Goal: Task Accomplishment & Management: Manage account settings

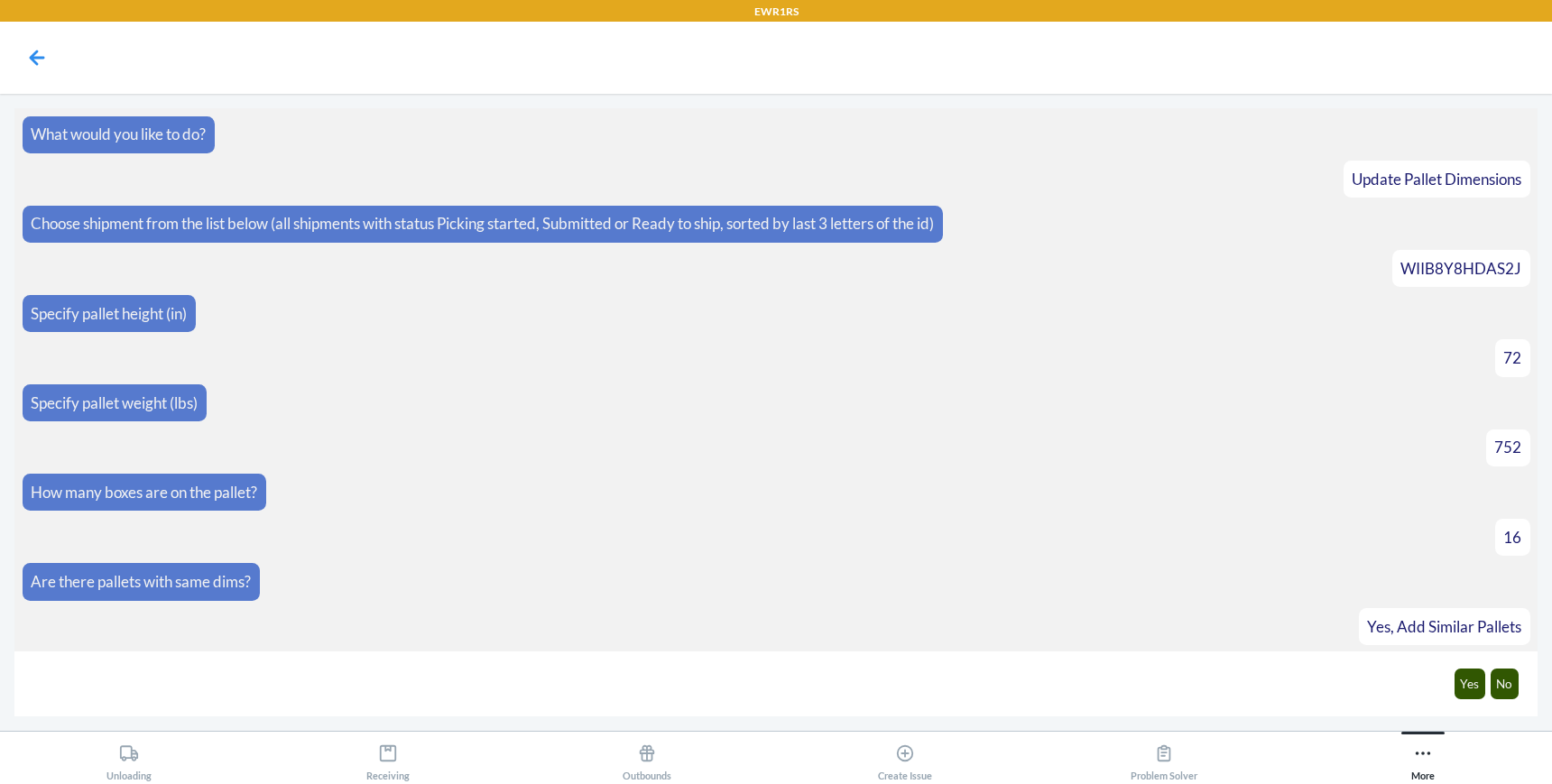
scroll to position [1038, 0]
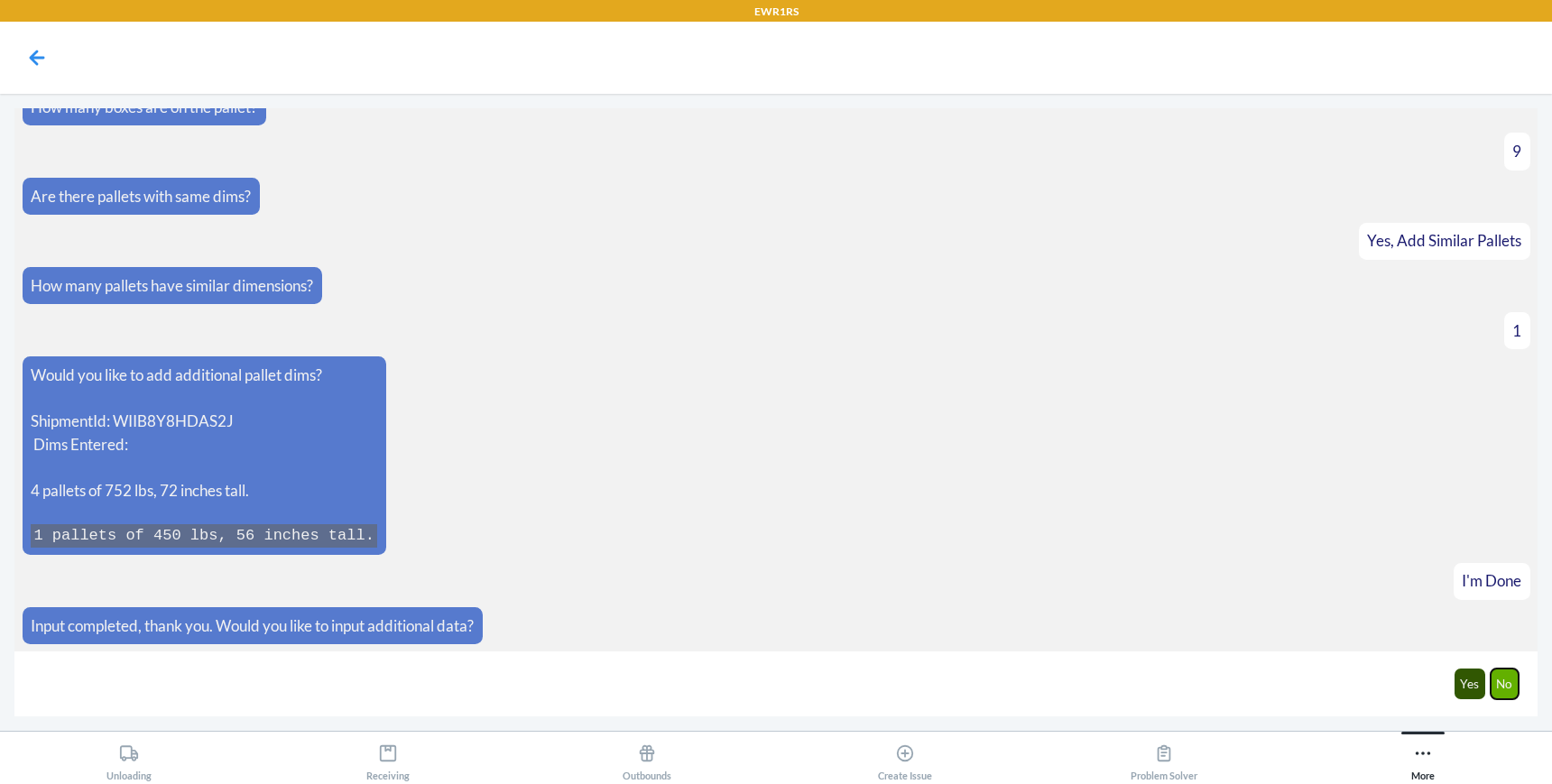
click at [1511, 690] on button "No" at bounding box center [1505, 684] width 29 height 31
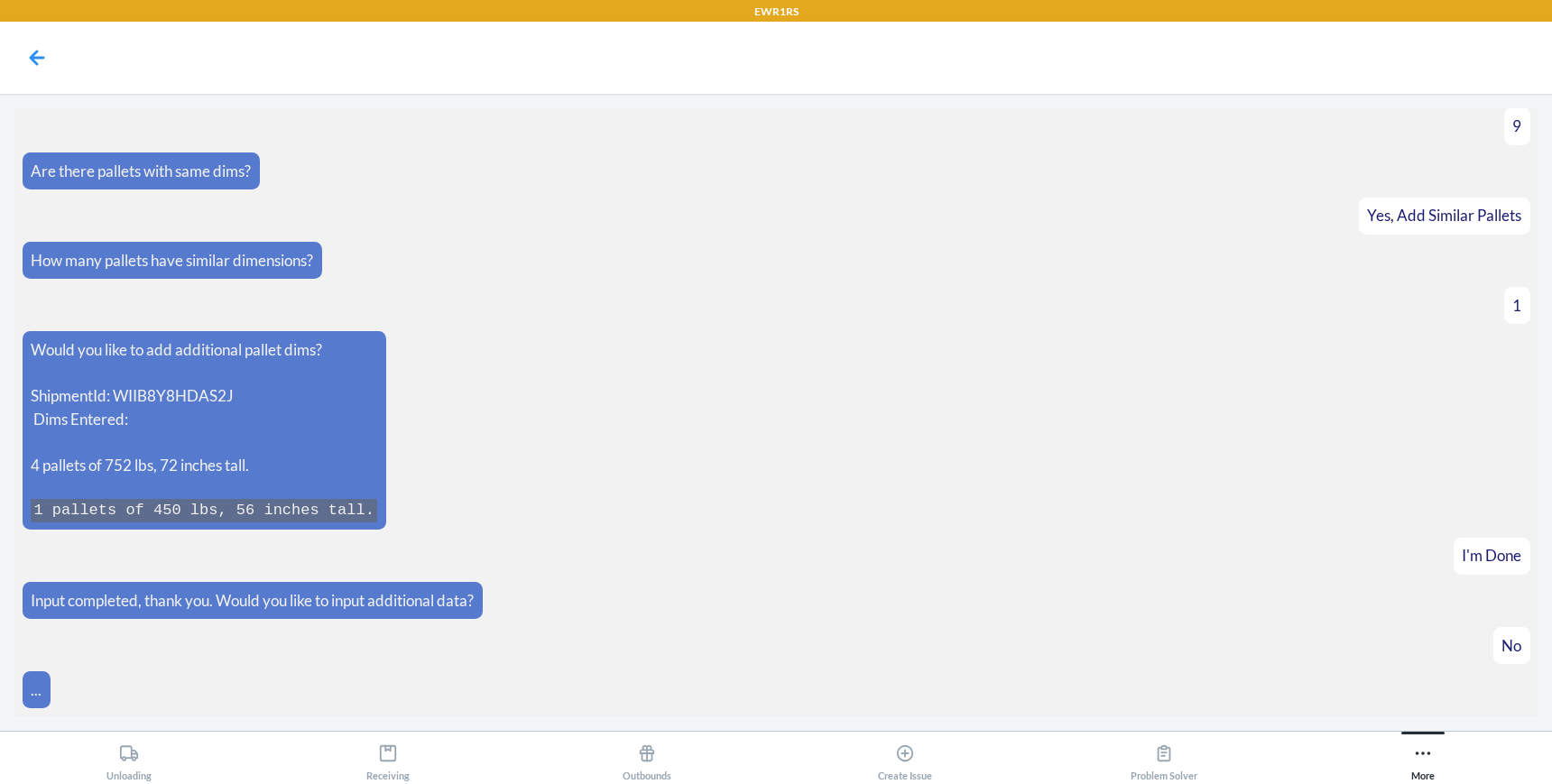
scroll to position [1128, 0]
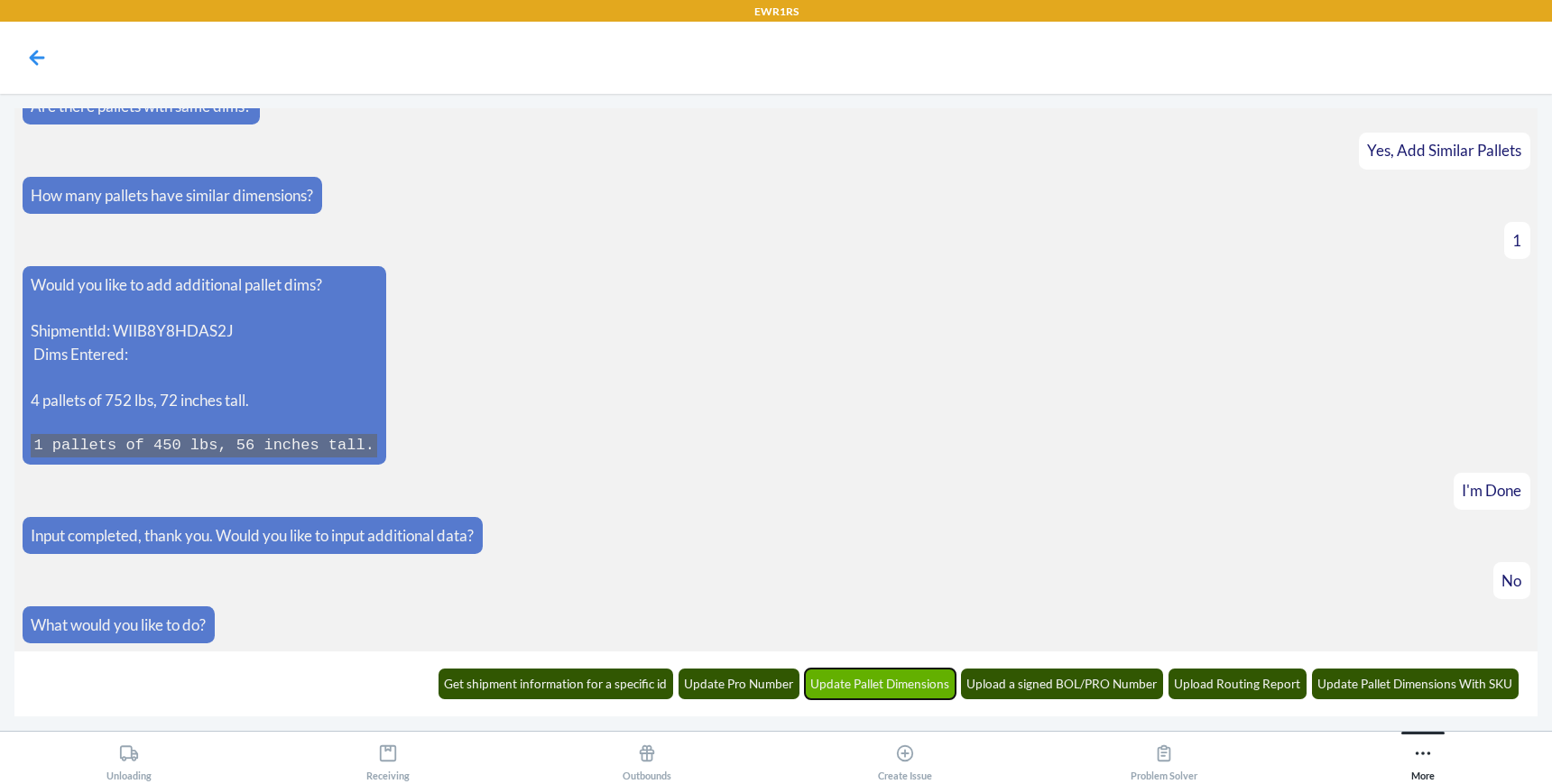
click at [904, 694] on button "Update Pallet Dimensions" at bounding box center [880, 684] width 151 height 31
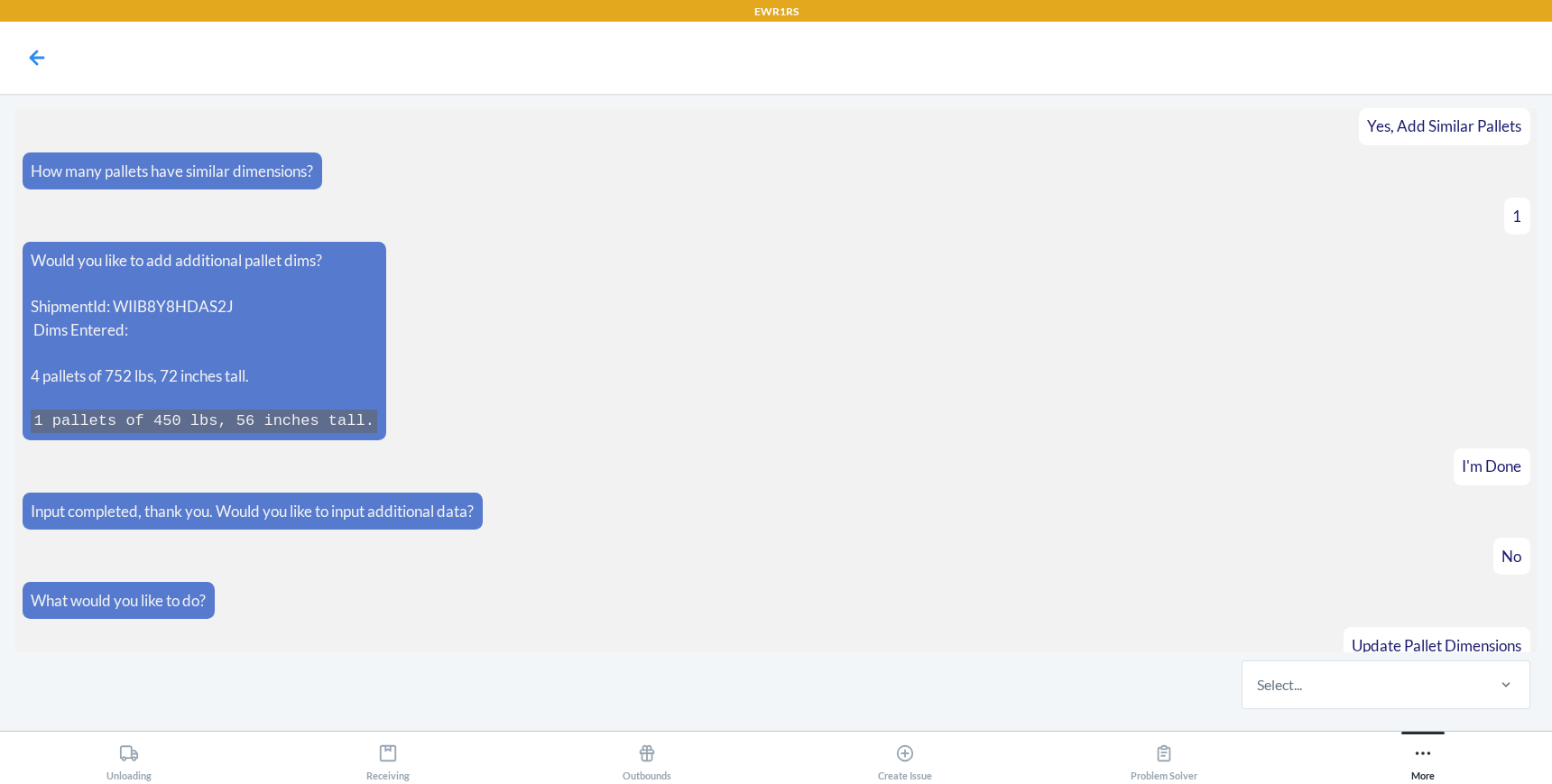
scroll to position [1216, 0]
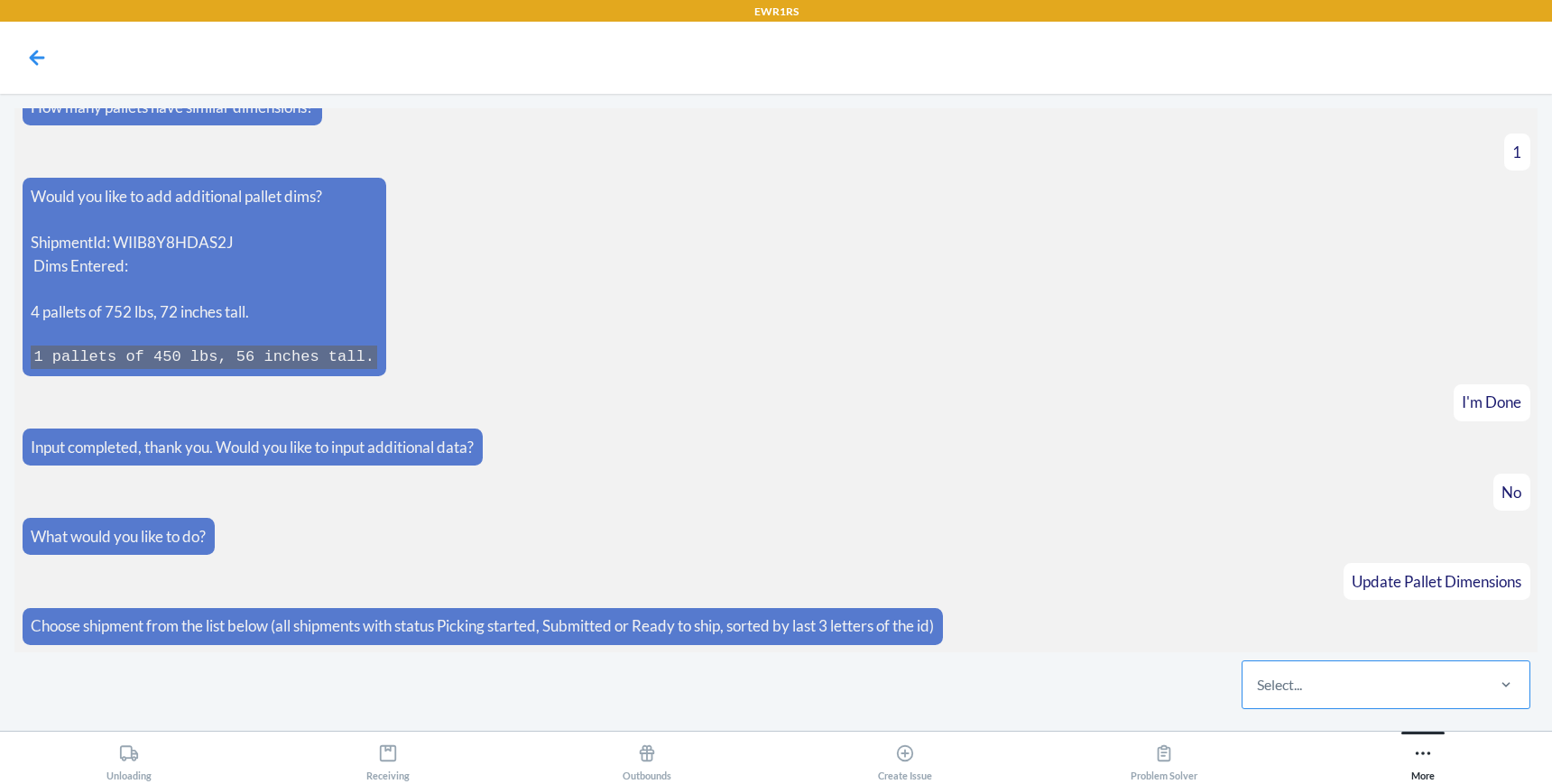
click at [1345, 697] on div "Select..." at bounding box center [1363, 685] width 240 height 47
click at [1259, 695] on input "Select..." at bounding box center [1258, 685] width 2 height 22
type input "2o6"
click at [1388, 642] on div "WA4M3SYTOJ2O6" at bounding box center [1386, 630] width 282 height 40
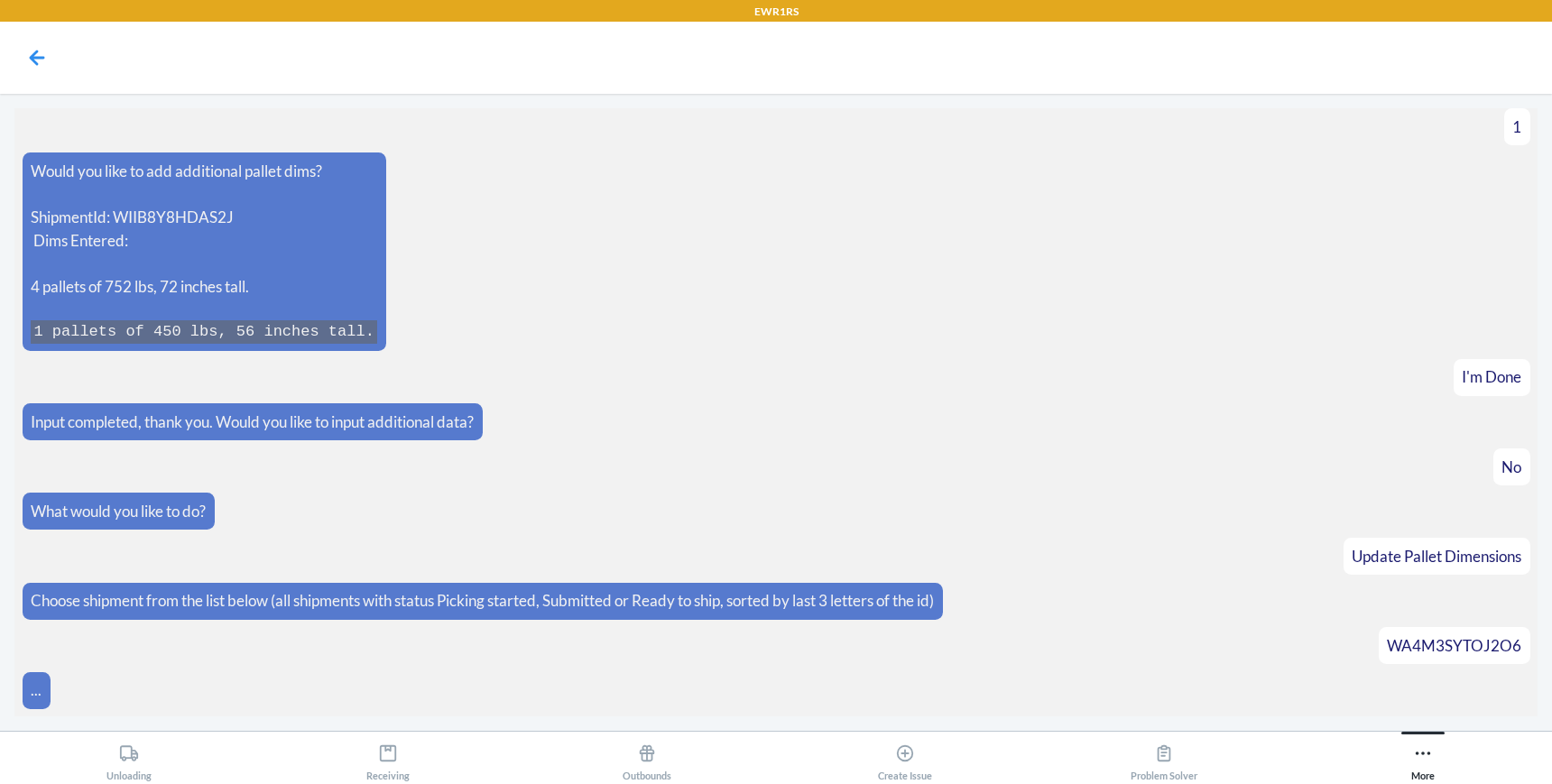
scroll to position [1281, 0]
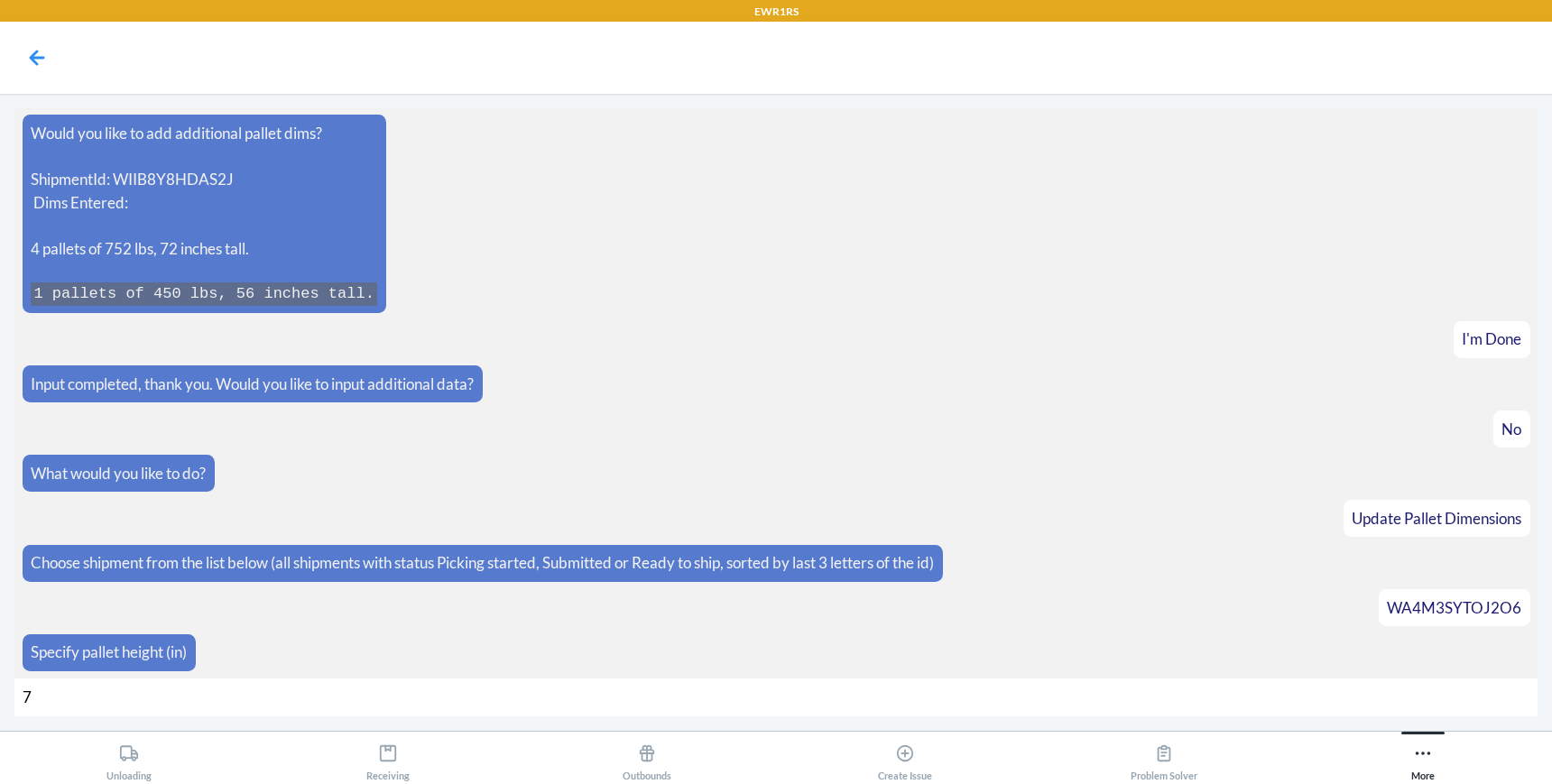
type input "72"
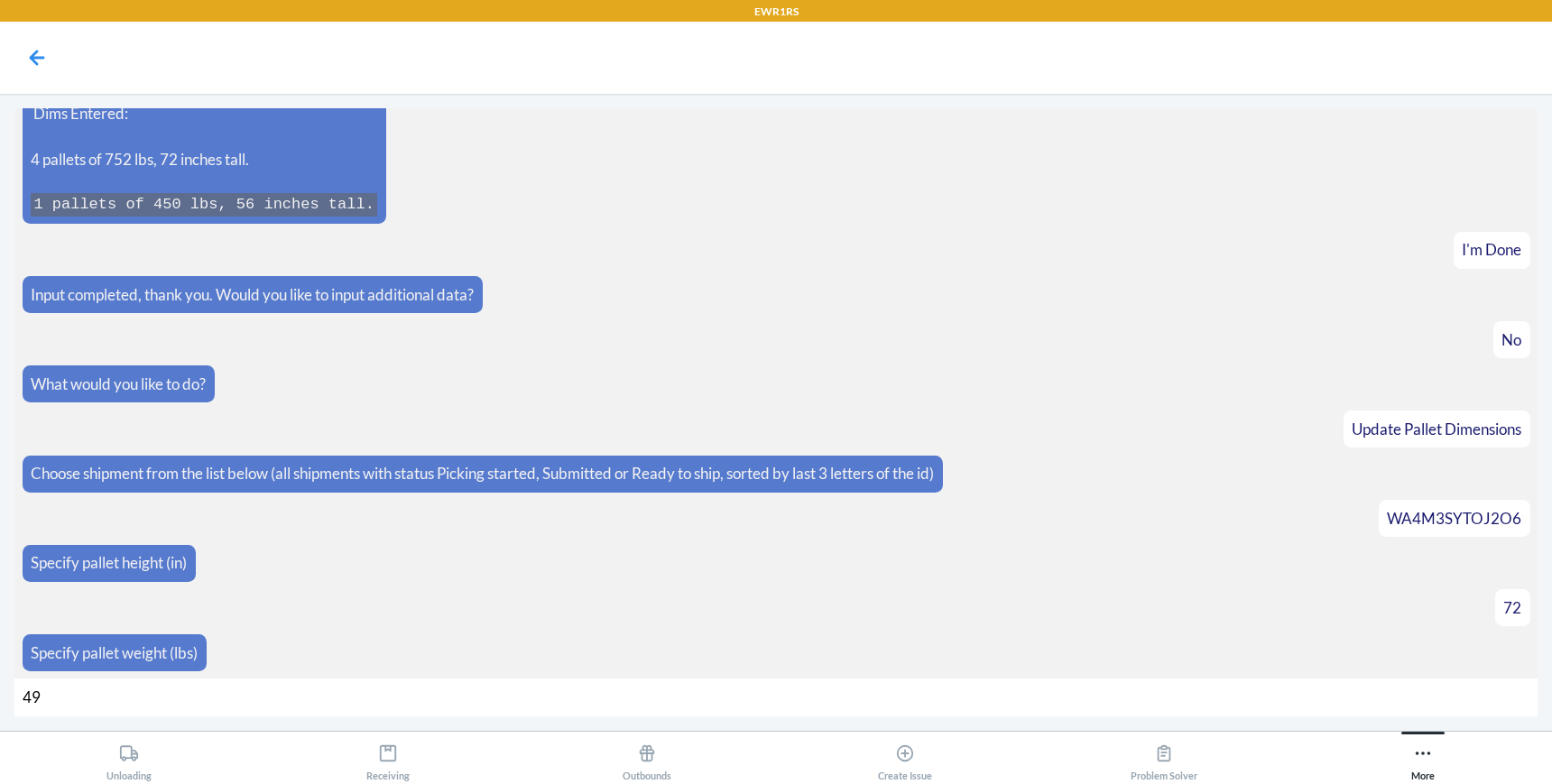
type input "496"
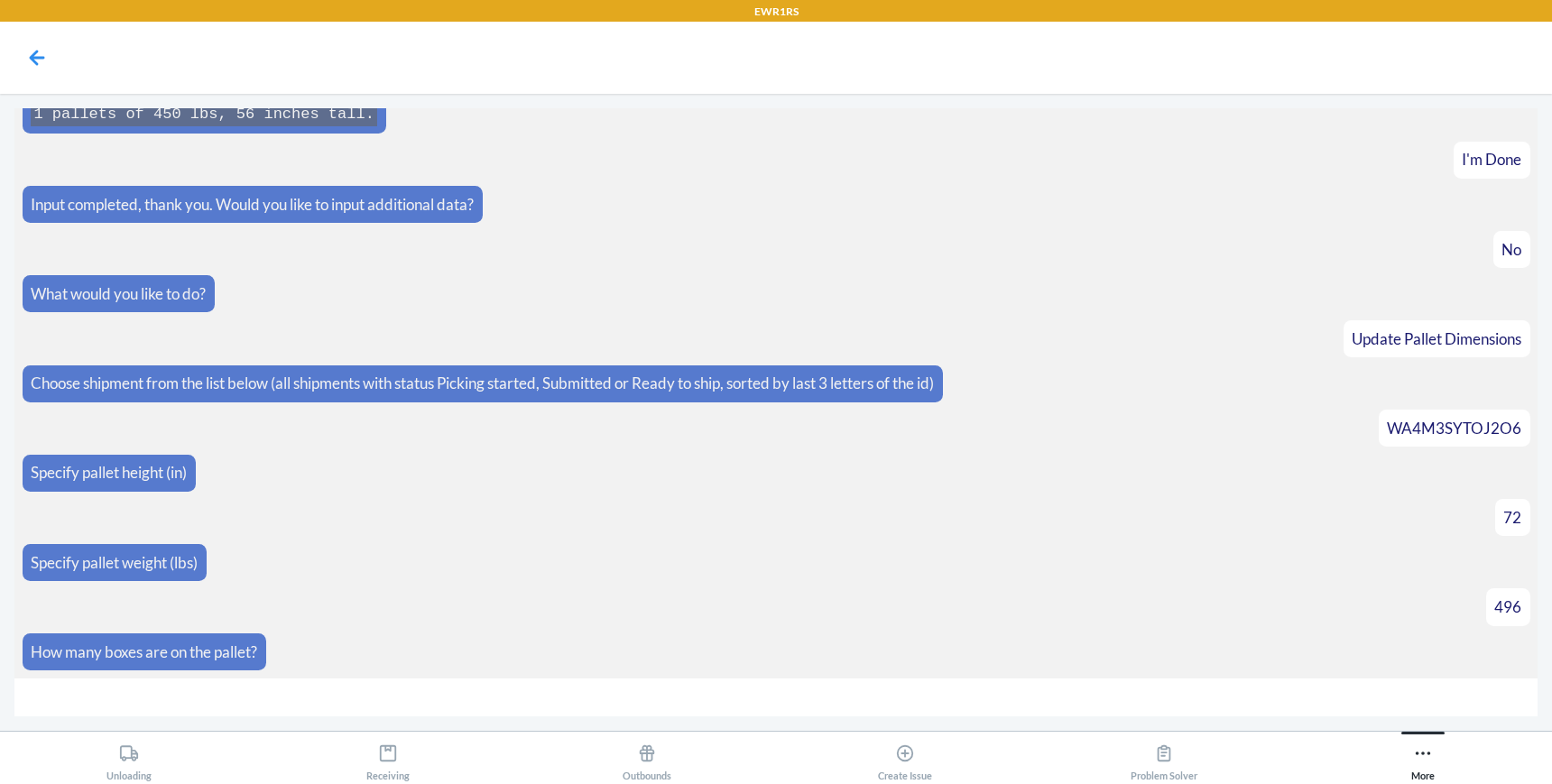
type input "5"
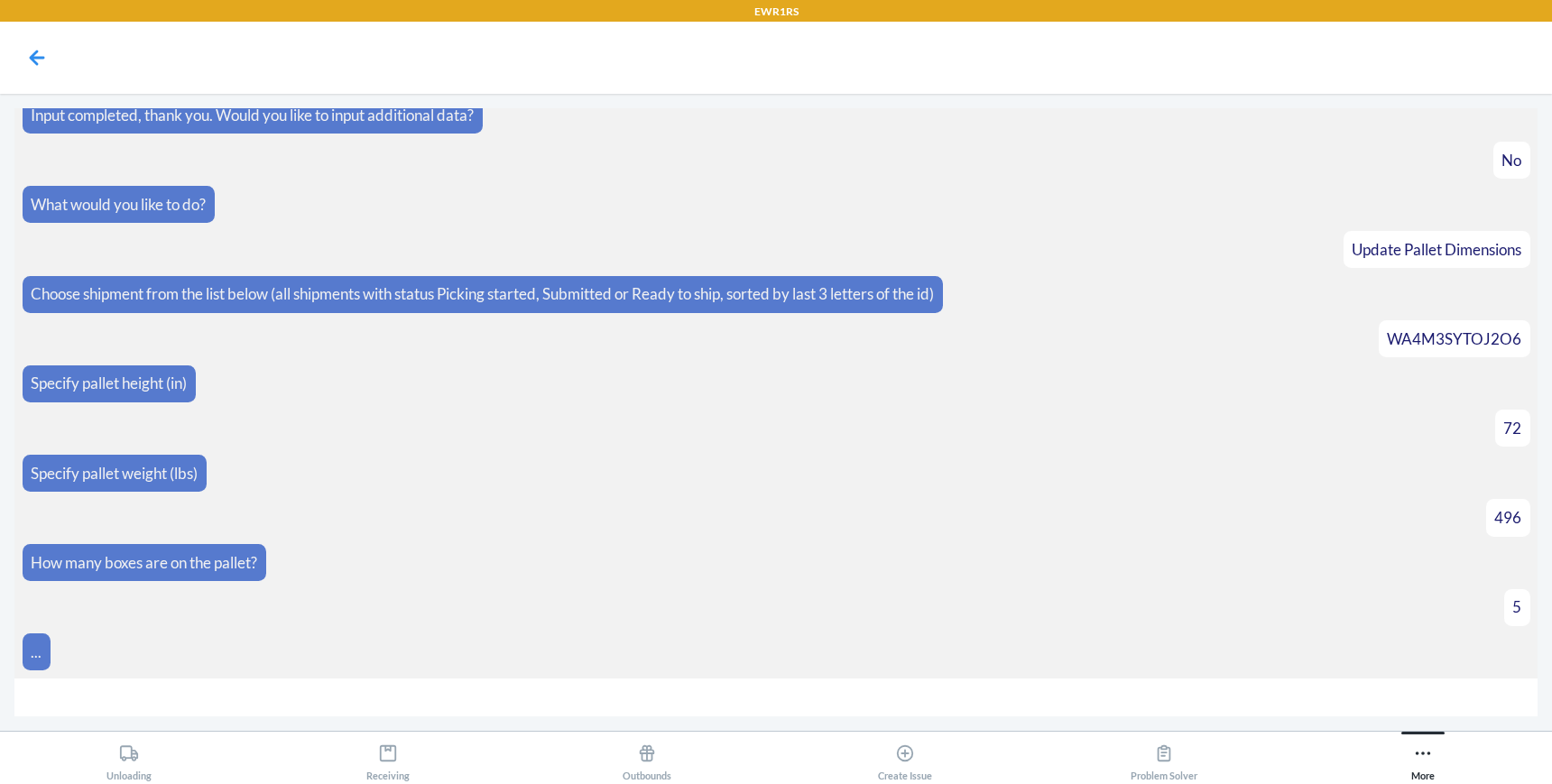
scroll to position [1575, 0]
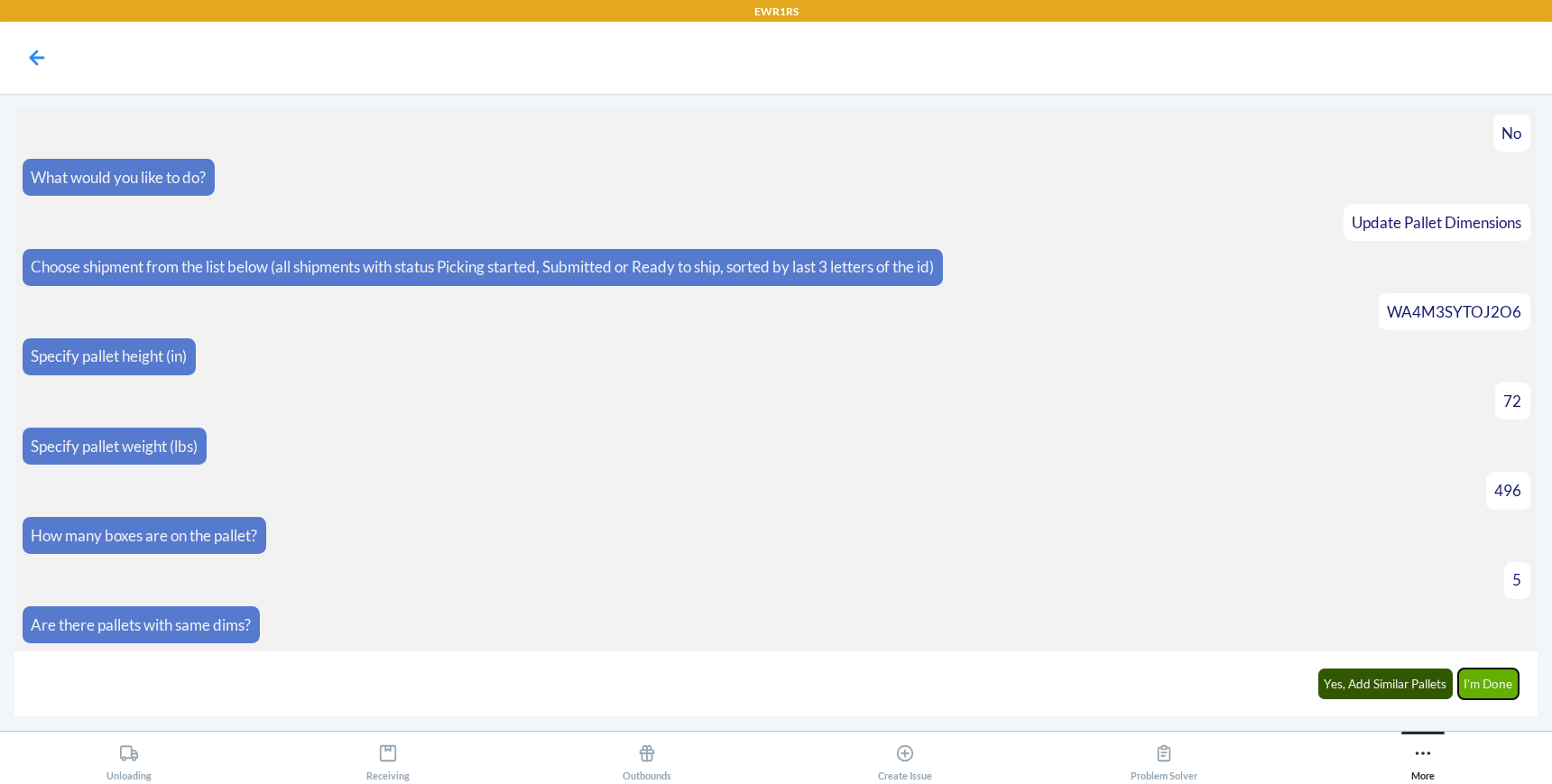
click at [1487, 686] on button "I'm Done" at bounding box center [1489, 684] width 62 height 31
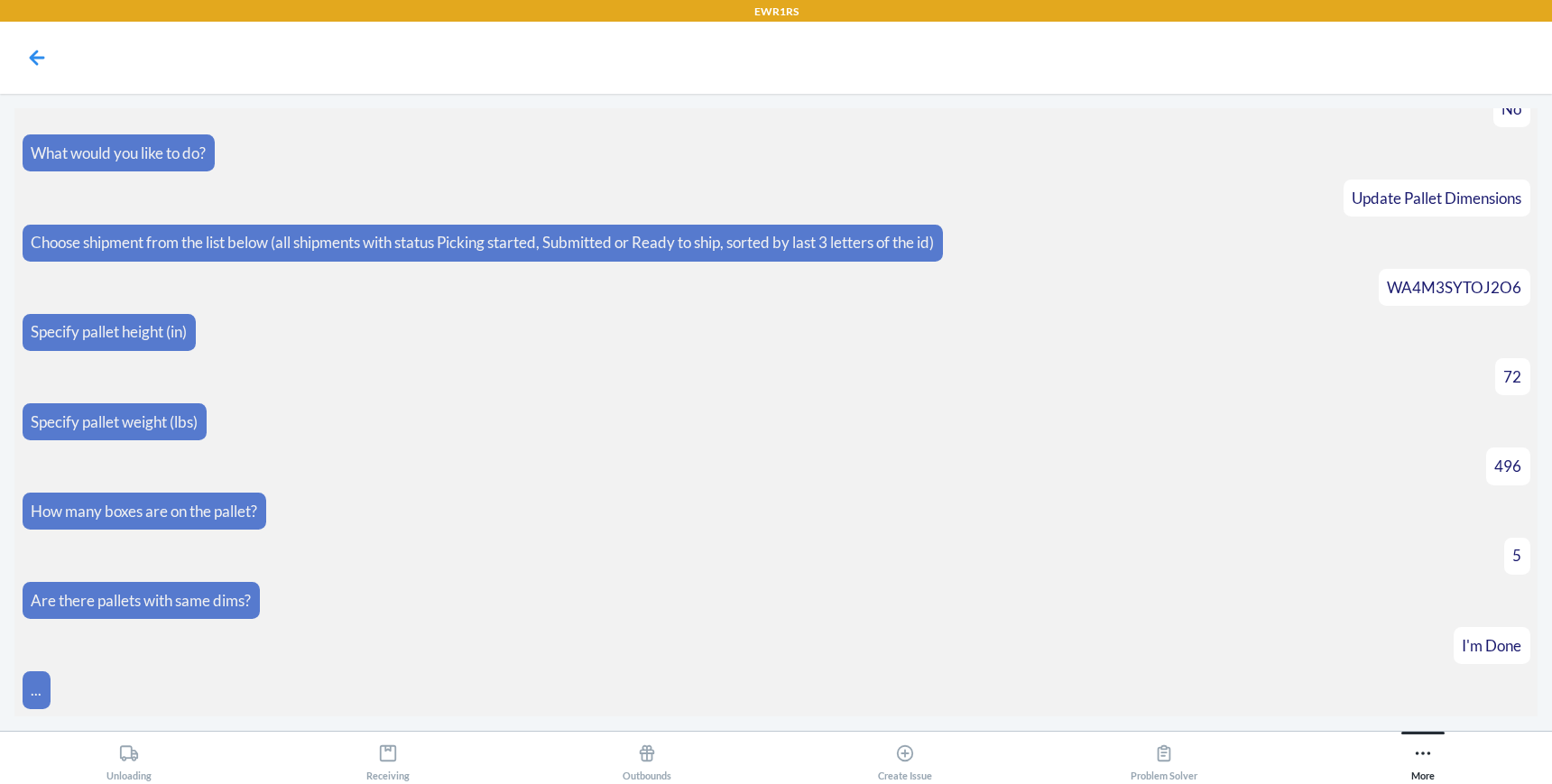
scroll to position [1779, 0]
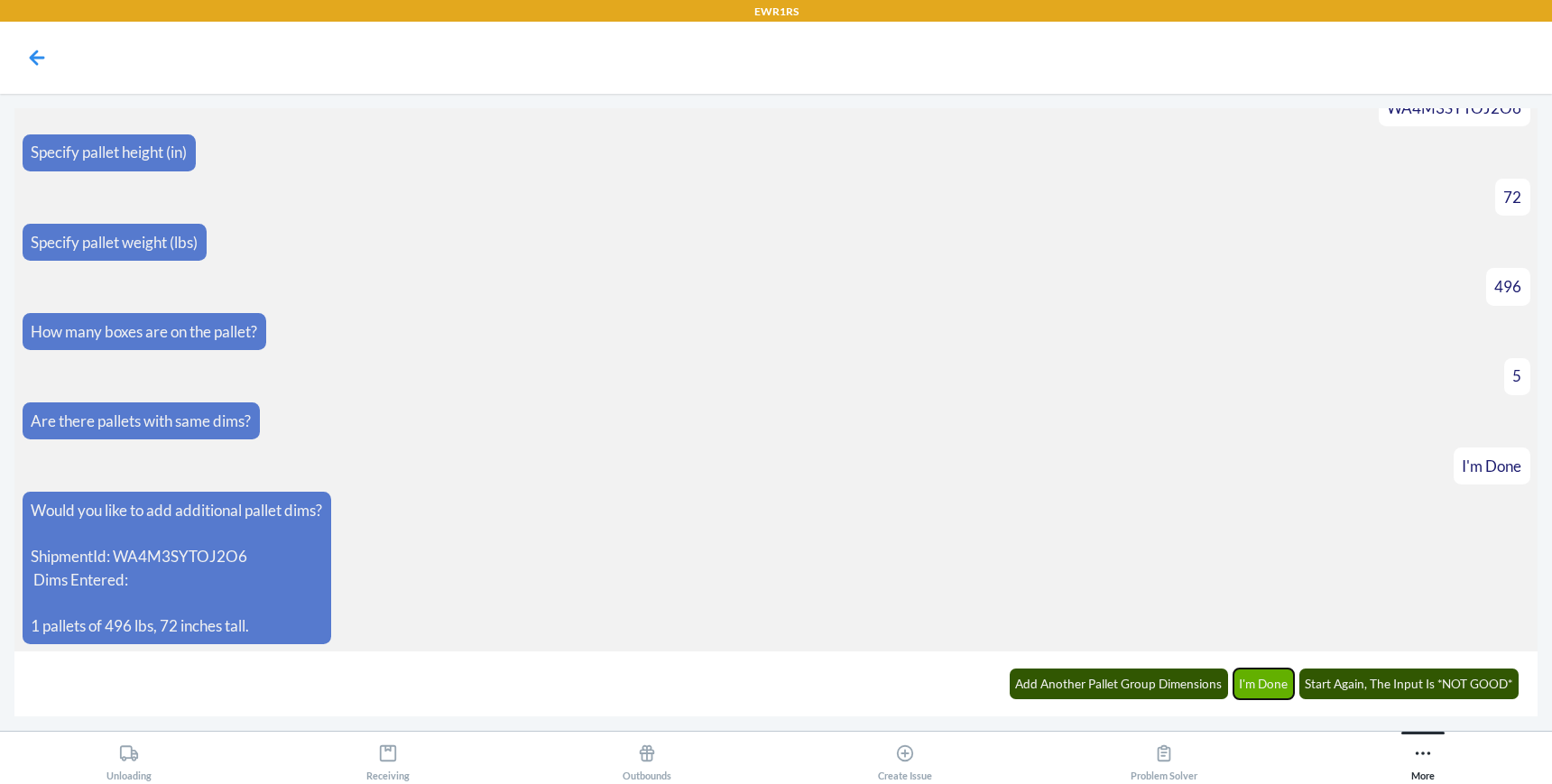
click at [1273, 679] on button "I'm Done" at bounding box center [1265, 684] width 62 height 31
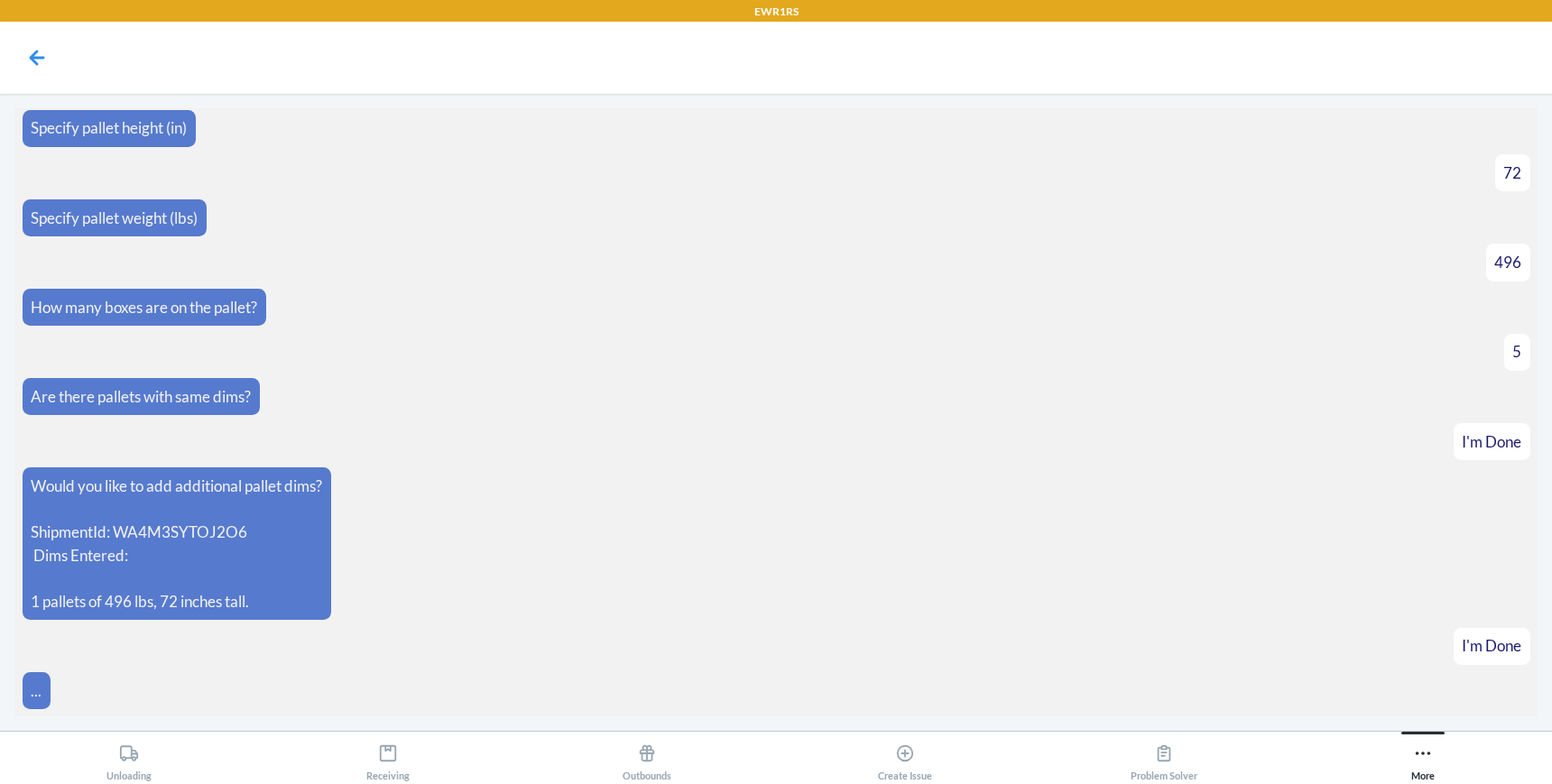
scroll to position [1869, 0]
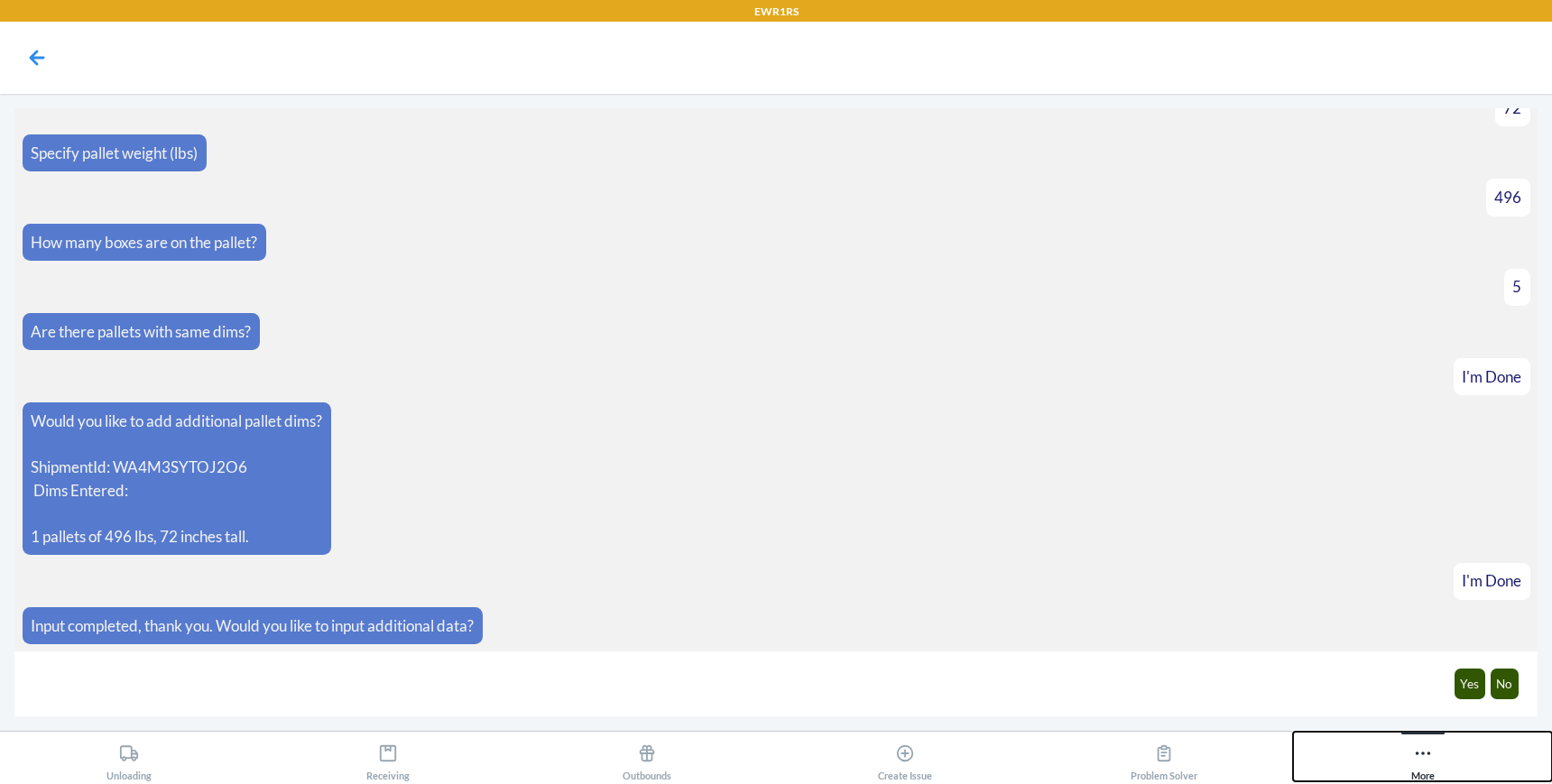
click at [1433, 750] on div "More" at bounding box center [1423, 759] width 24 height 45
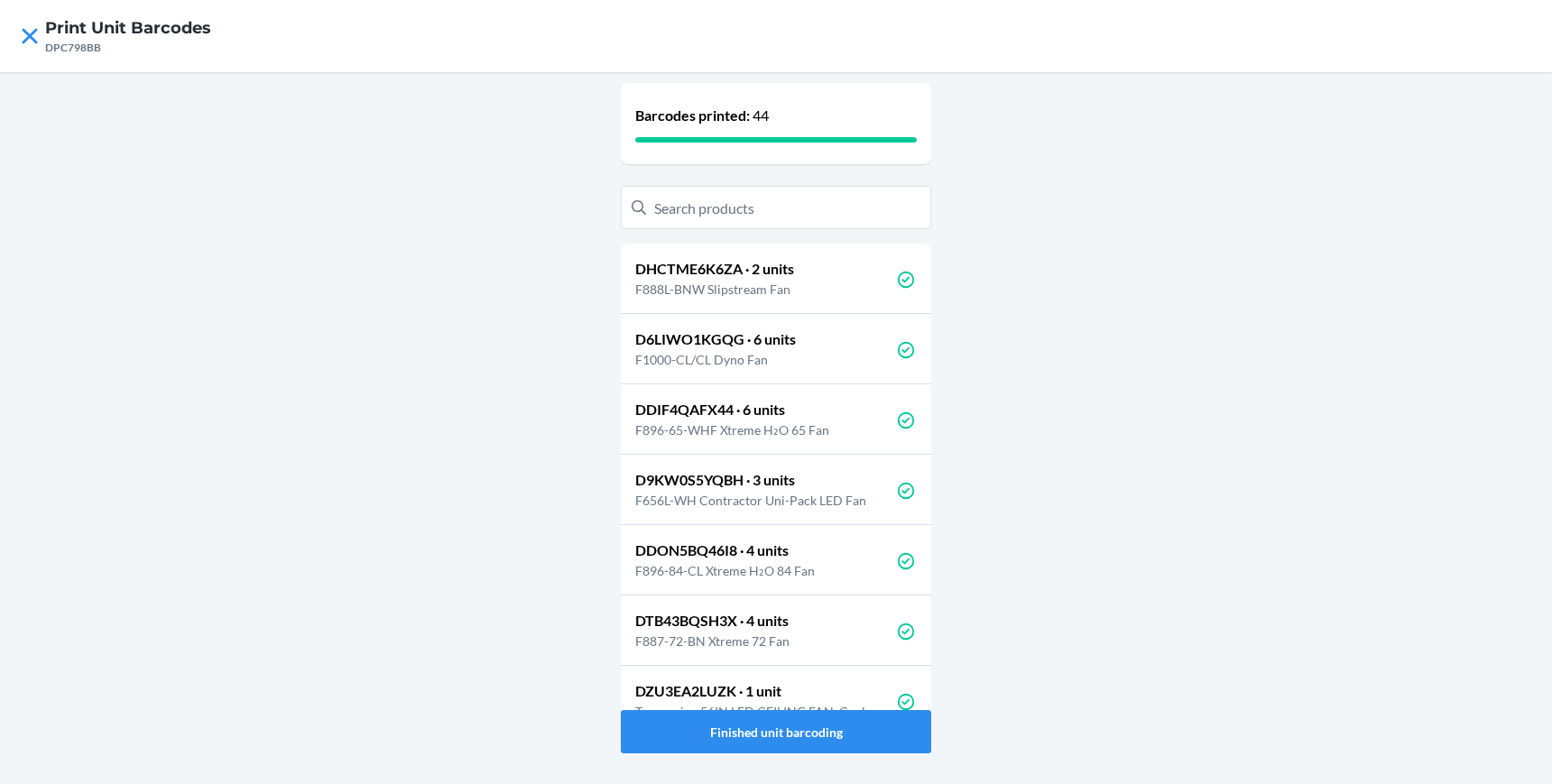
scroll to position [364, 0]
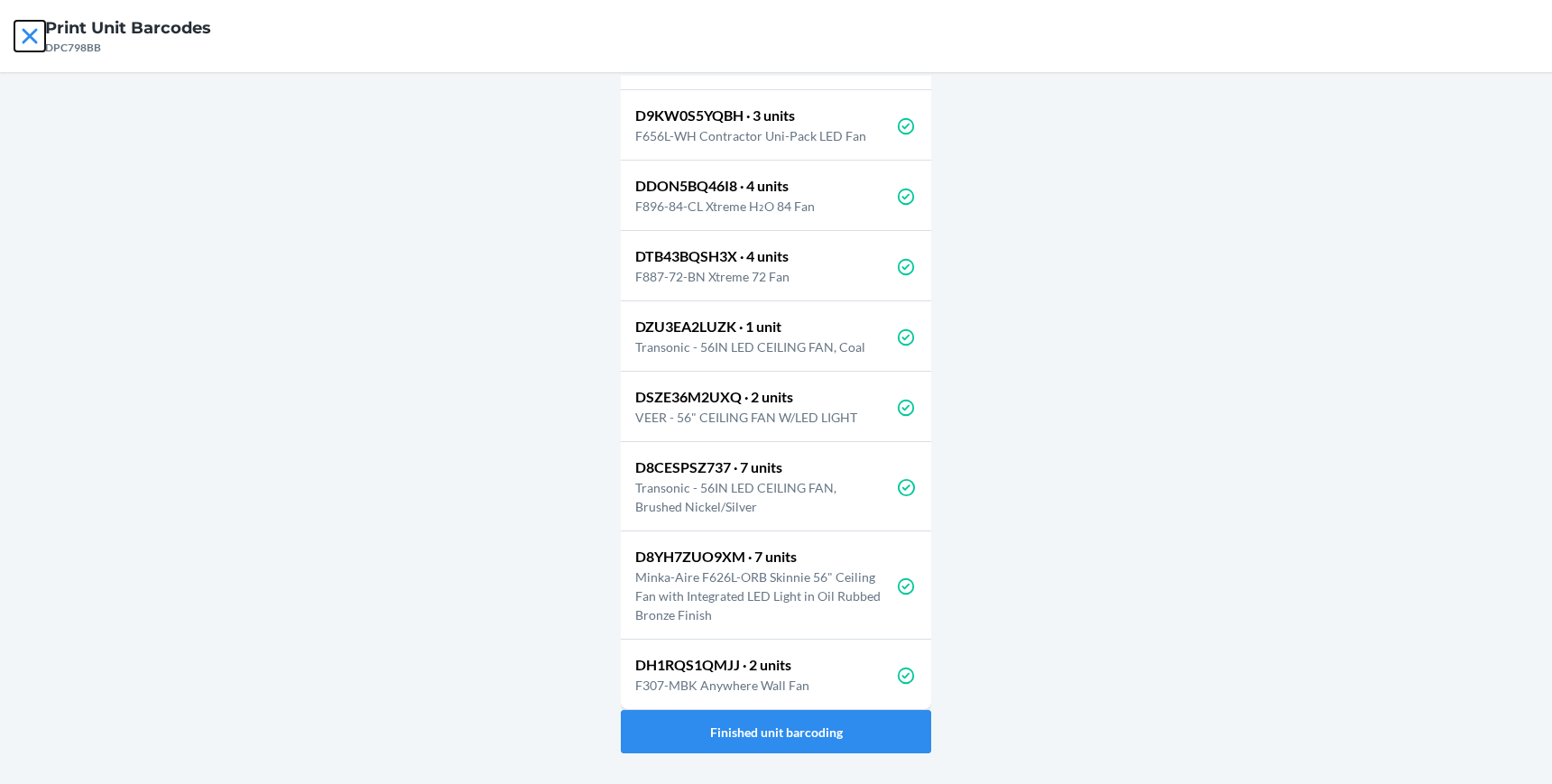
click at [30, 39] on icon at bounding box center [30, 36] width 31 height 31
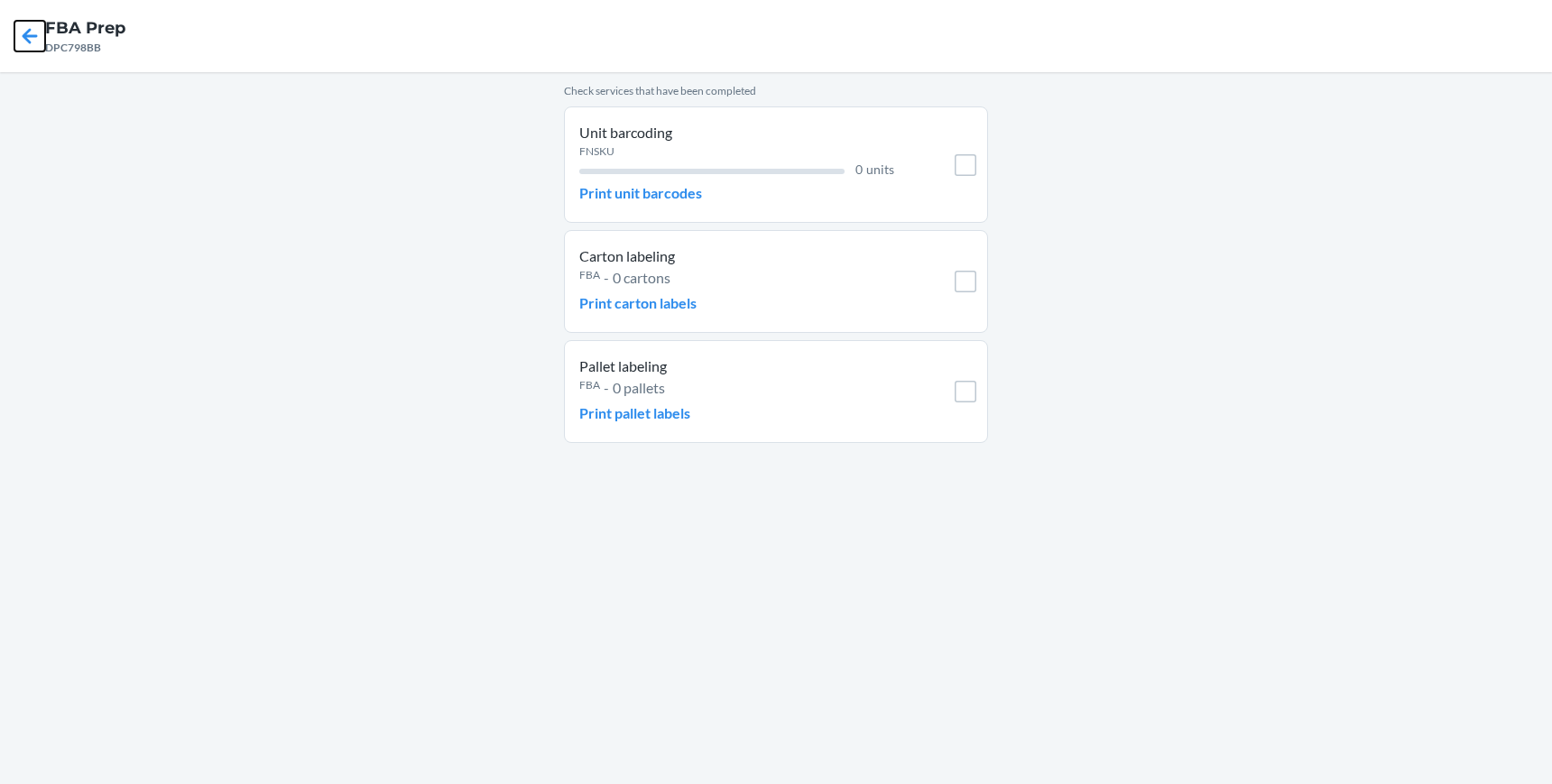
click at [25, 27] on icon at bounding box center [30, 36] width 31 height 31
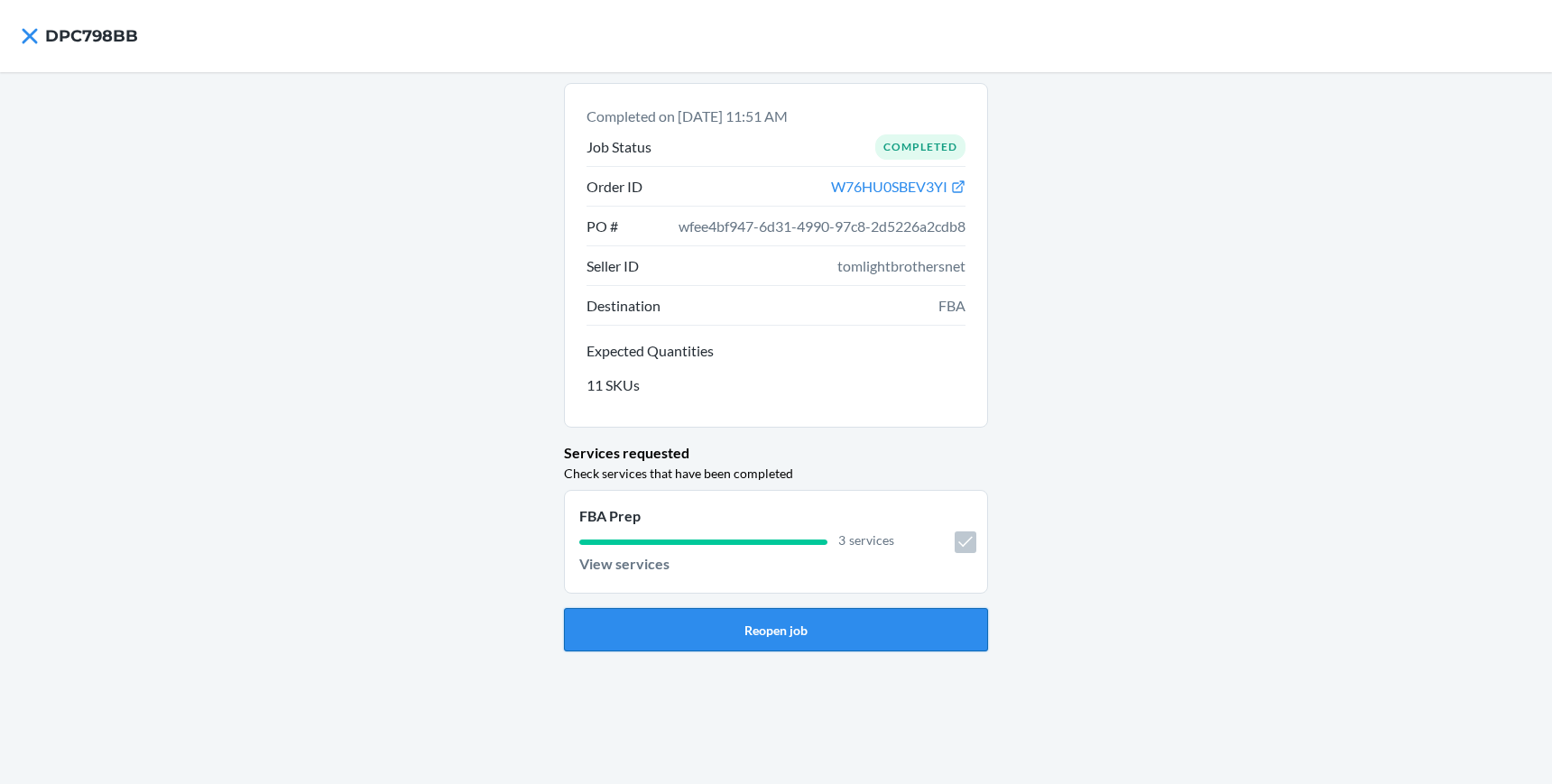
click at [677, 629] on button "Reopen job" at bounding box center [776, 630] width 424 height 44
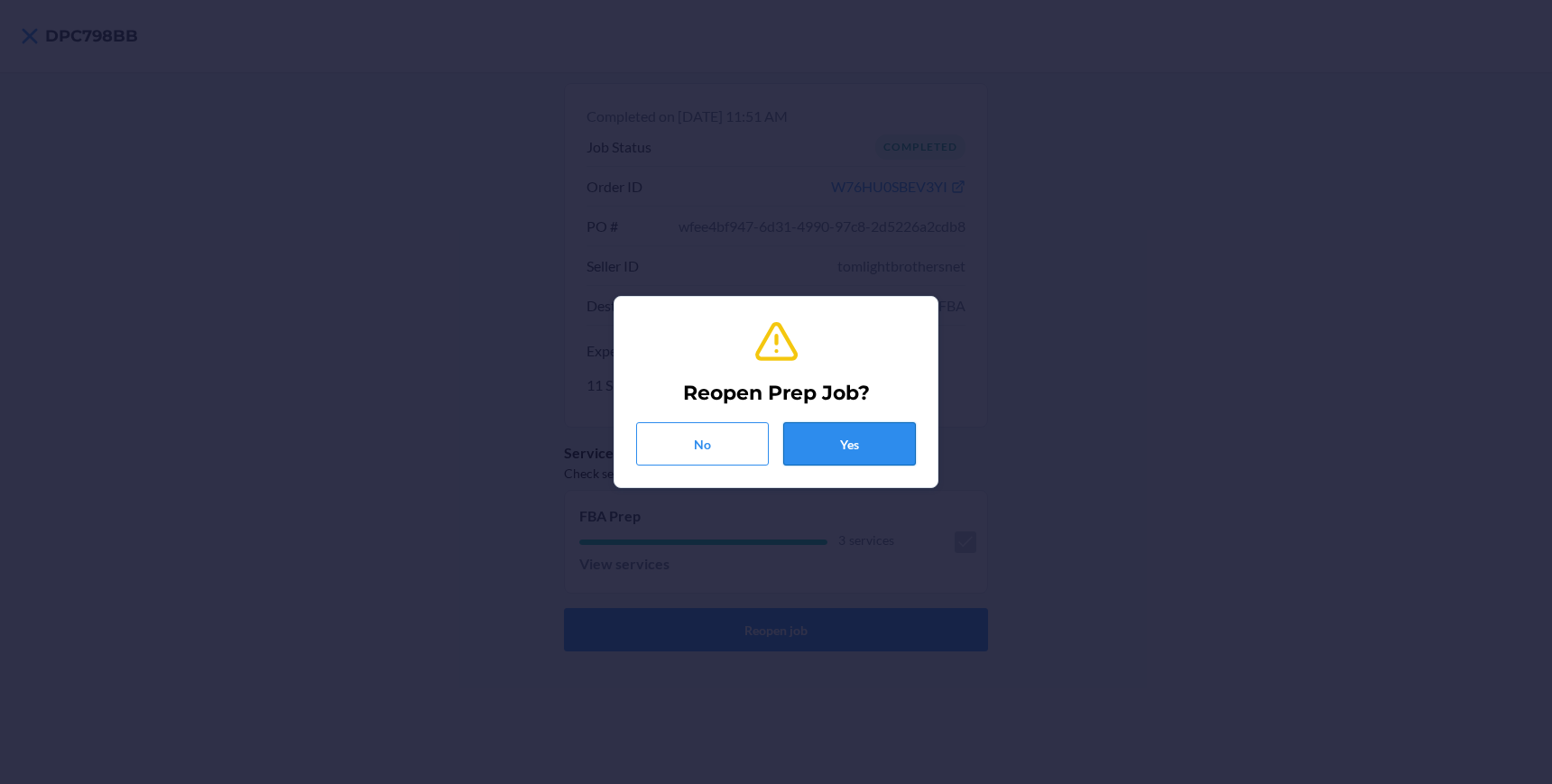
click at [837, 464] on button "Yes" at bounding box center [849, 444] width 132 height 44
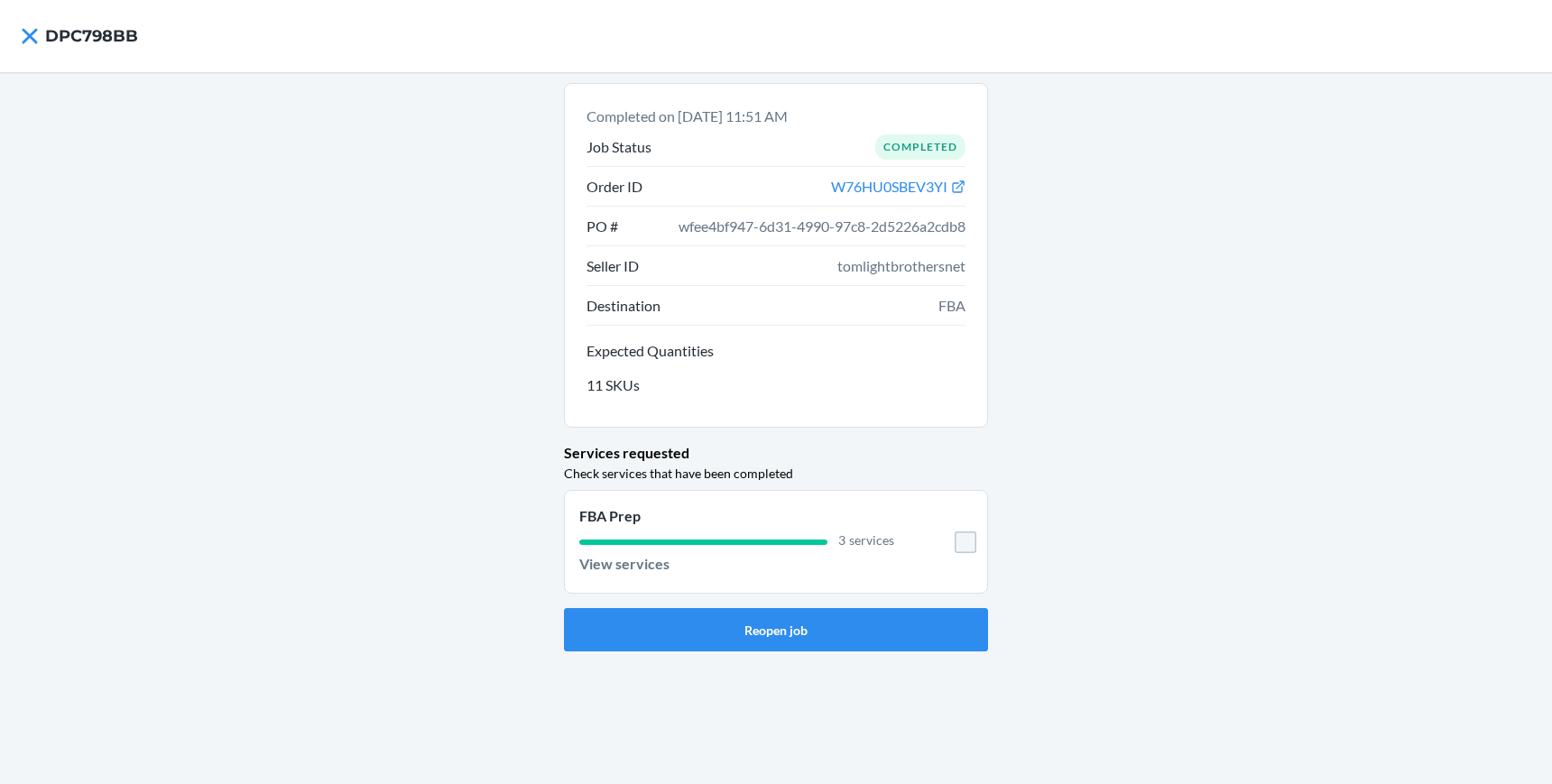
checkbox input "false"
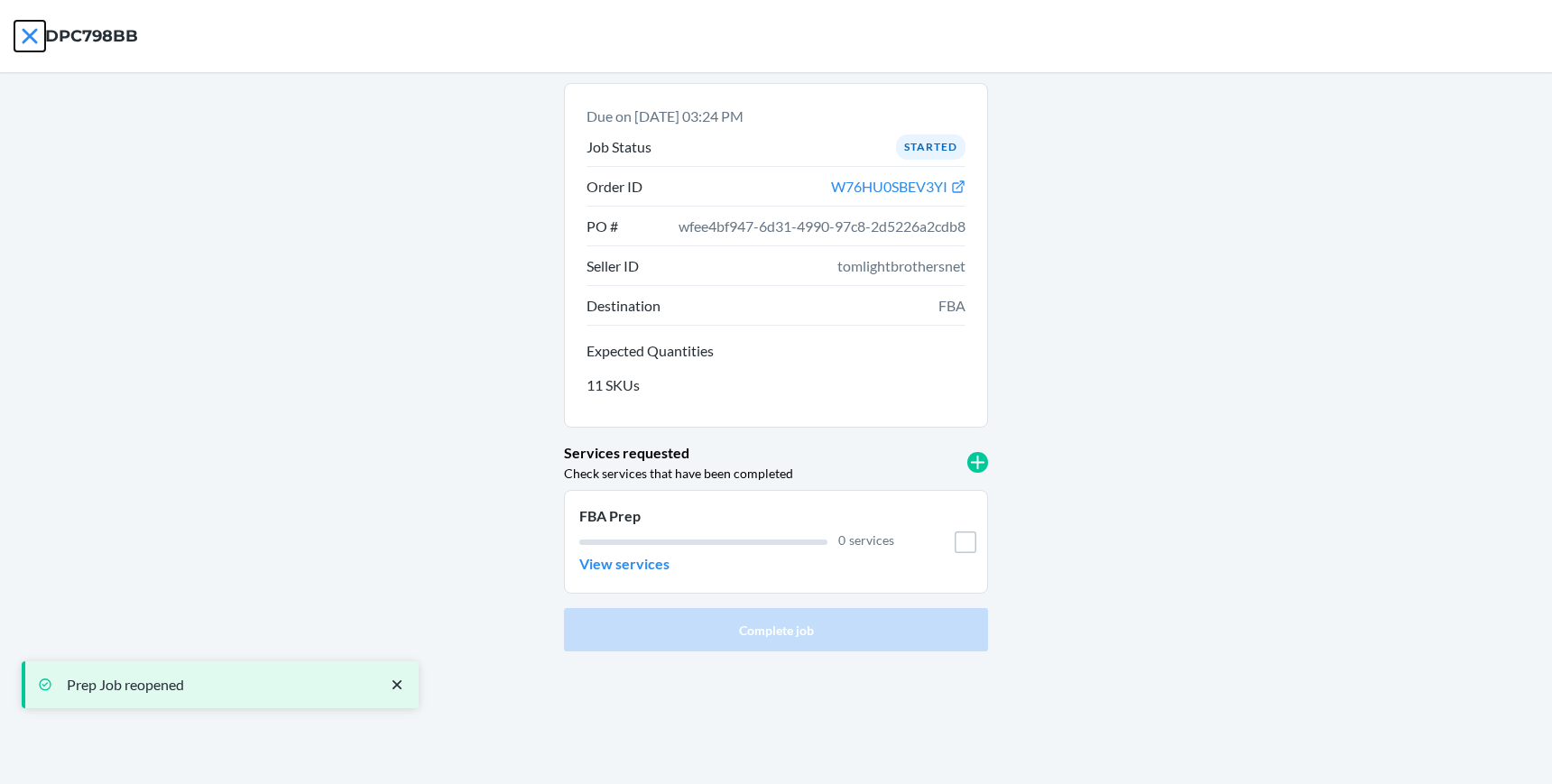
click at [33, 32] on icon at bounding box center [29, 35] width 15 height 15
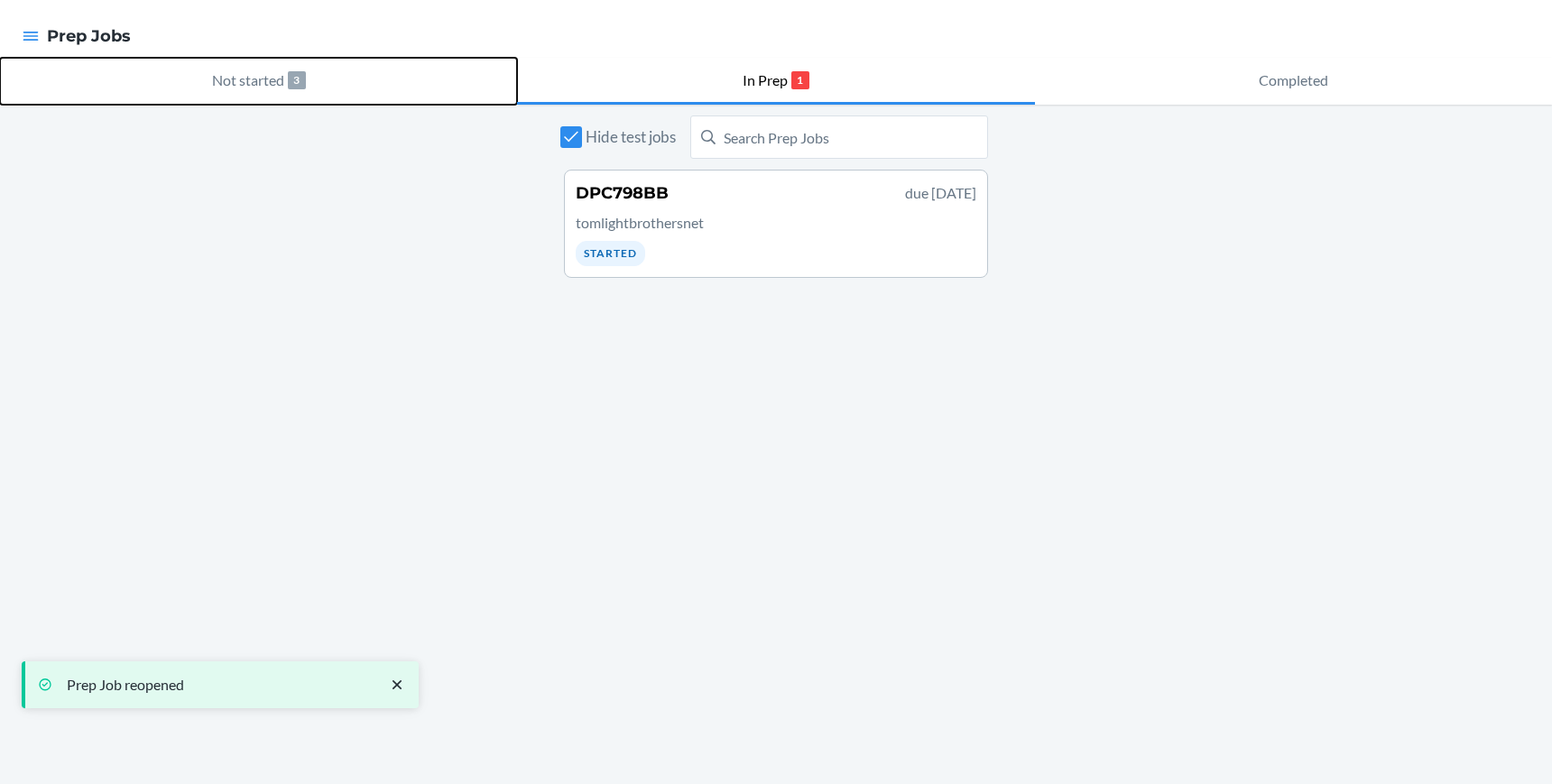
click at [244, 79] on p "Not started" at bounding box center [248, 81] width 73 height 22
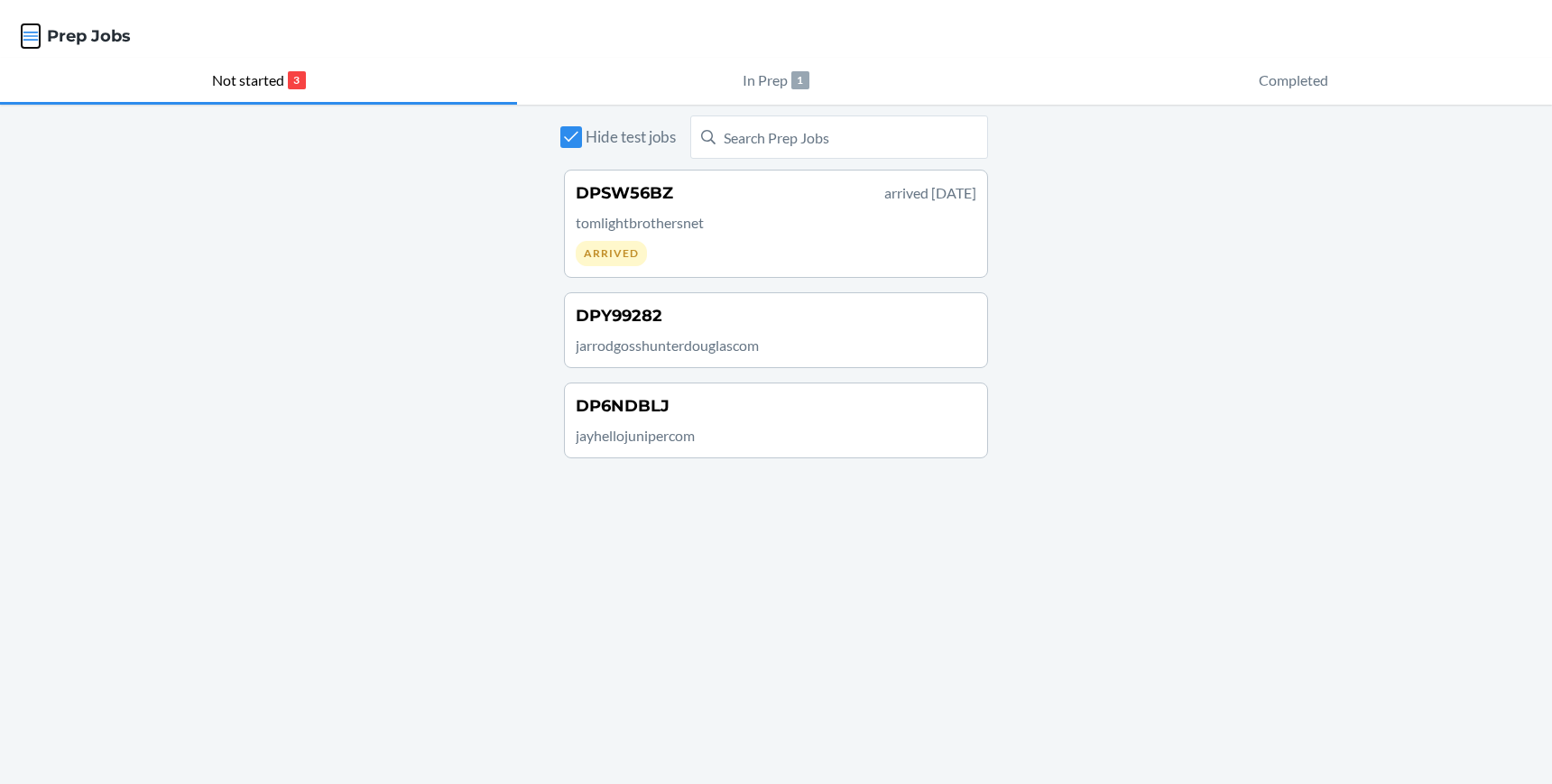
click at [34, 41] on icon "button" at bounding box center [31, 36] width 15 height 9
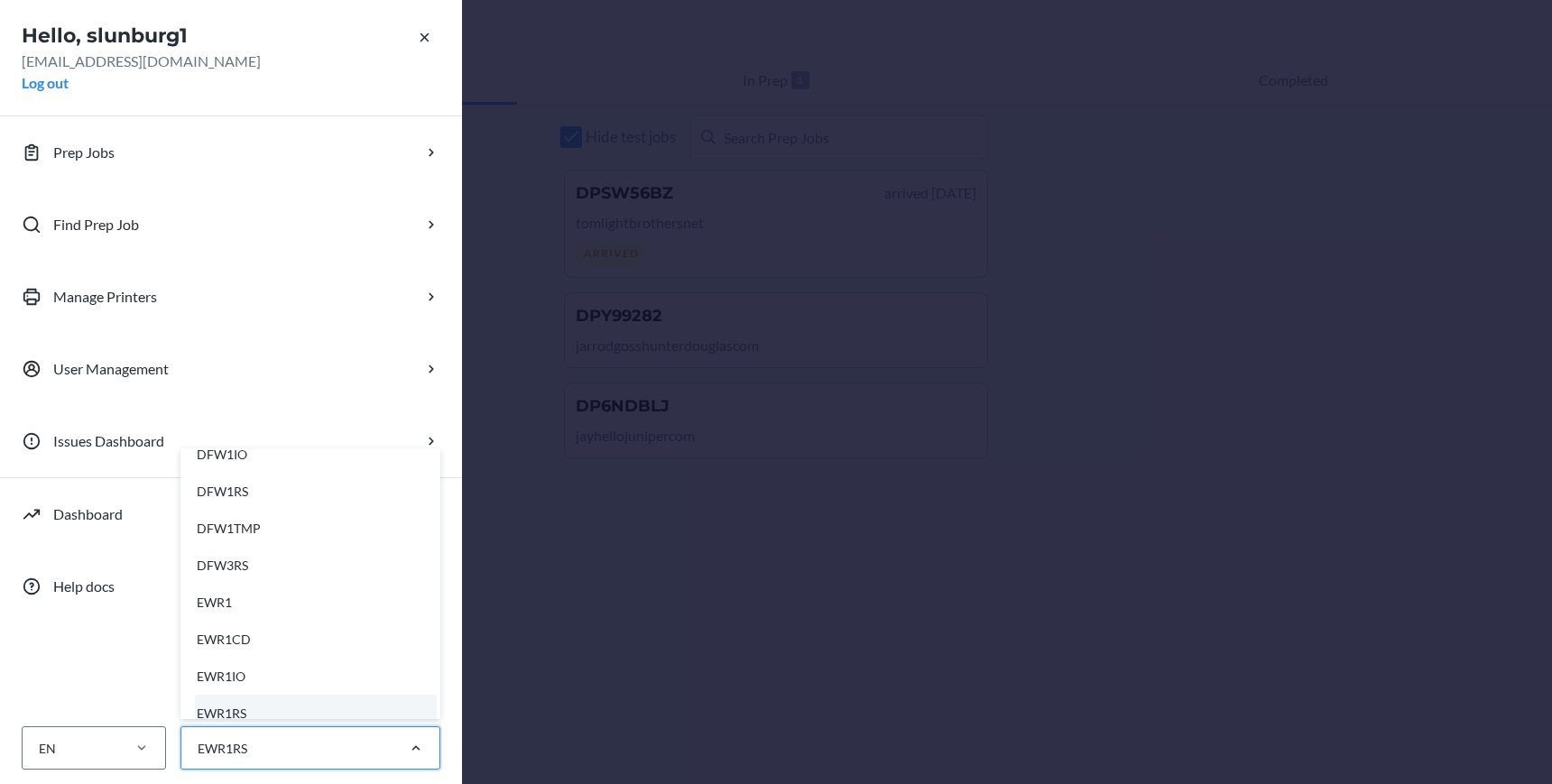
scroll to position [148, 0]
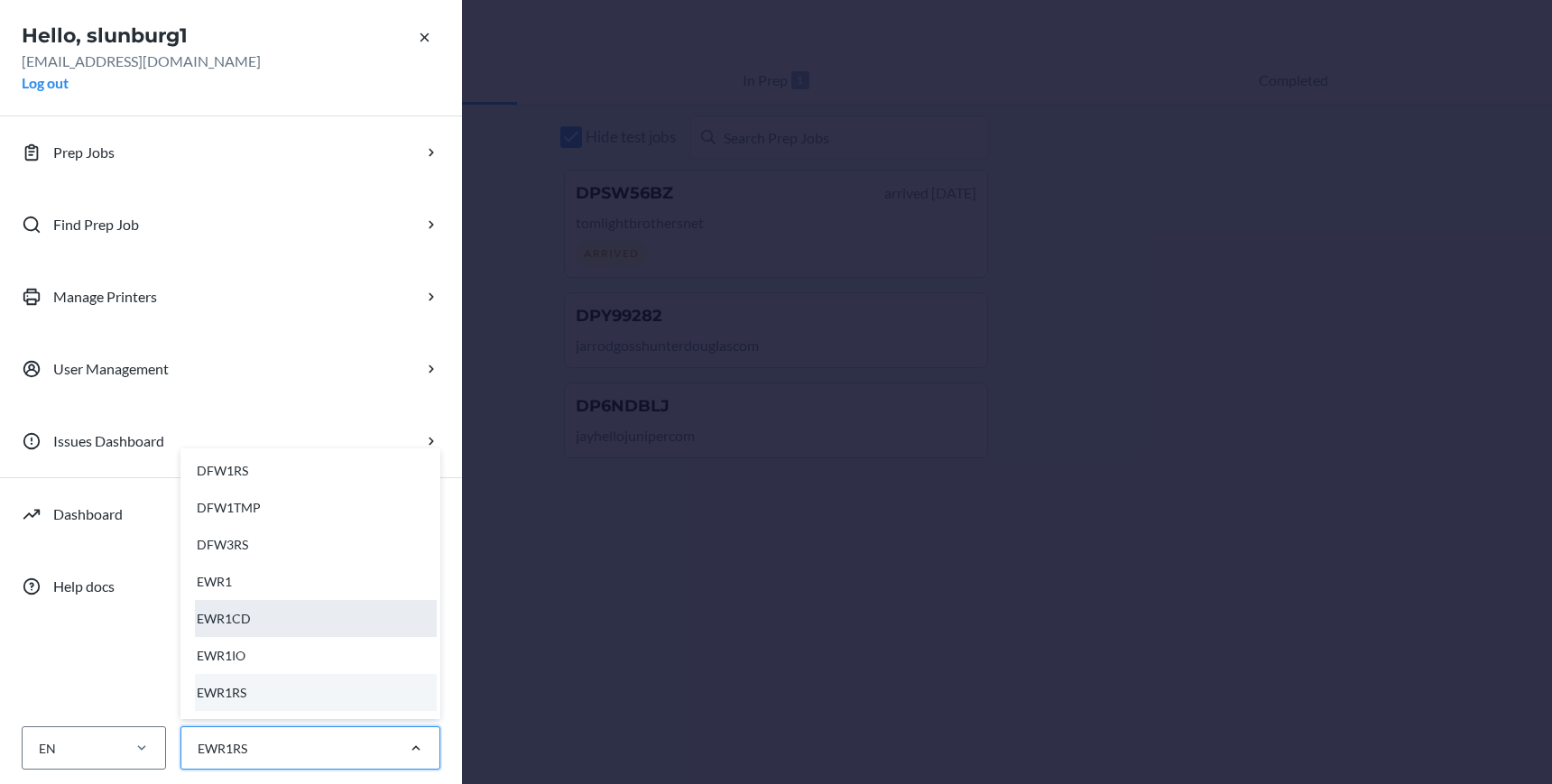
click at [306, 606] on div "EWR1CD" at bounding box center [315, 618] width 242 height 37
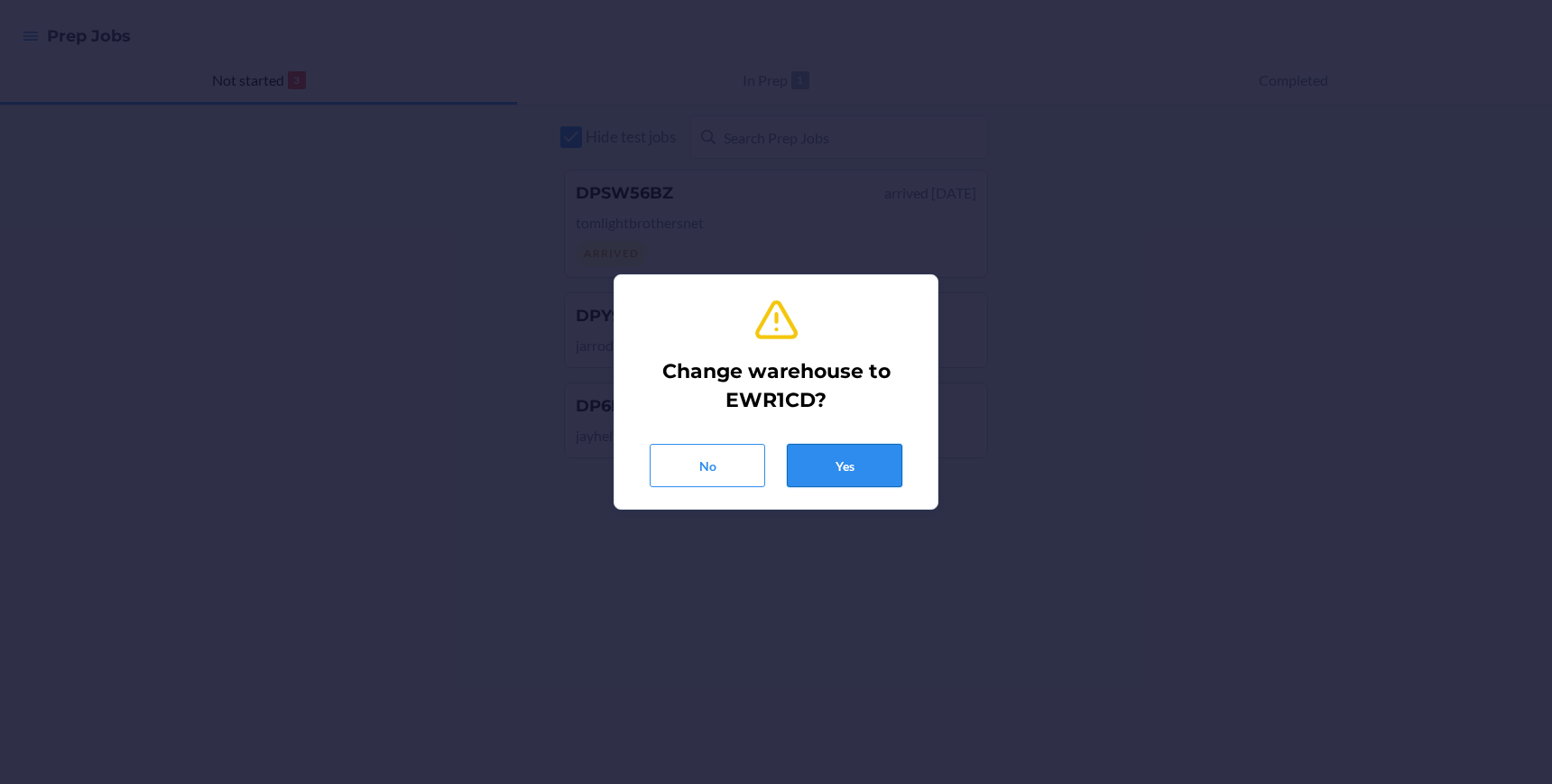
click at [865, 467] on button "Yes" at bounding box center [844, 466] width 115 height 44
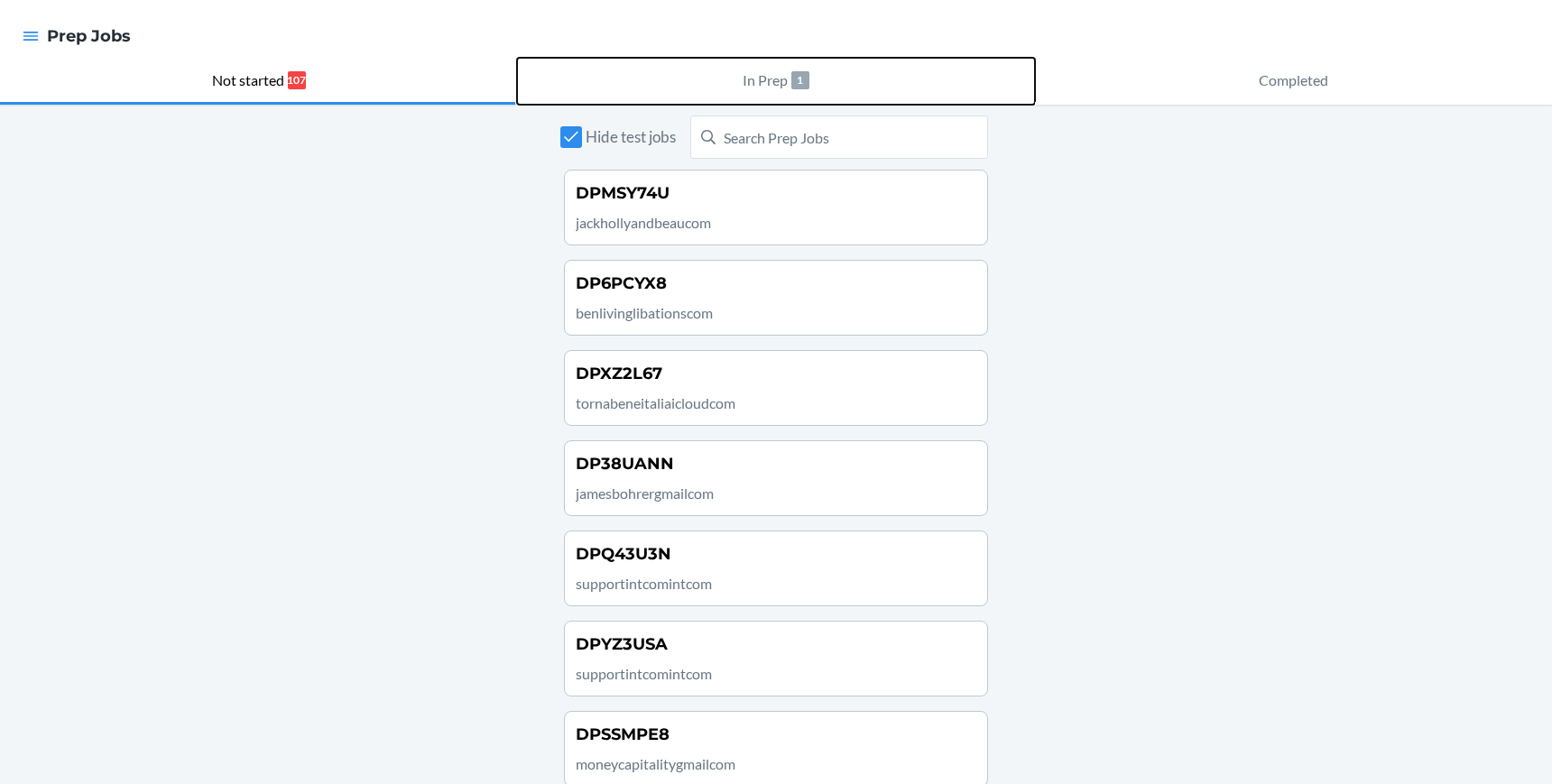
click at [752, 80] on p "In Prep" at bounding box center [765, 81] width 45 height 22
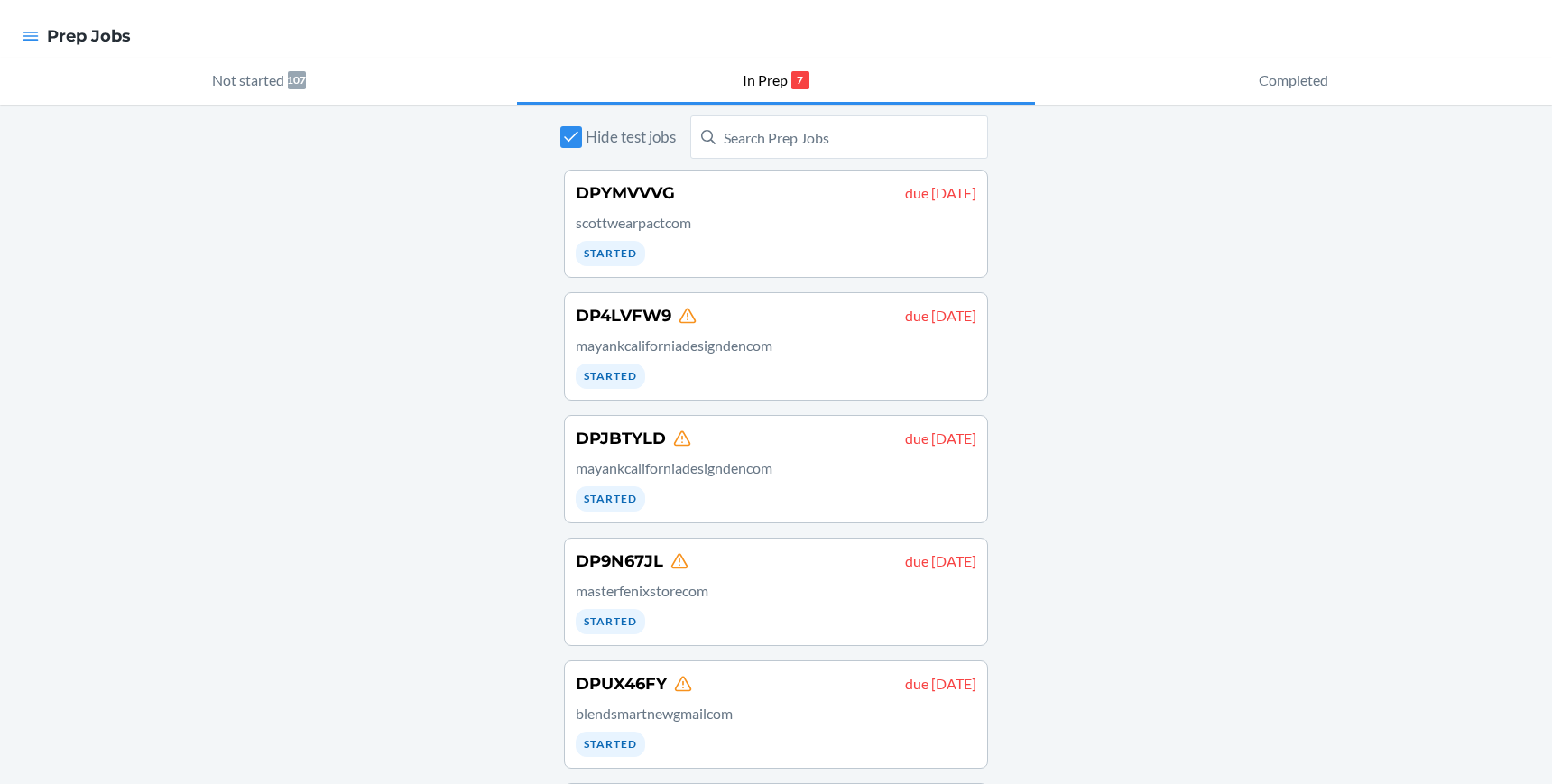
click at [1120, 358] on div "Hide test jobs DPYMVVVG due August 19 scottwearpactcom Started DP4LVFW9 due Aug…" at bounding box center [776, 571] width 1552 height 934
click at [259, 77] on p "Not started" at bounding box center [248, 81] width 73 height 22
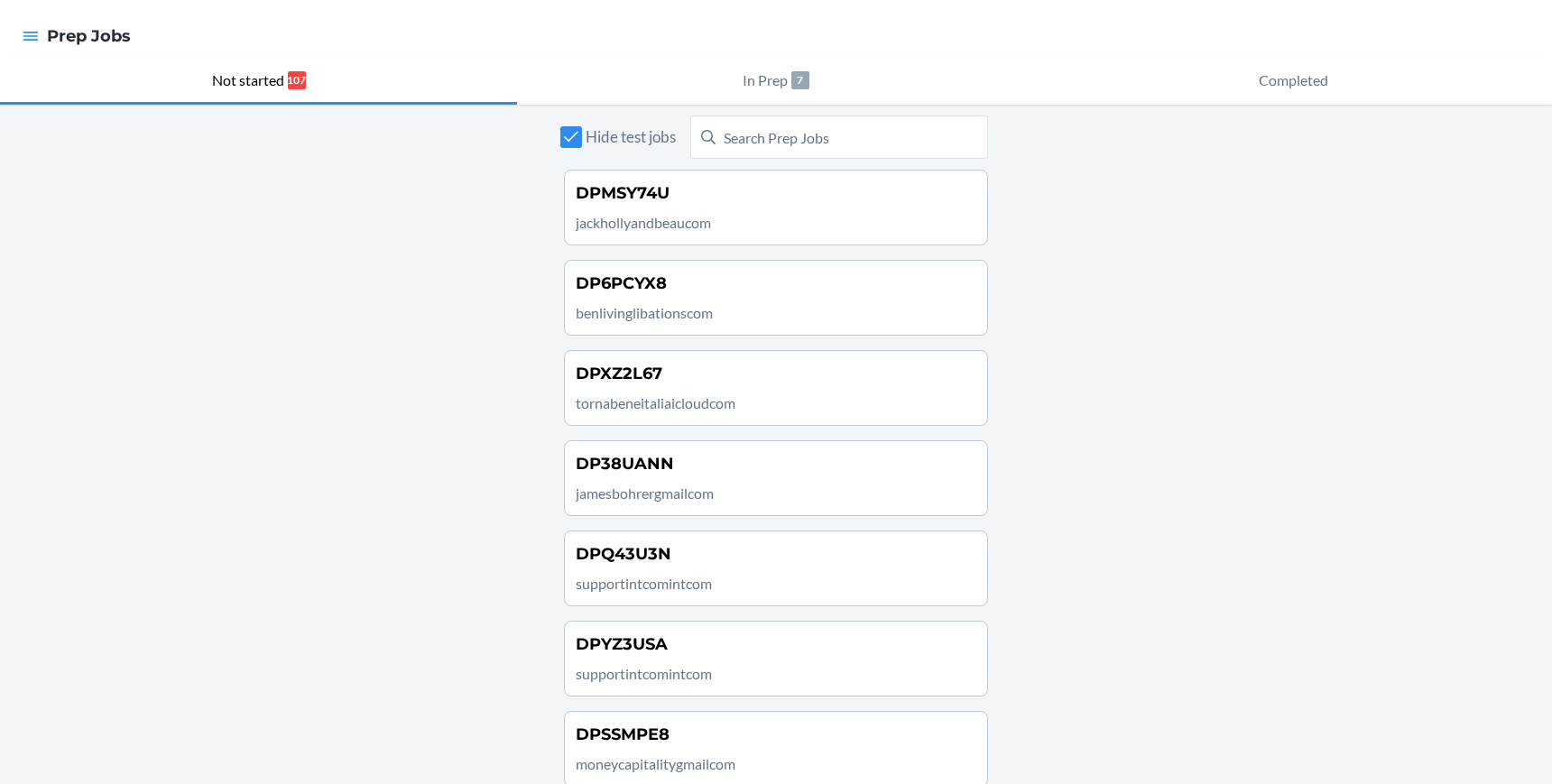
click at [829, 204] on div "DPMSY74U" at bounding box center [776, 193] width 401 height 24
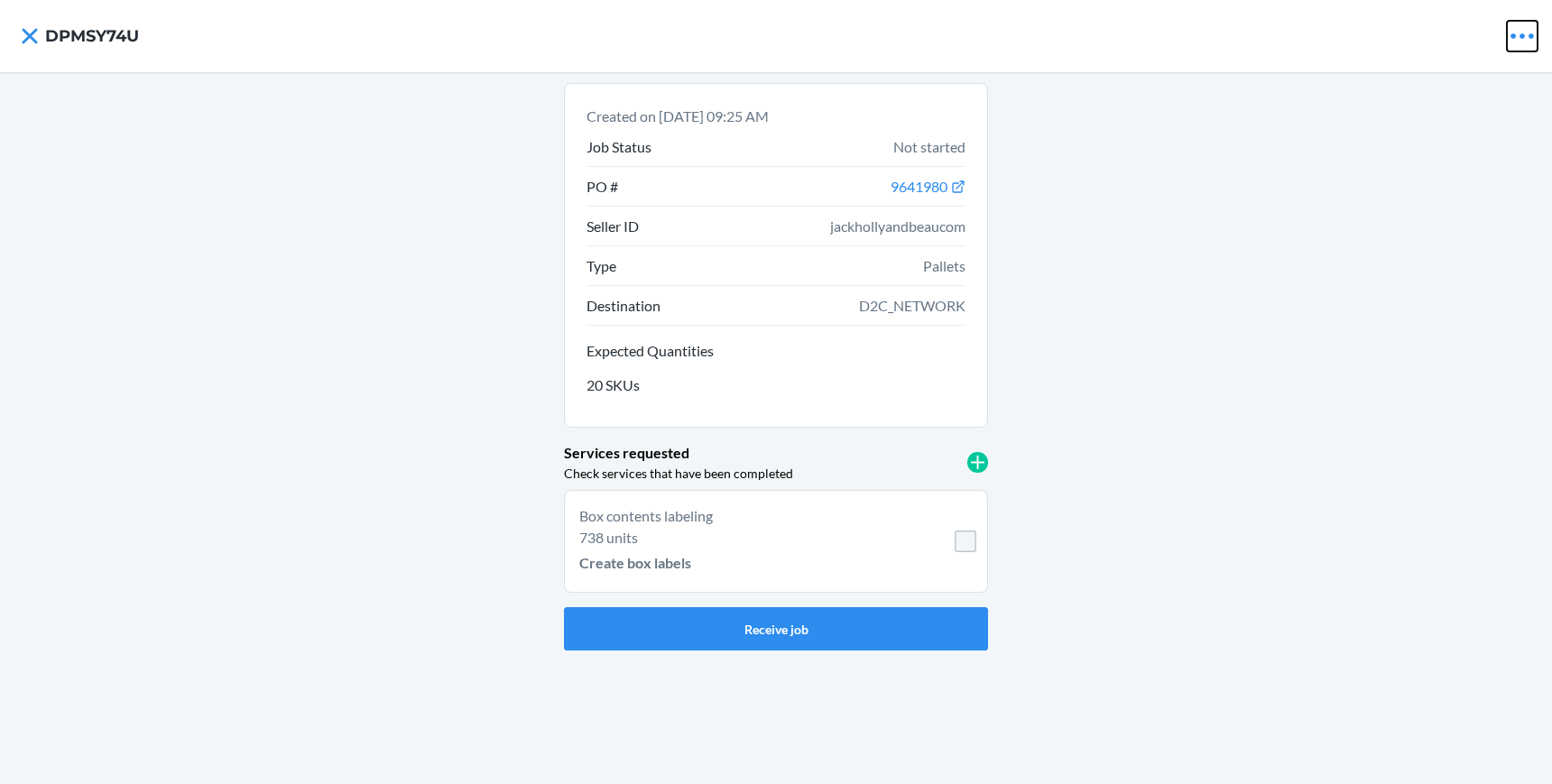
click at [1509, 36] on icon at bounding box center [1522, 36] width 31 height 31
click at [1431, 84] on button "Archive Job" at bounding box center [1465, 78] width 142 height 44
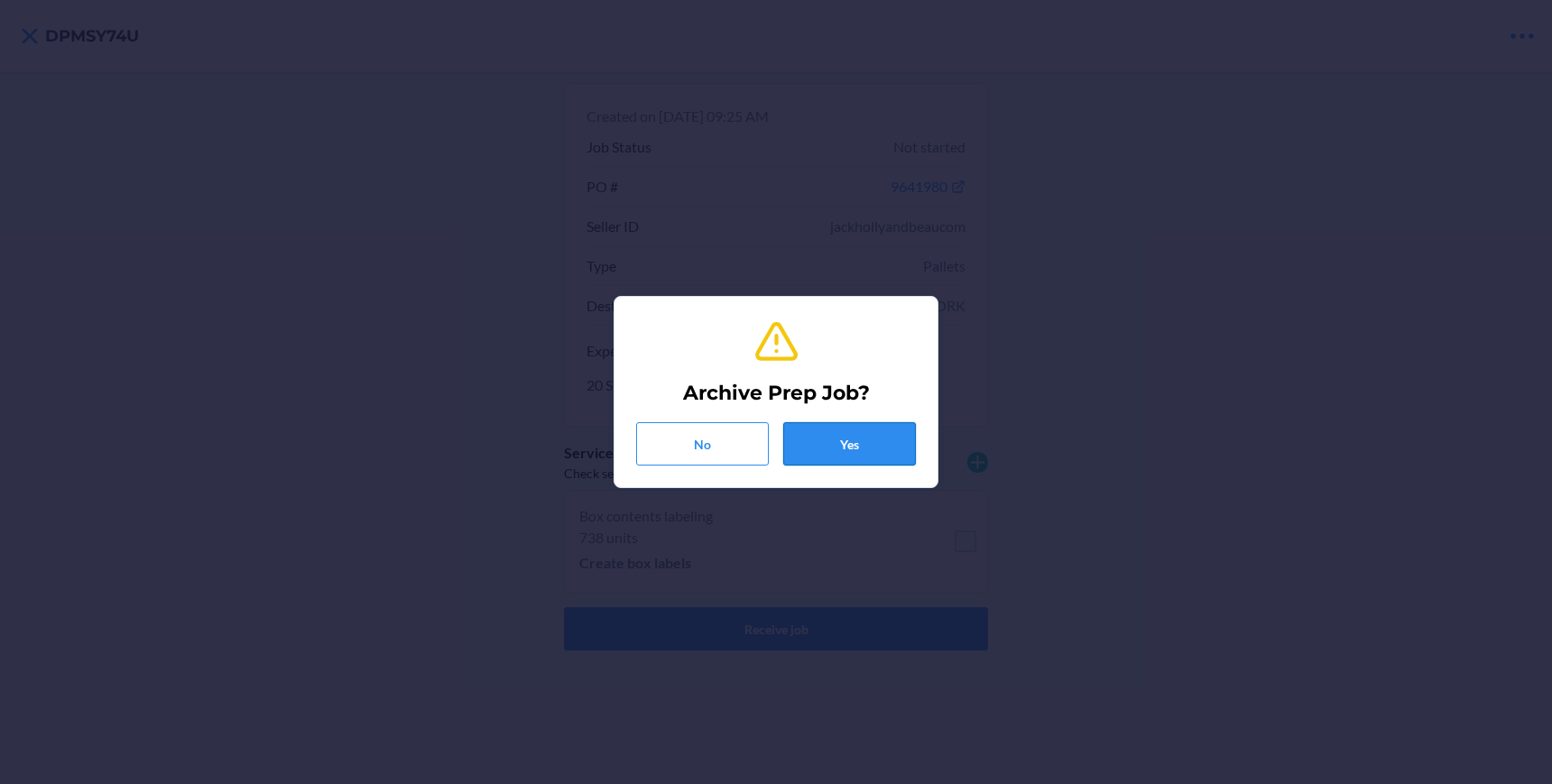
click at [881, 436] on button "Yes" at bounding box center [849, 444] width 132 height 44
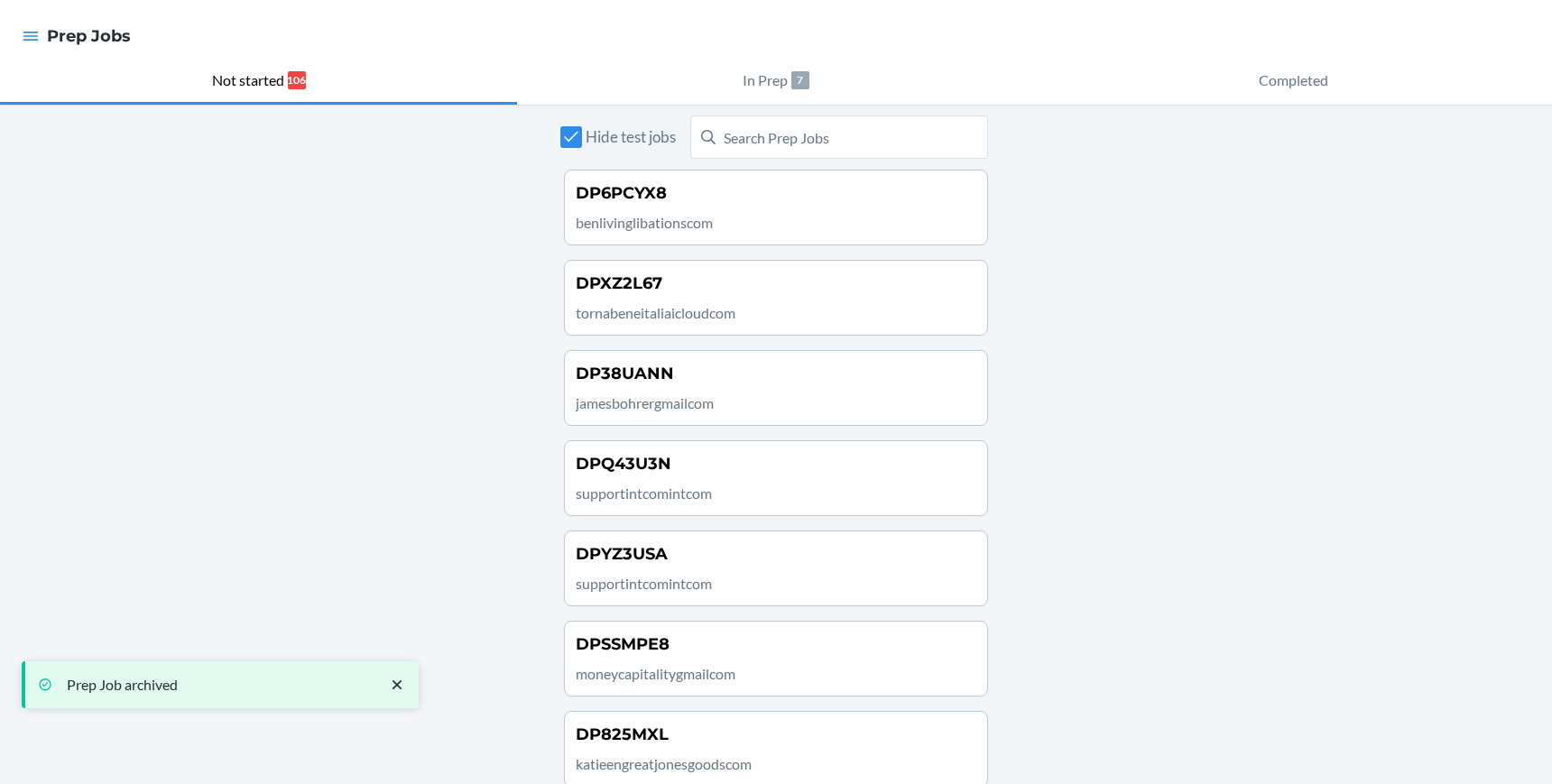
click at [781, 204] on div "DP6PCYX8" at bounding box center [776, 193] width 401 height 24
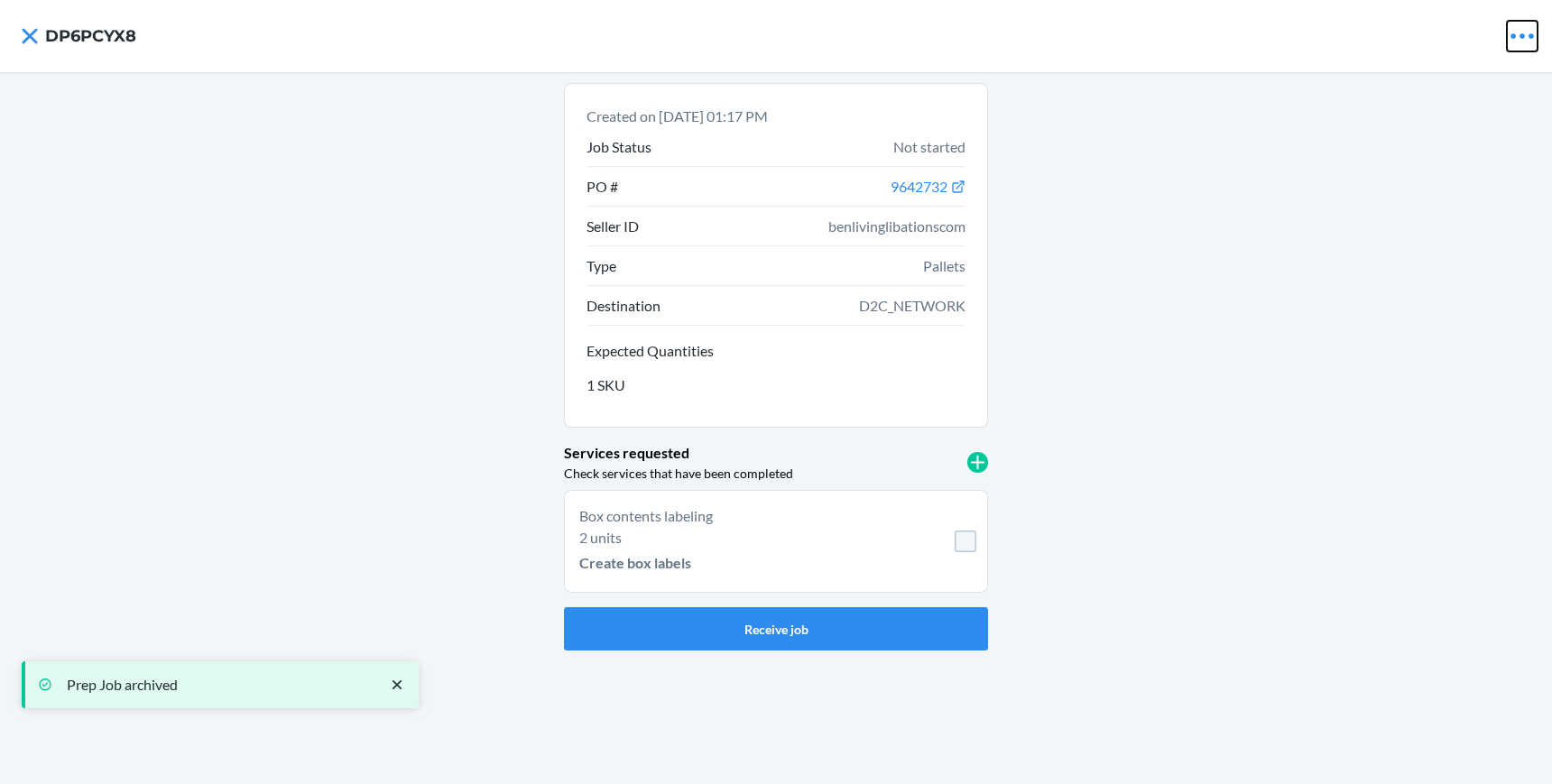
click at [1507, 41] on icon at bounding box center [1522, 36] width 31 height 31
click at [1454, 73] on p "Archive Job" at bounding box center [1470, 78] width 73 height 22
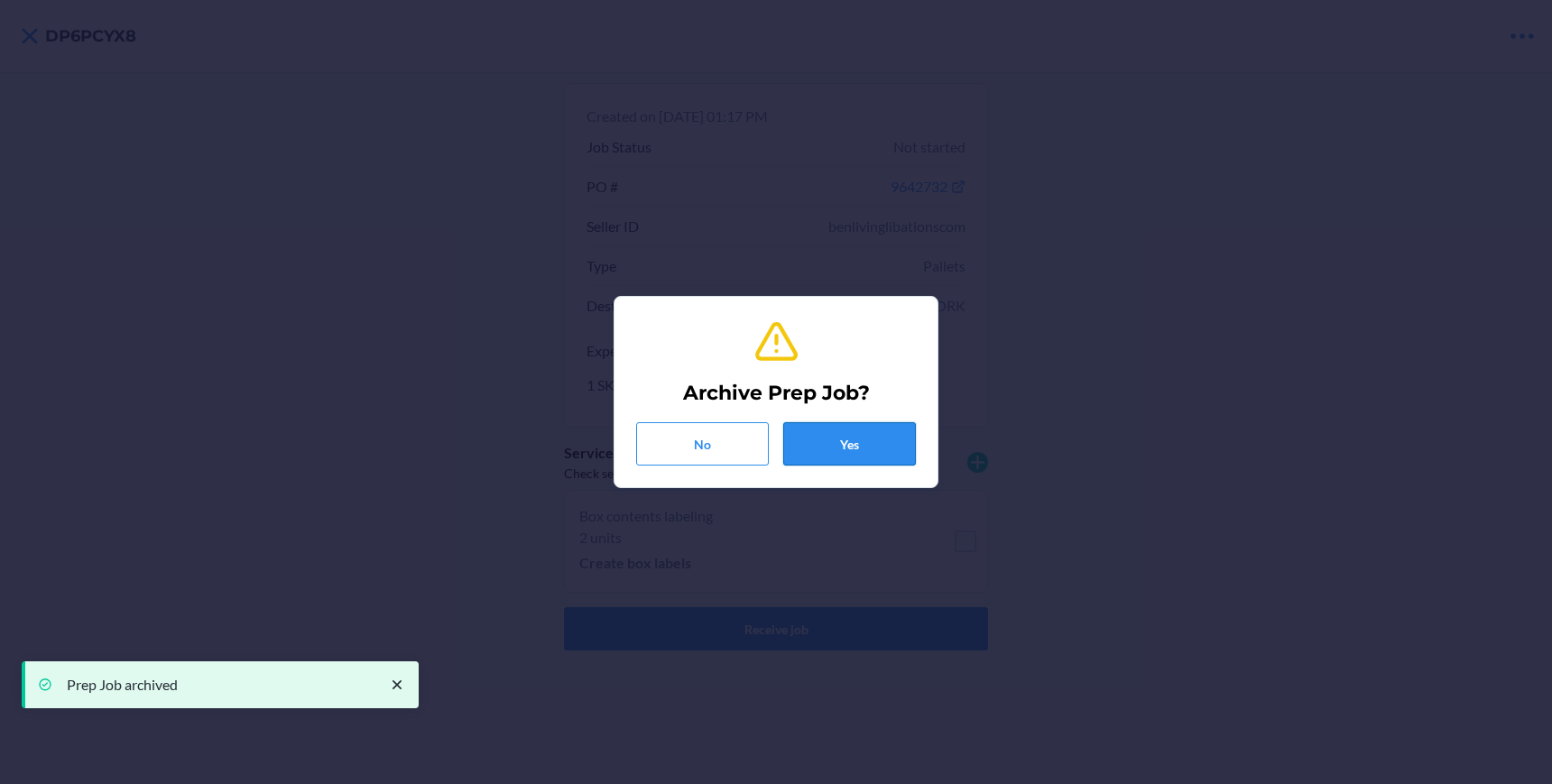
click at [852, 450] on button "Yes" at bounding box center [849, 444] width 132 height 44
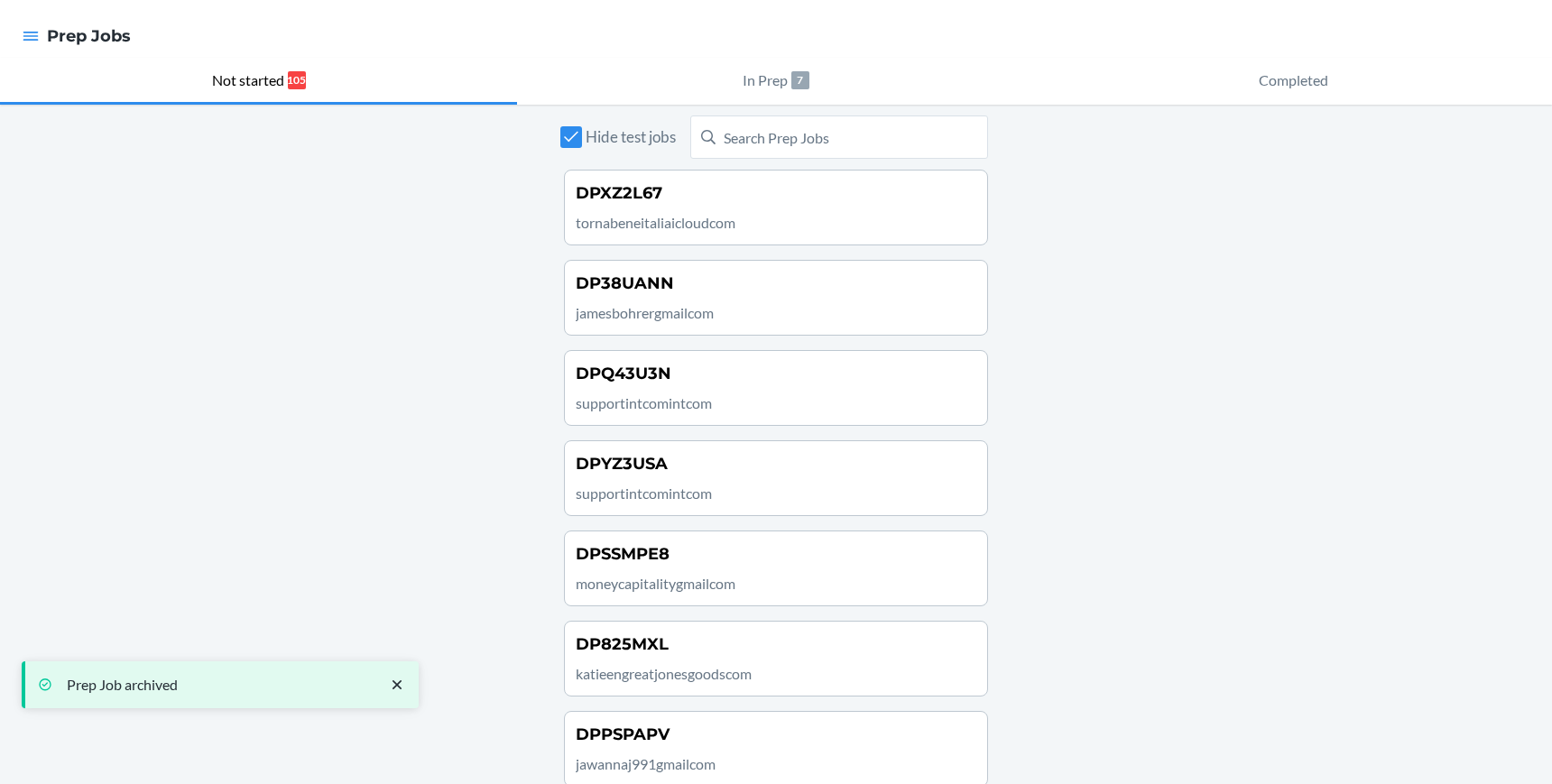
click at [772, 218] on p "tornabeneitaliaicloudcom" at bounding box center [776, 223] width 401 height 22
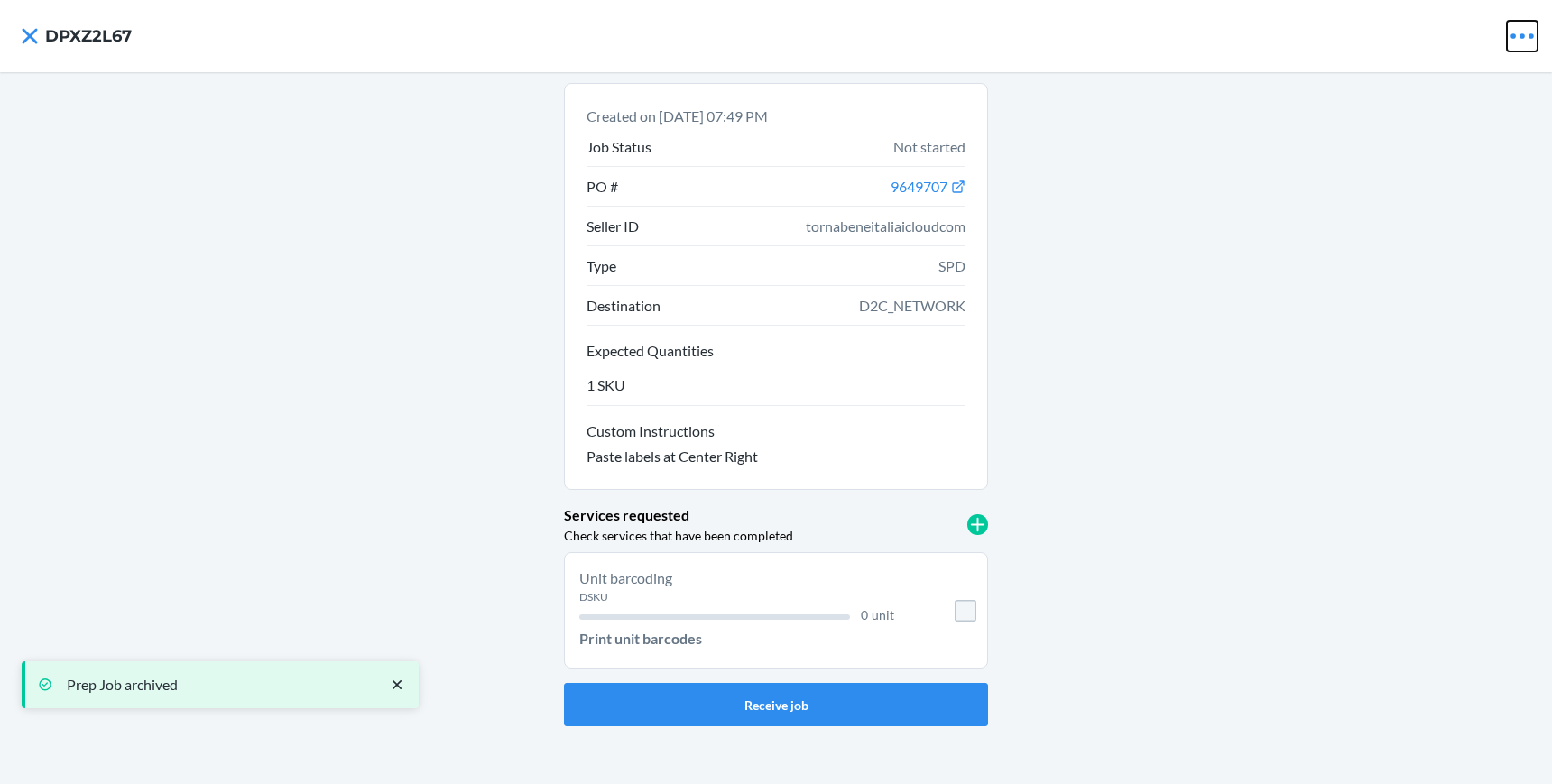
click at [1514, 37] on icon at bounding box center [1522, 36] width 24 height 5
click at [1429, 89] on button "Archive Job" at bounding box center [1465, 78] width 142 height 44
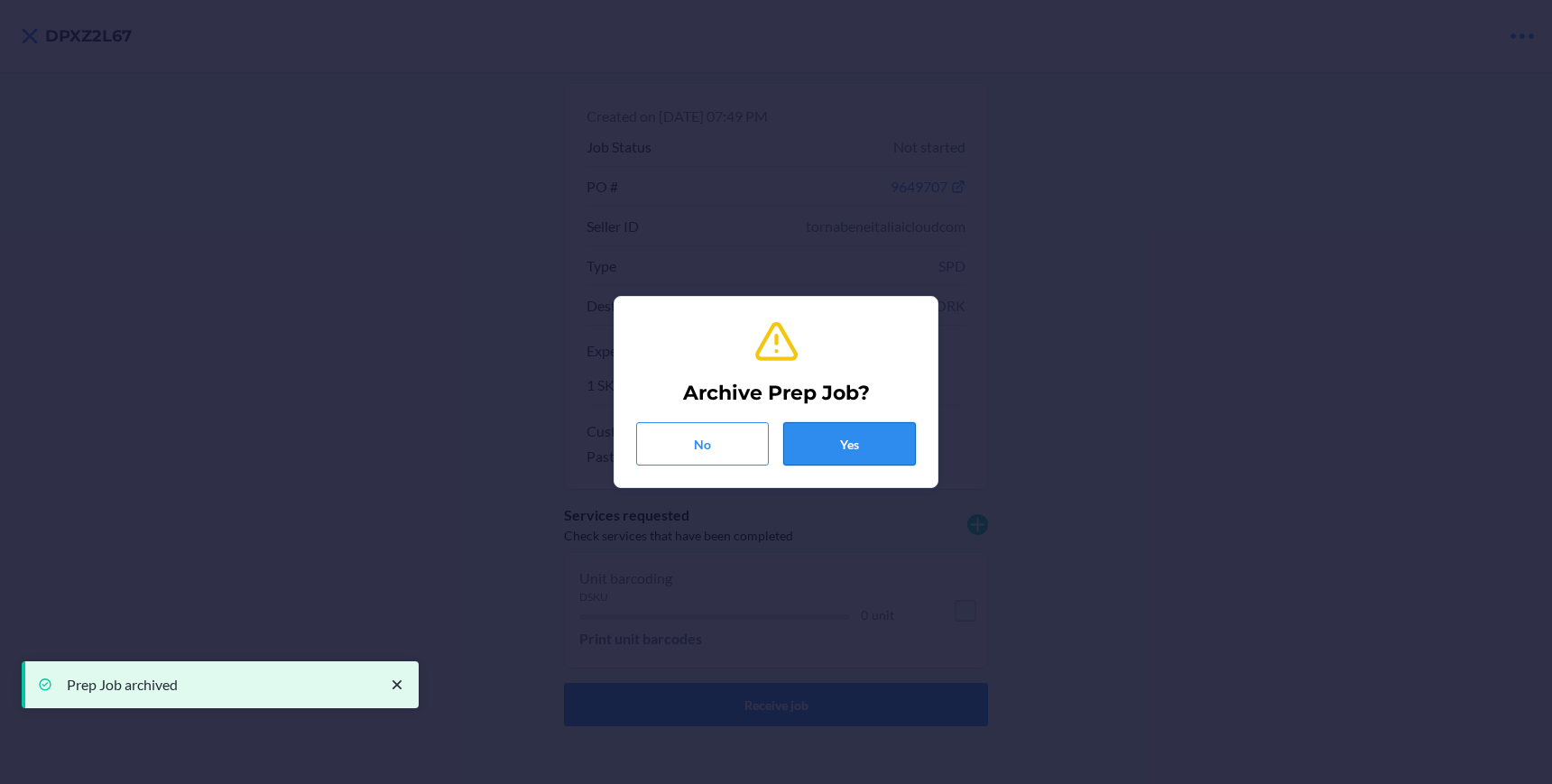
click at [862, 445] on button "Yes" at bounding box center [849, 444] width 132 height 44
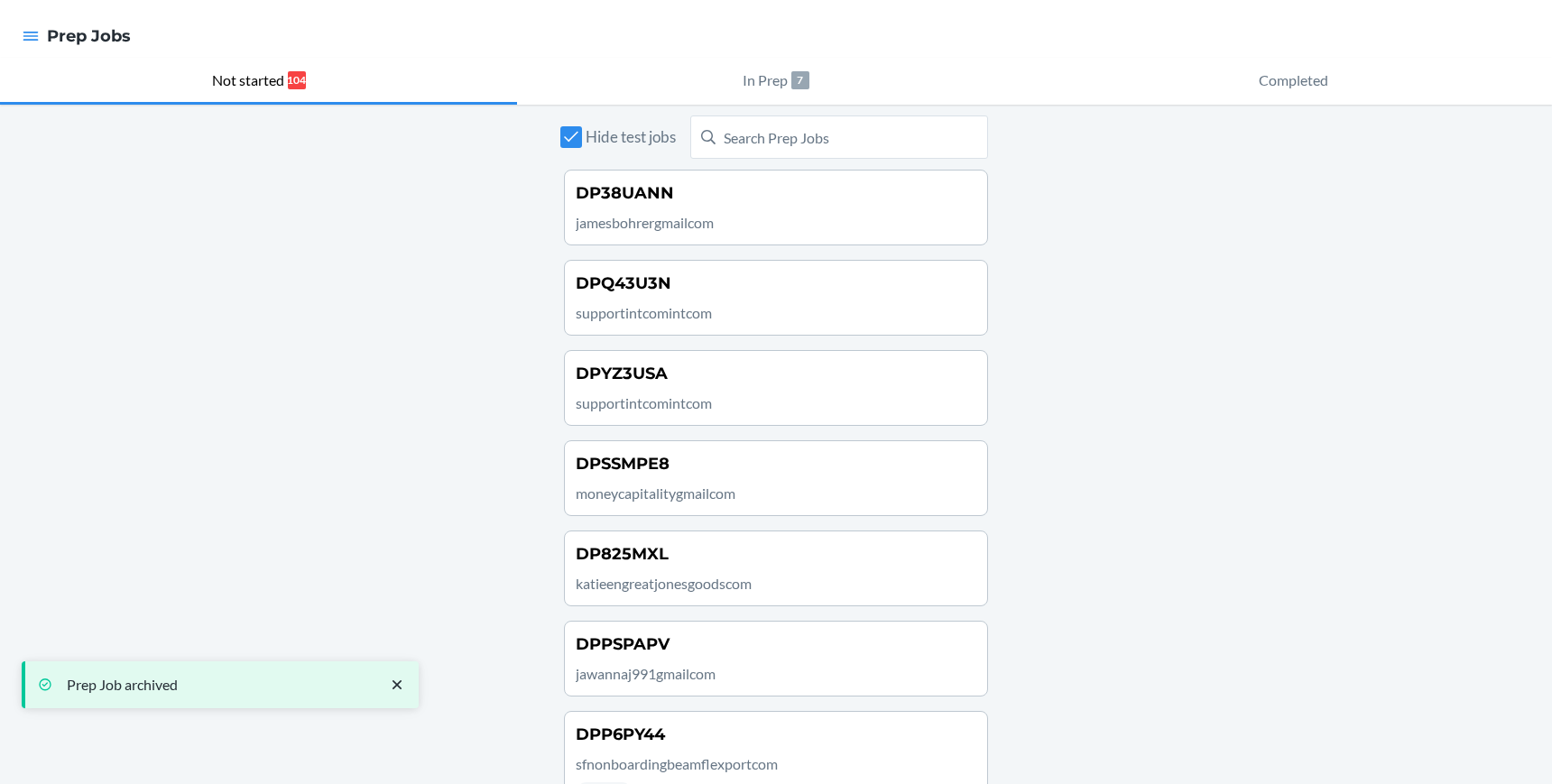
click at [742, 227] on p "jamesbohrergmailcom" at bounding box center [776, 223] width 401 height 22
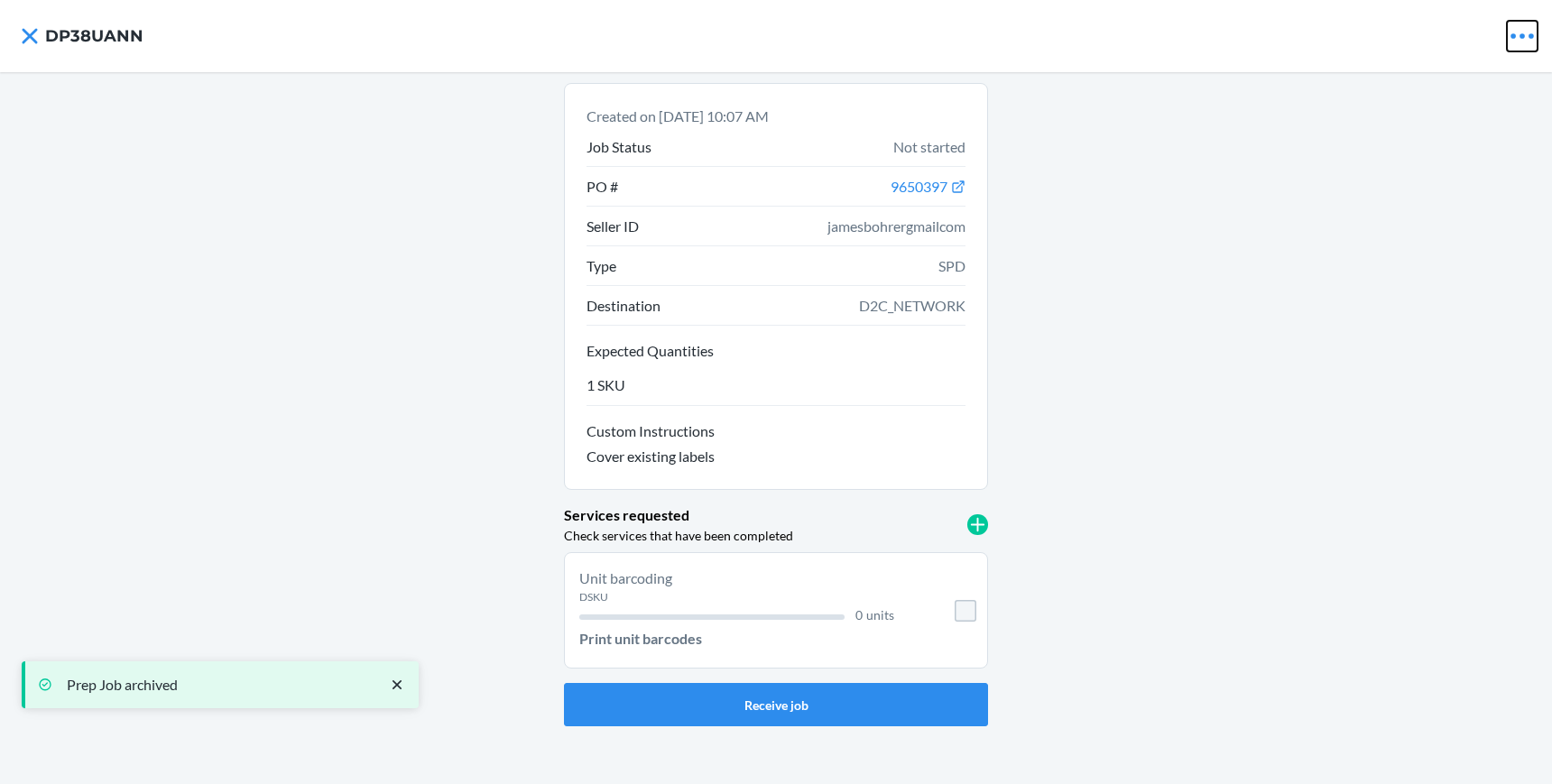
click at [1512, 35] on icon at bounding box center [1522, 36] width 24 height 5
click at [1463, 70] on p "Archive Job" at bounding box center [1470, 78] width 73 height 22
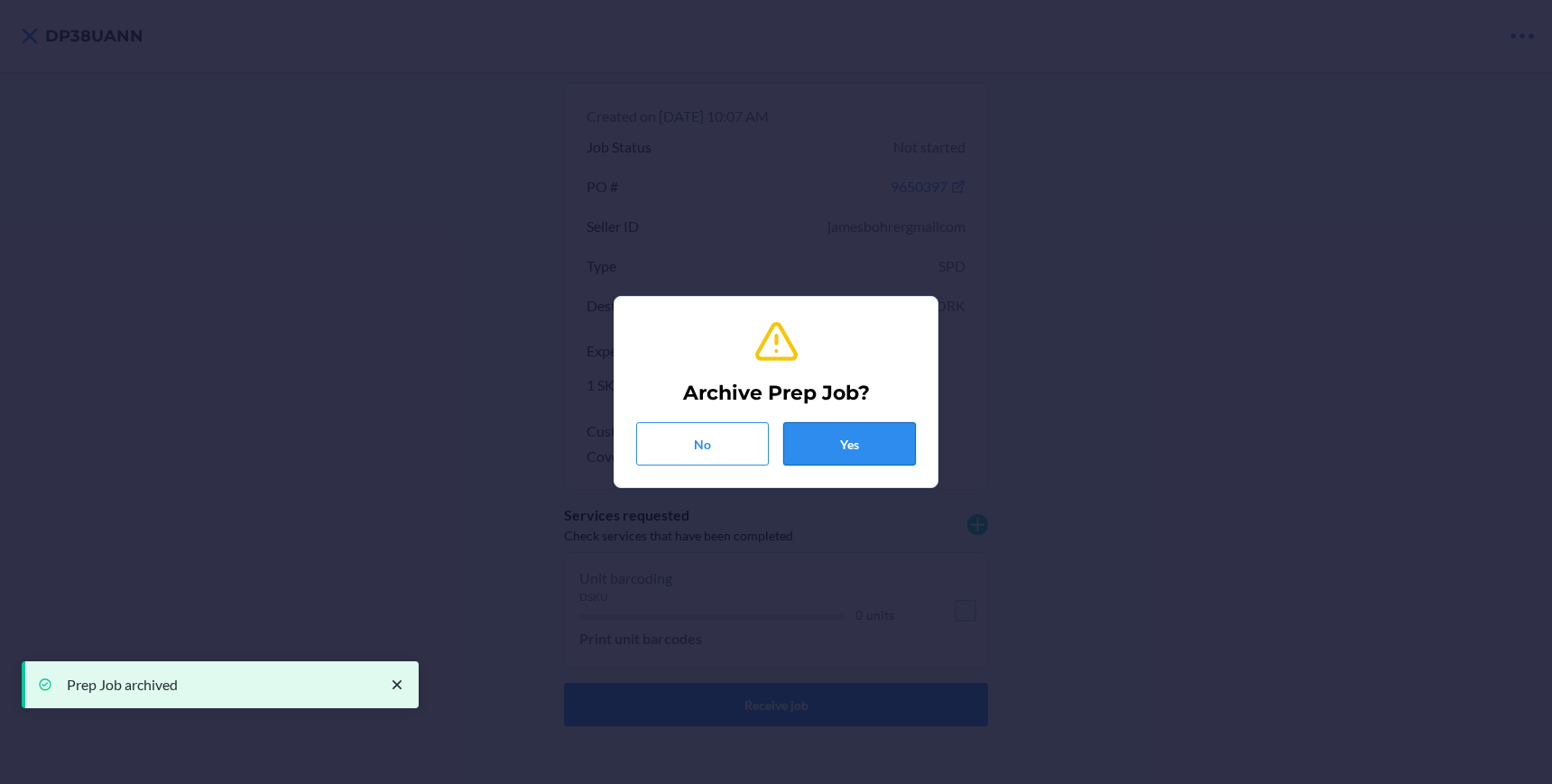
click at [829, 436] on button "Yes" at bounding box center [849, 444] width 132 height 44
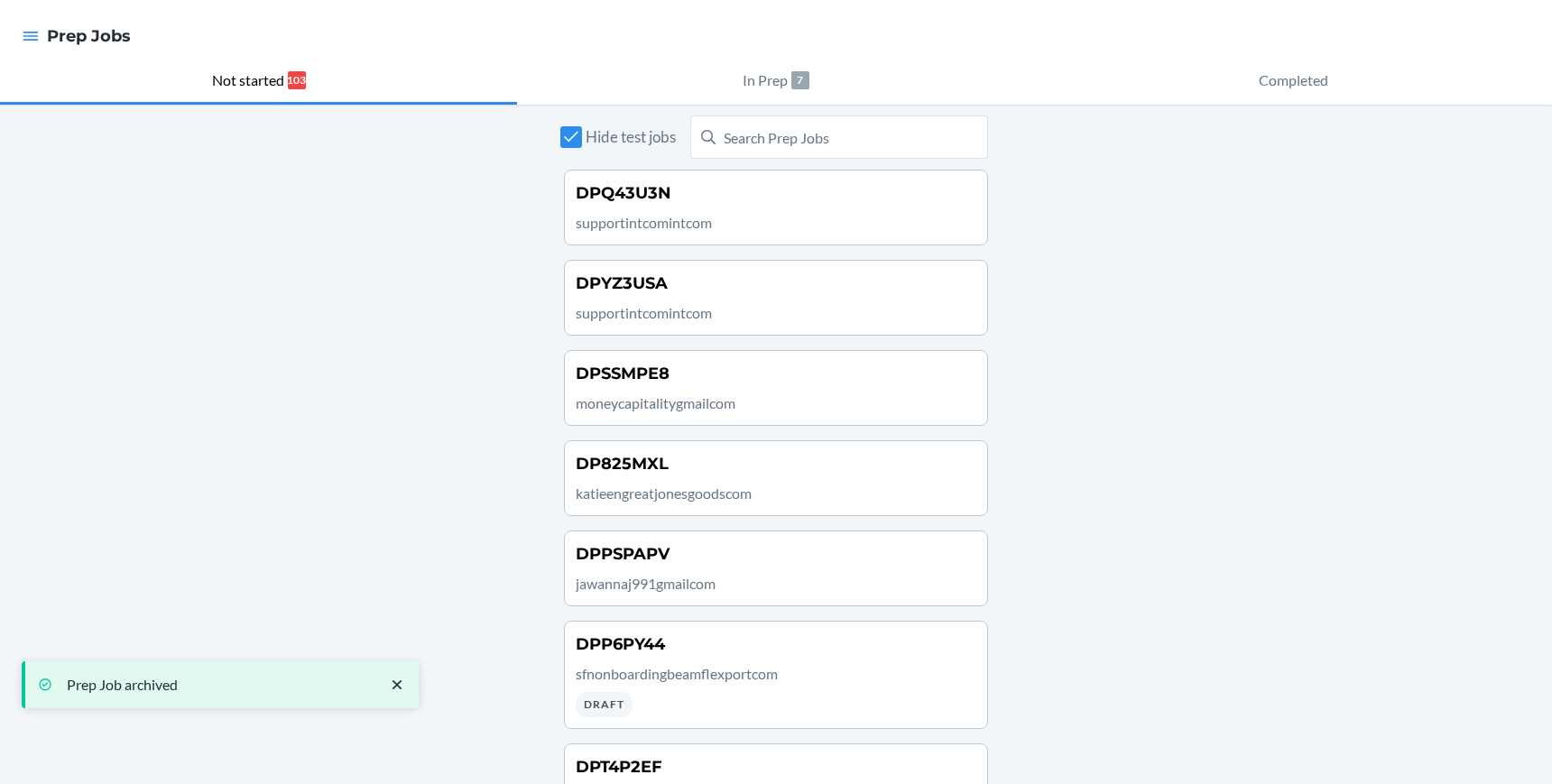
click at [801, 209] on div "DPQ43U3N supportintcomintcom" at bounding box center [776, 208] width 401 height 53
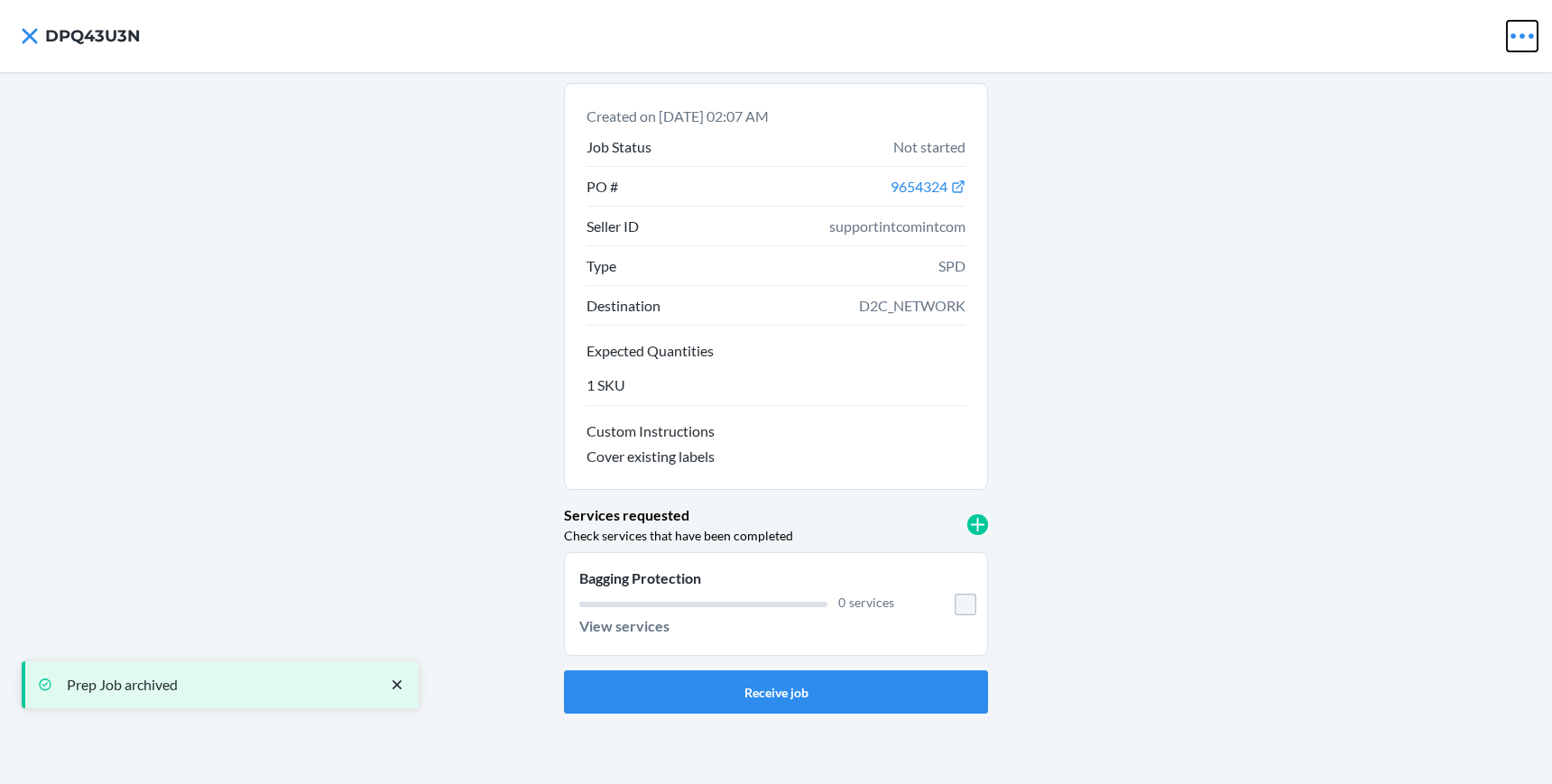
click at [1516, 44] on icon at bounding box center [1522, 36] width 31 height 31
click at [1471, 76] on p "Archive Job" at bounding box center [1470, 78] width 73 height 22
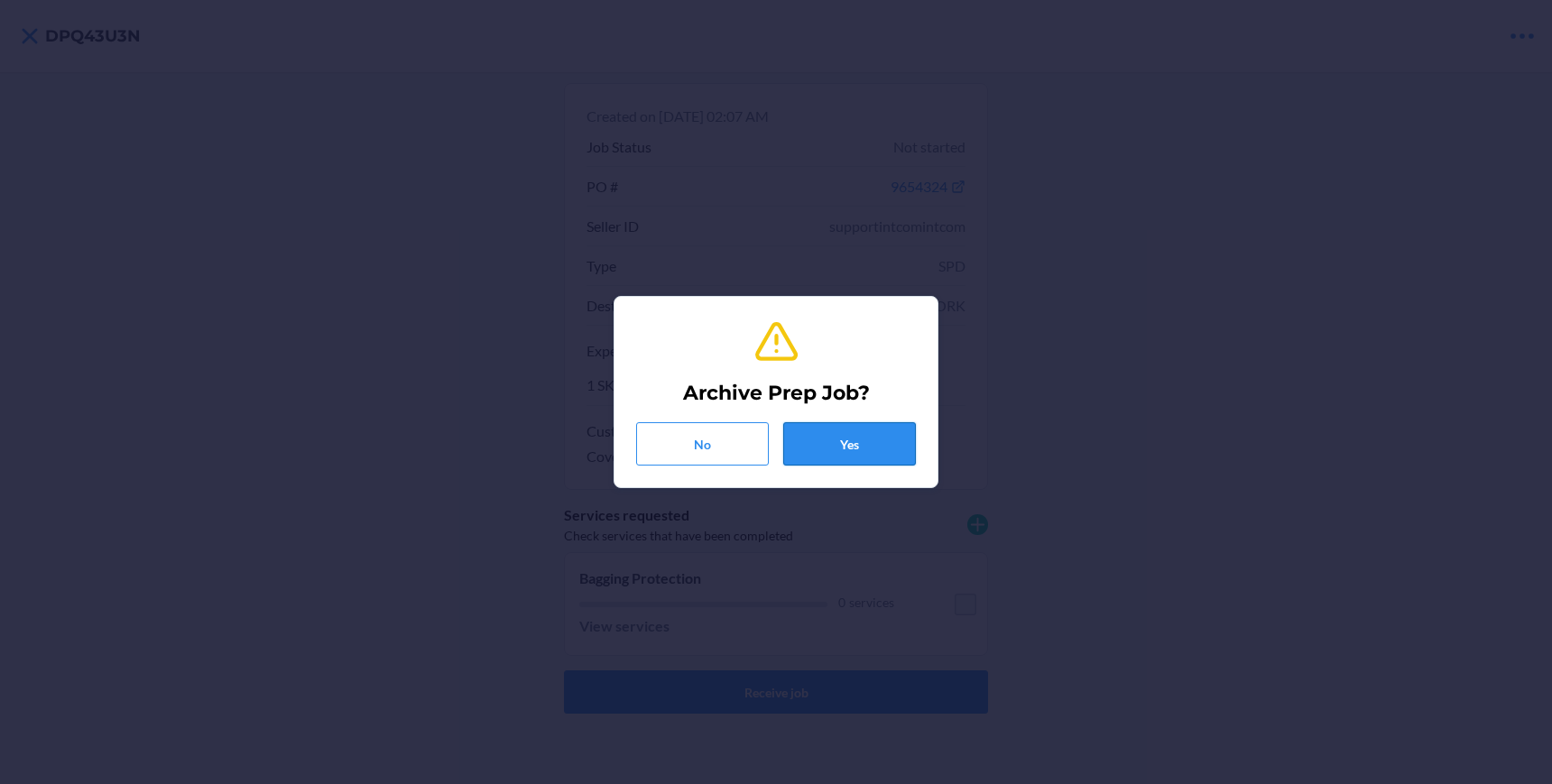
click at [854, 435] on button "Yes" at bounding box center [849, 444] width 132 height 44
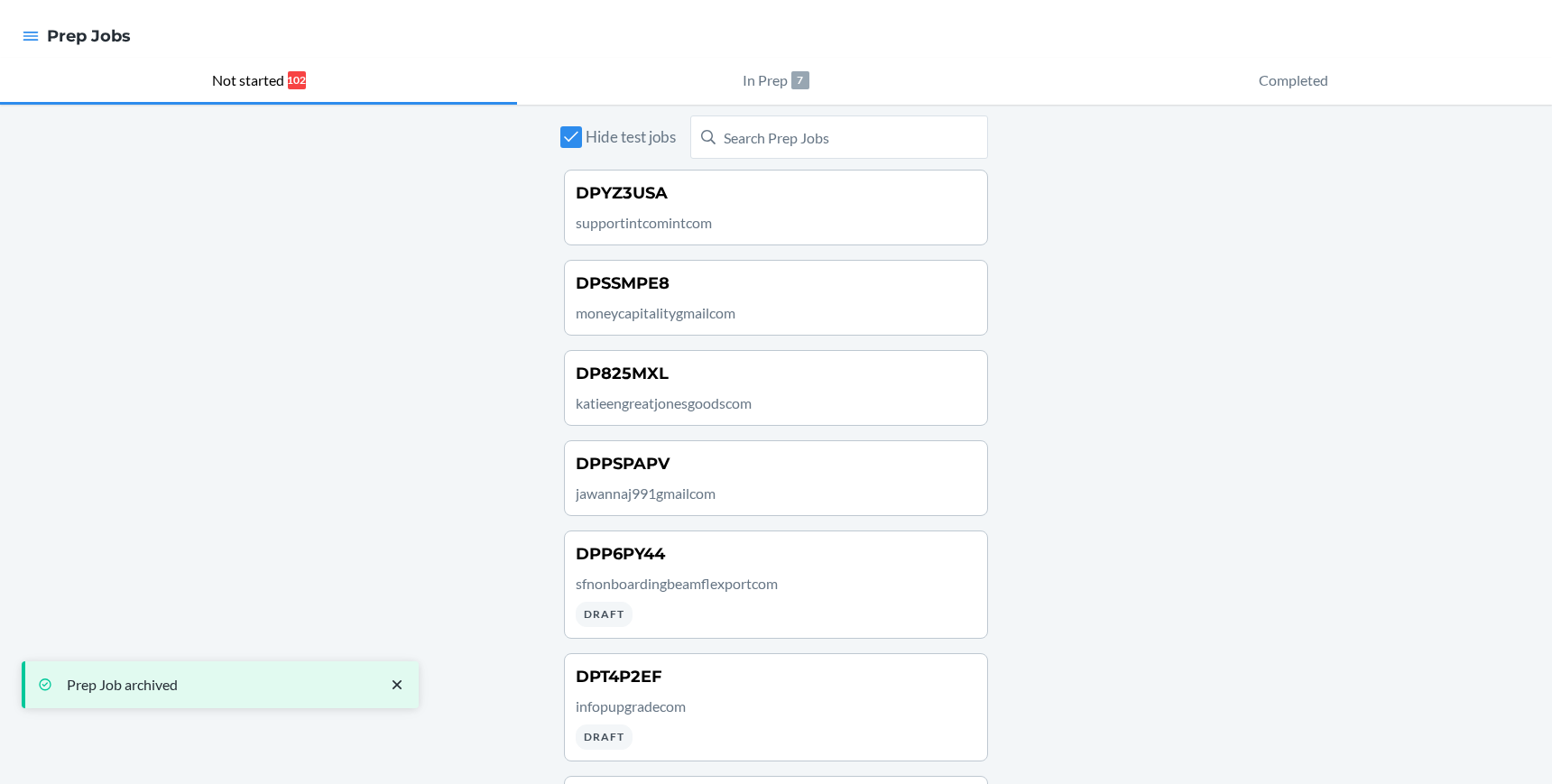
click at [867, 209] on div "DPYZ3USA supportintcomintcom" at bounding box center [776, 208] width 401 height 53
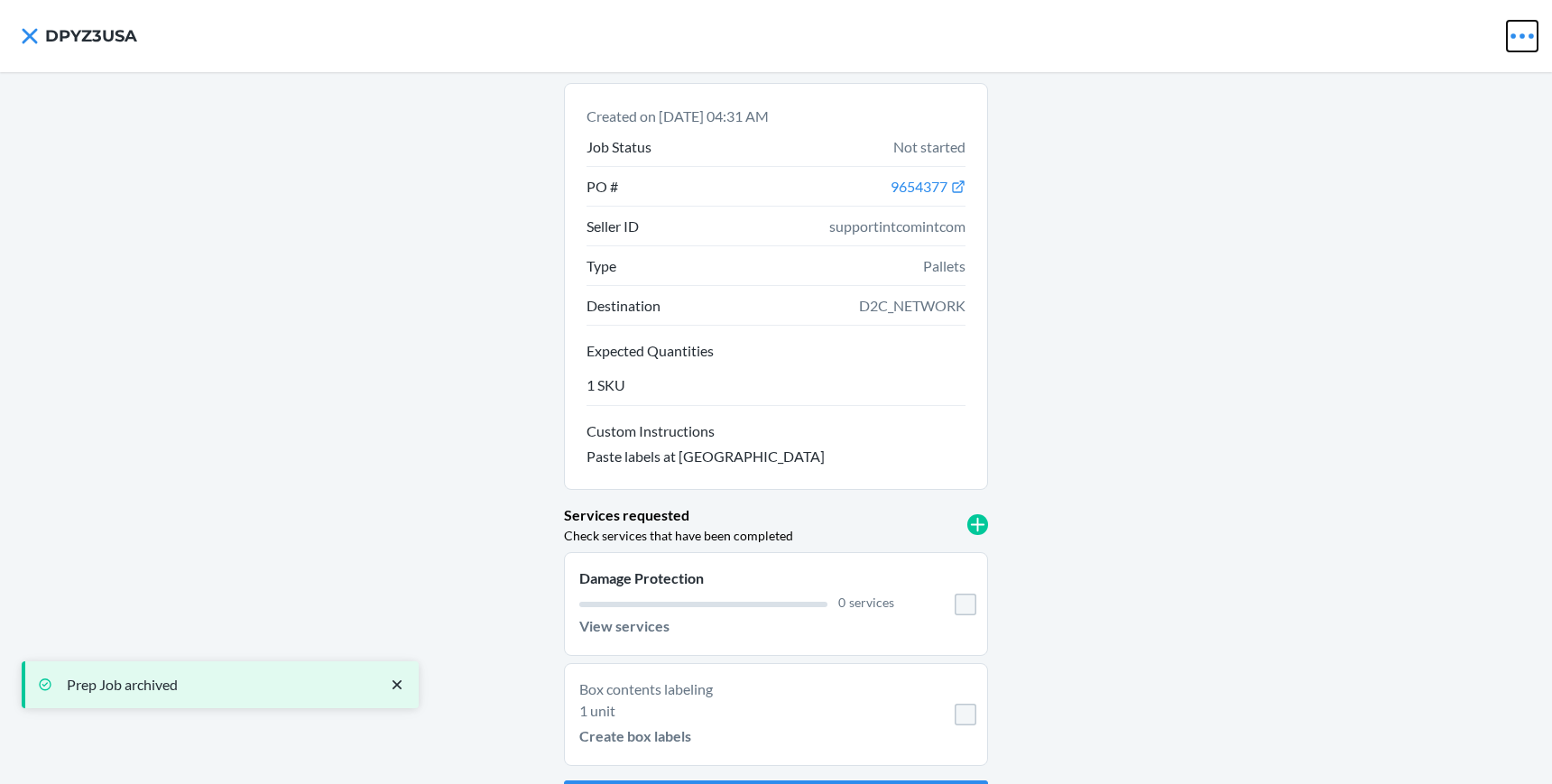
click at [1507, 32] on icon at bounding box center [1522, 36] width 31 height 31
click at [1433, 67] on p "Archive Job" at bounding box center [1470, 78] width 73 height 22
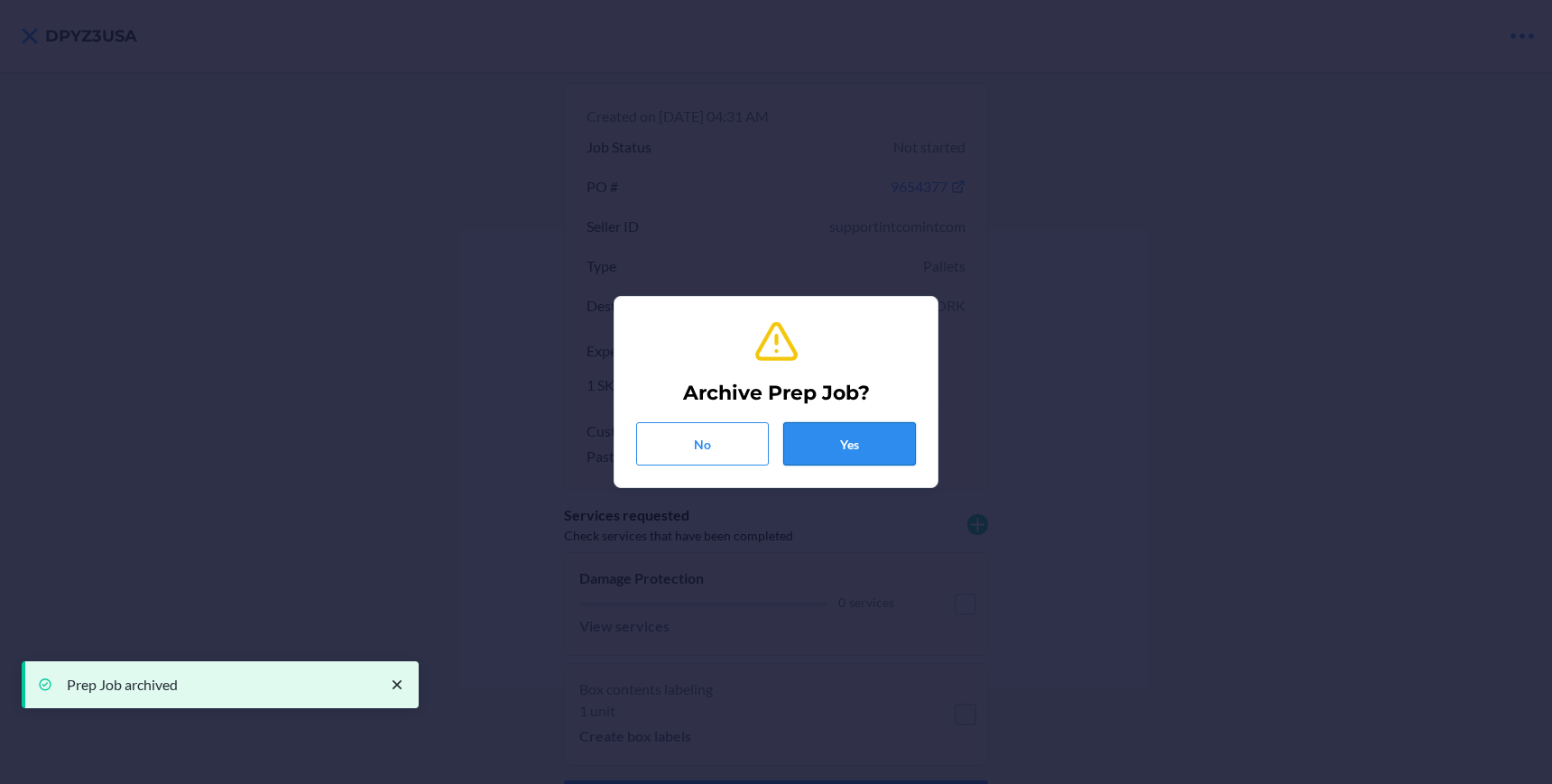
click at [833, 444] on button "Yes" at bounding box center [849, 444] width 132 height 44
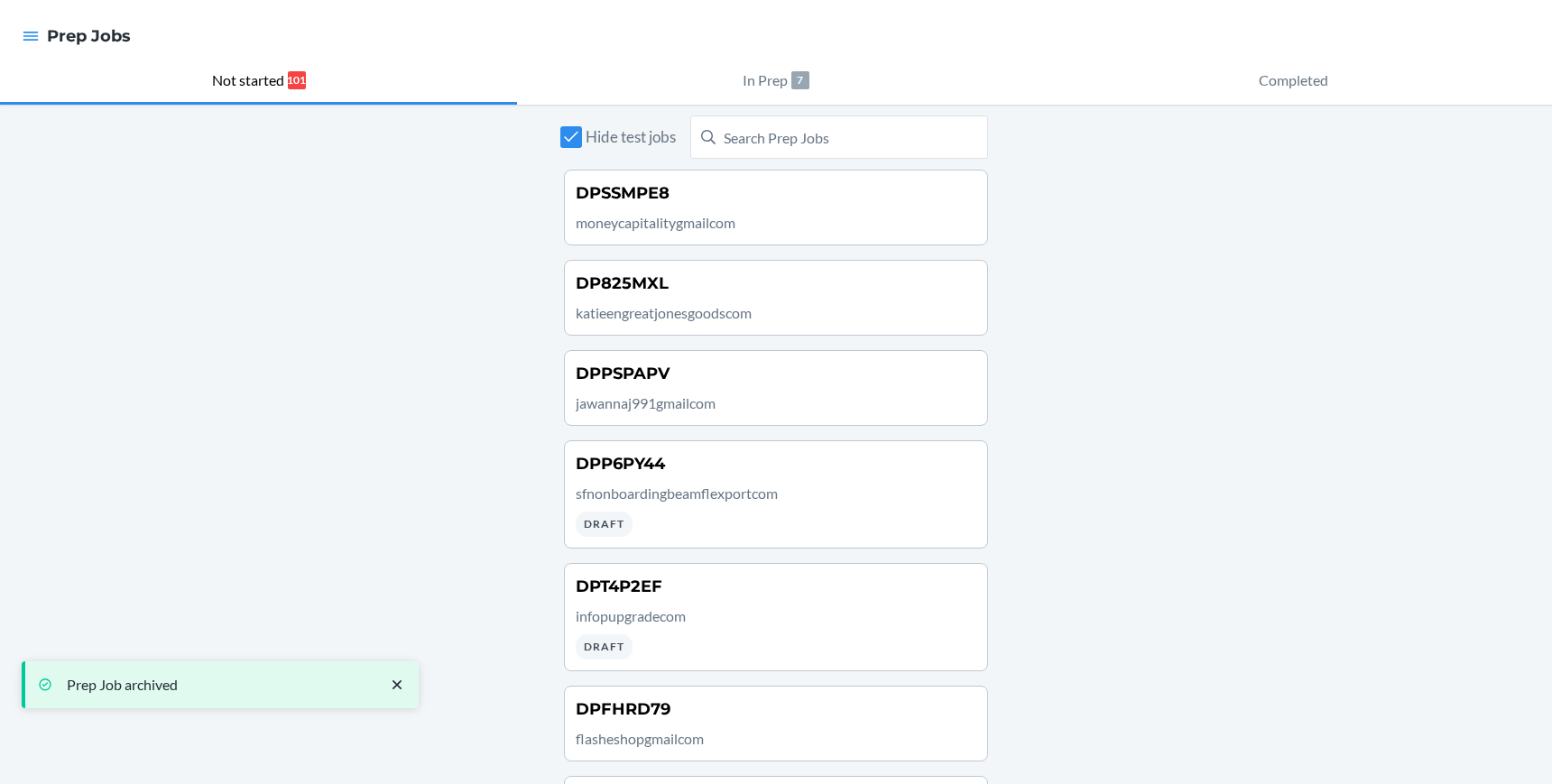
click at [731, 216] on p "moneycapitalitygmailcom" at bounding box center [776, 223] width 401 height 22
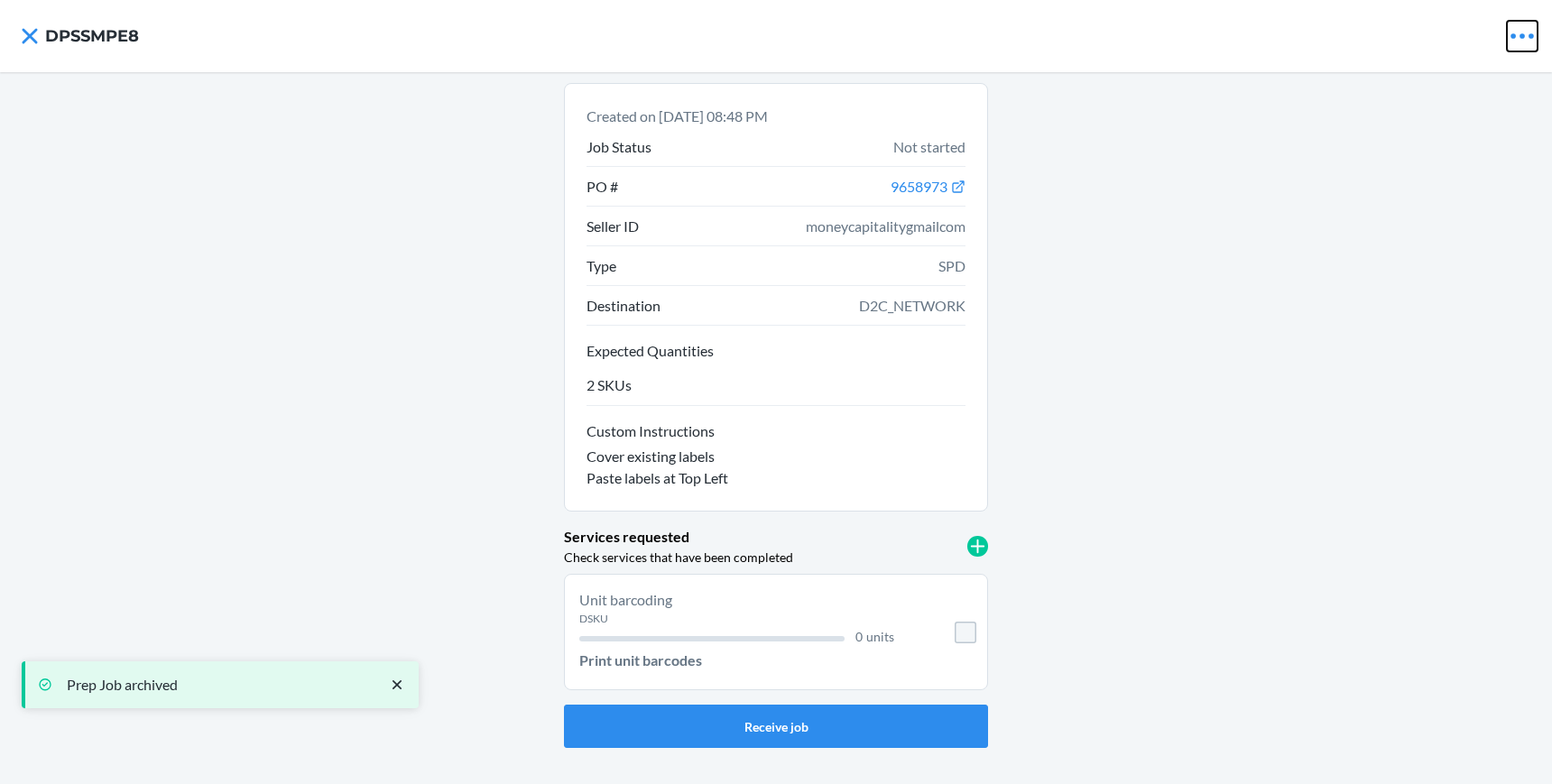
click at [1519, 28] on icon at bounding box center [1522, 36] width 31 height 31
click at [1467, 65] on button "Archive Job" at bounding box center [1465, 78] width 142 height 44
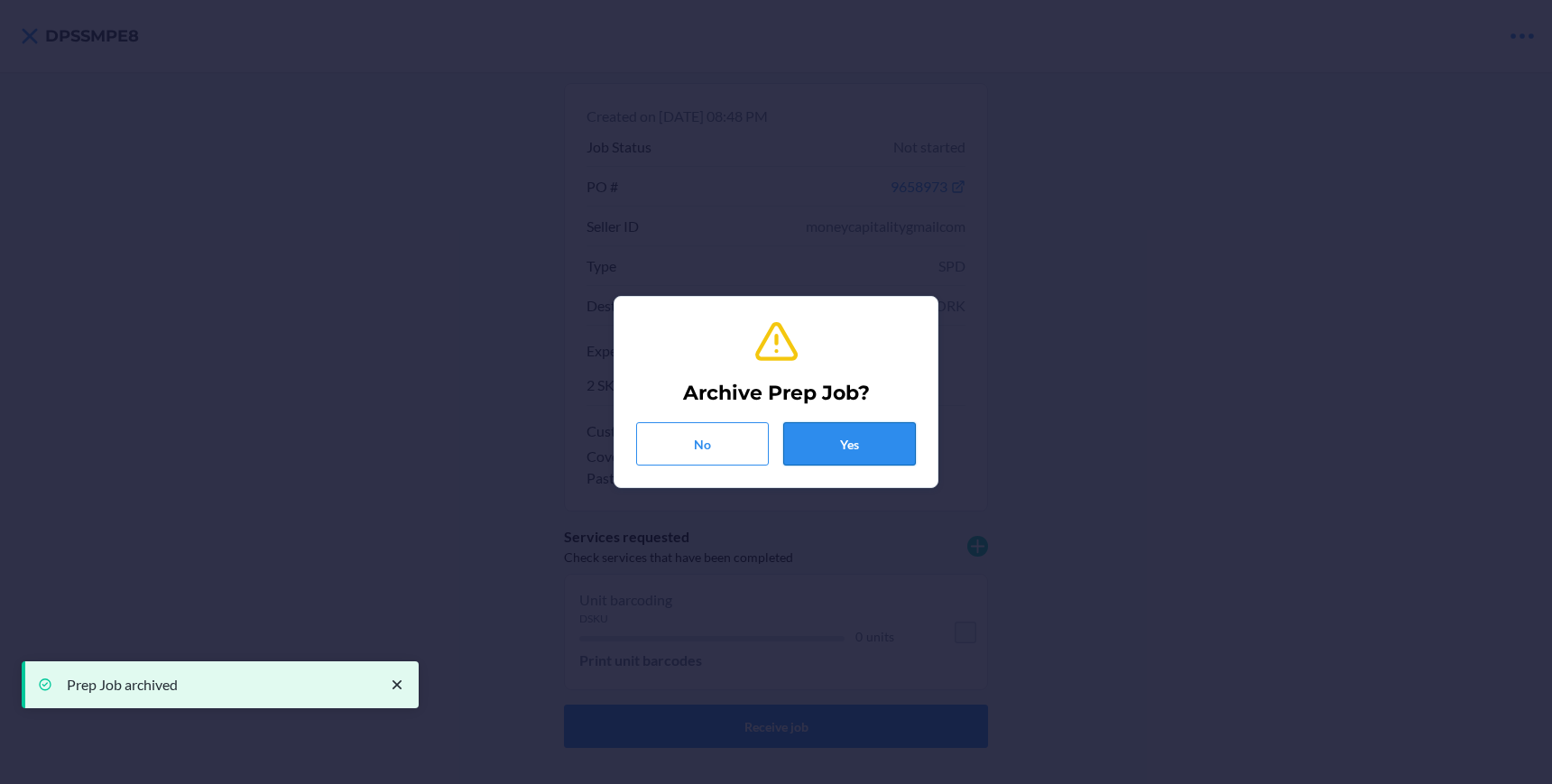
click at [877, 432] on button "Yes" at bounding box center [849, 444] width 132 height 44
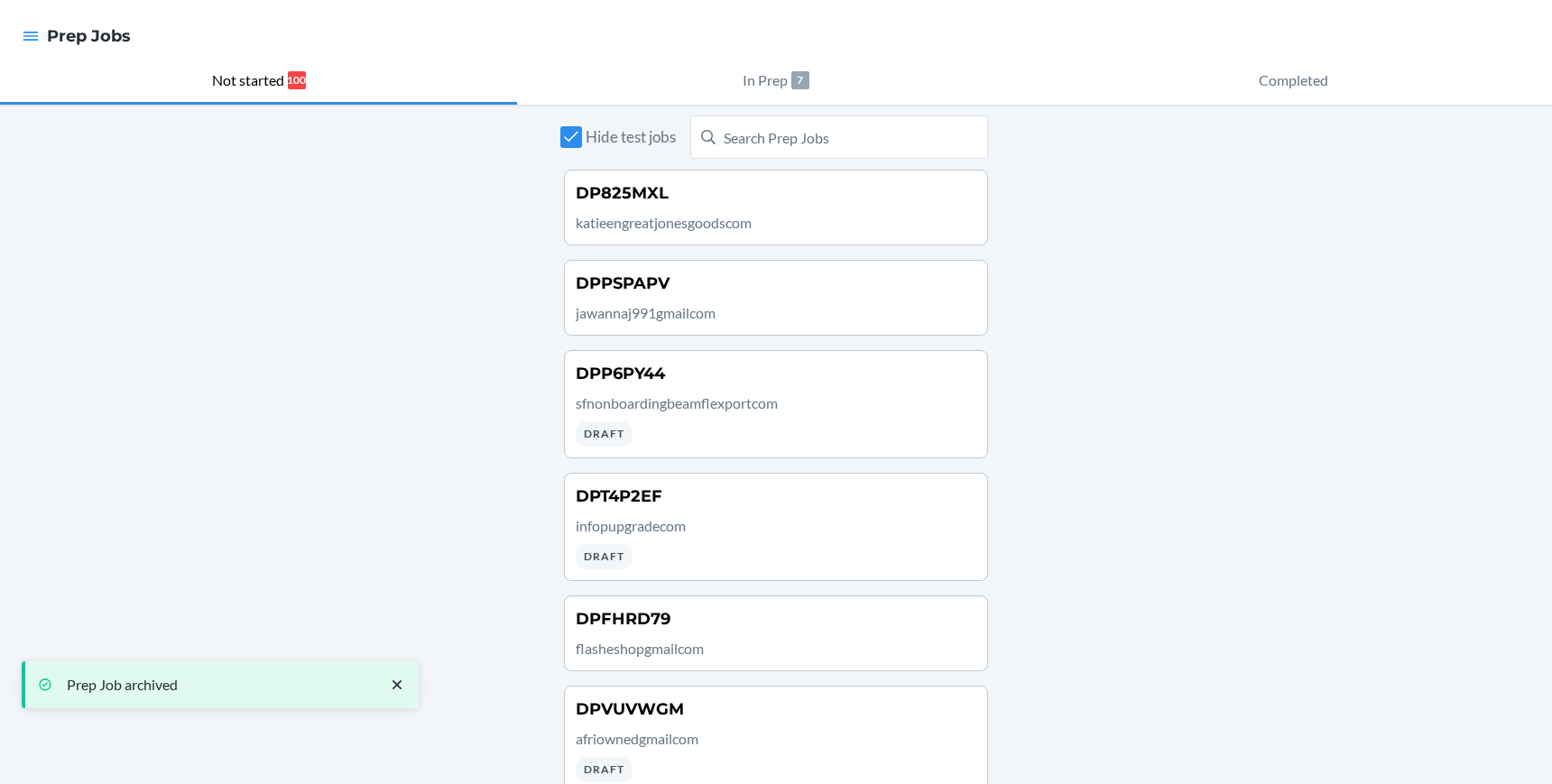
click at [711, 218] on p "katieengreatjonesgoodscom" at bounding box center [776, 223] width 401 height 22
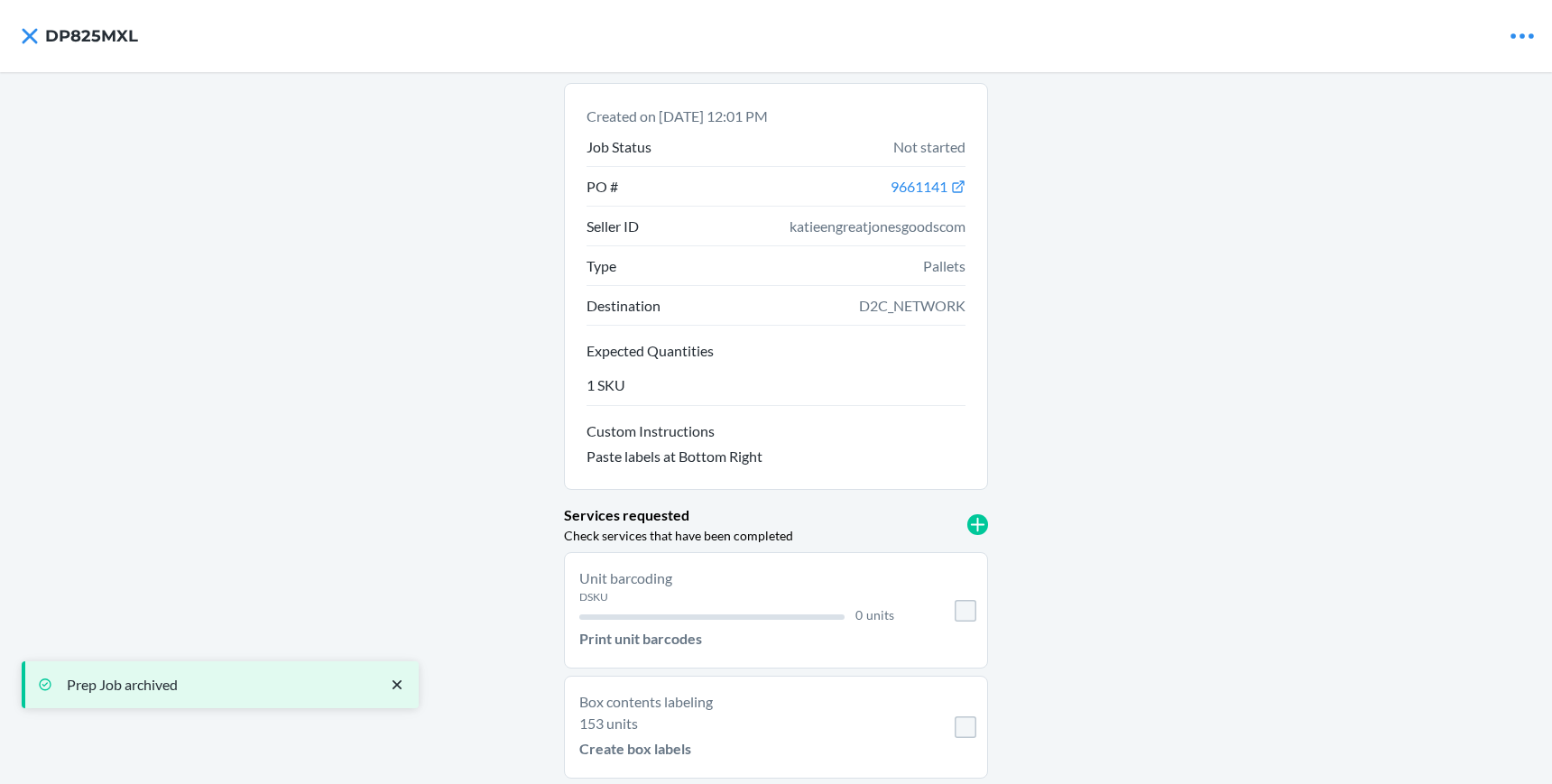
click at [1495, 57] on nav "DP825MXL" at bounding box center [776, 36] width 1552 height 73
click at [1507, 34] on icon at bounding box center [1522, 36] width 31 height 31
click at [1433, 82] on p "Archive Job" at bounding box center [1470, 78] width 73 height 22
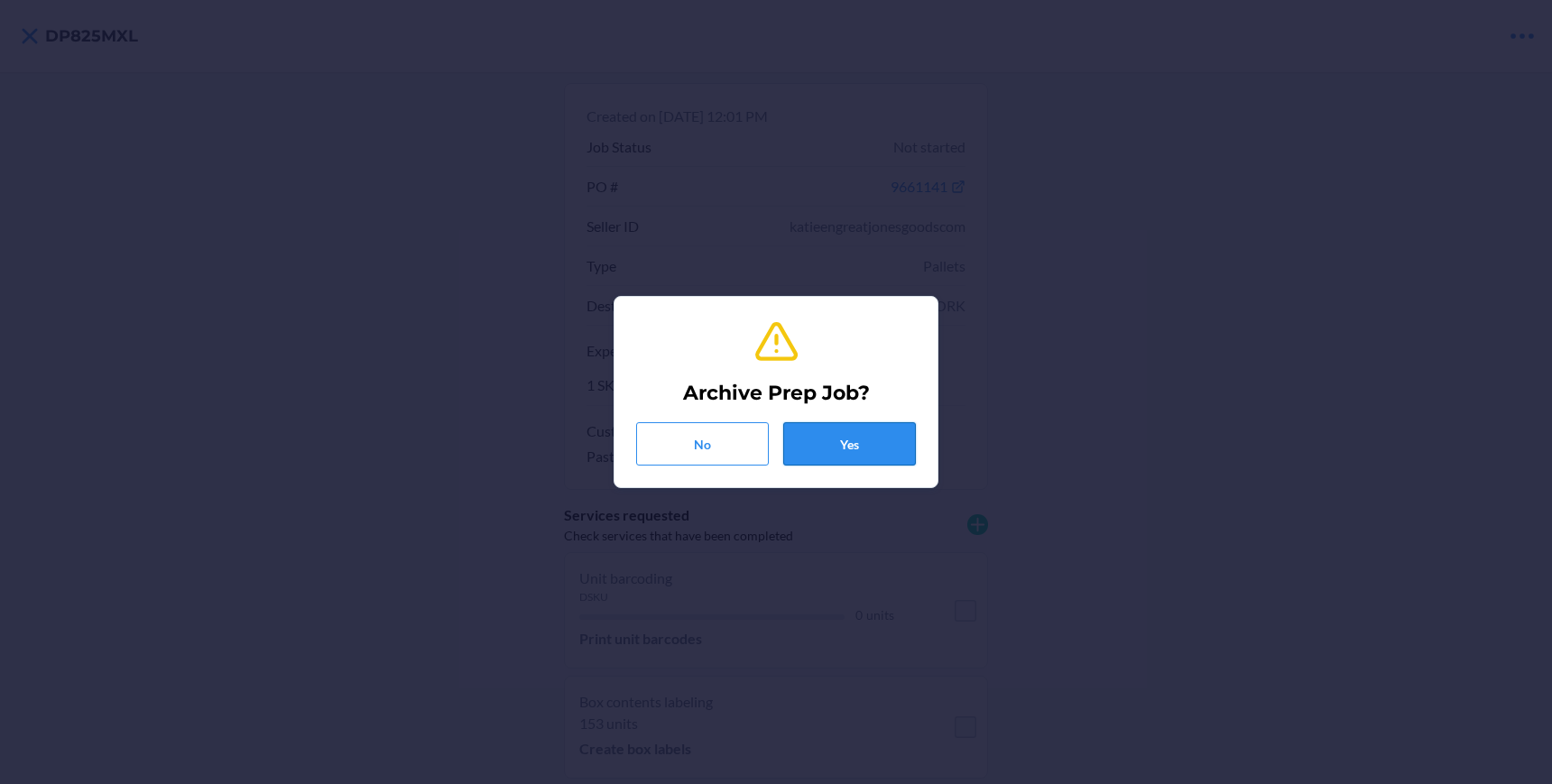
click at [882, 433] on button "Yes" at bounding box center [849, 444] width 132 height 44
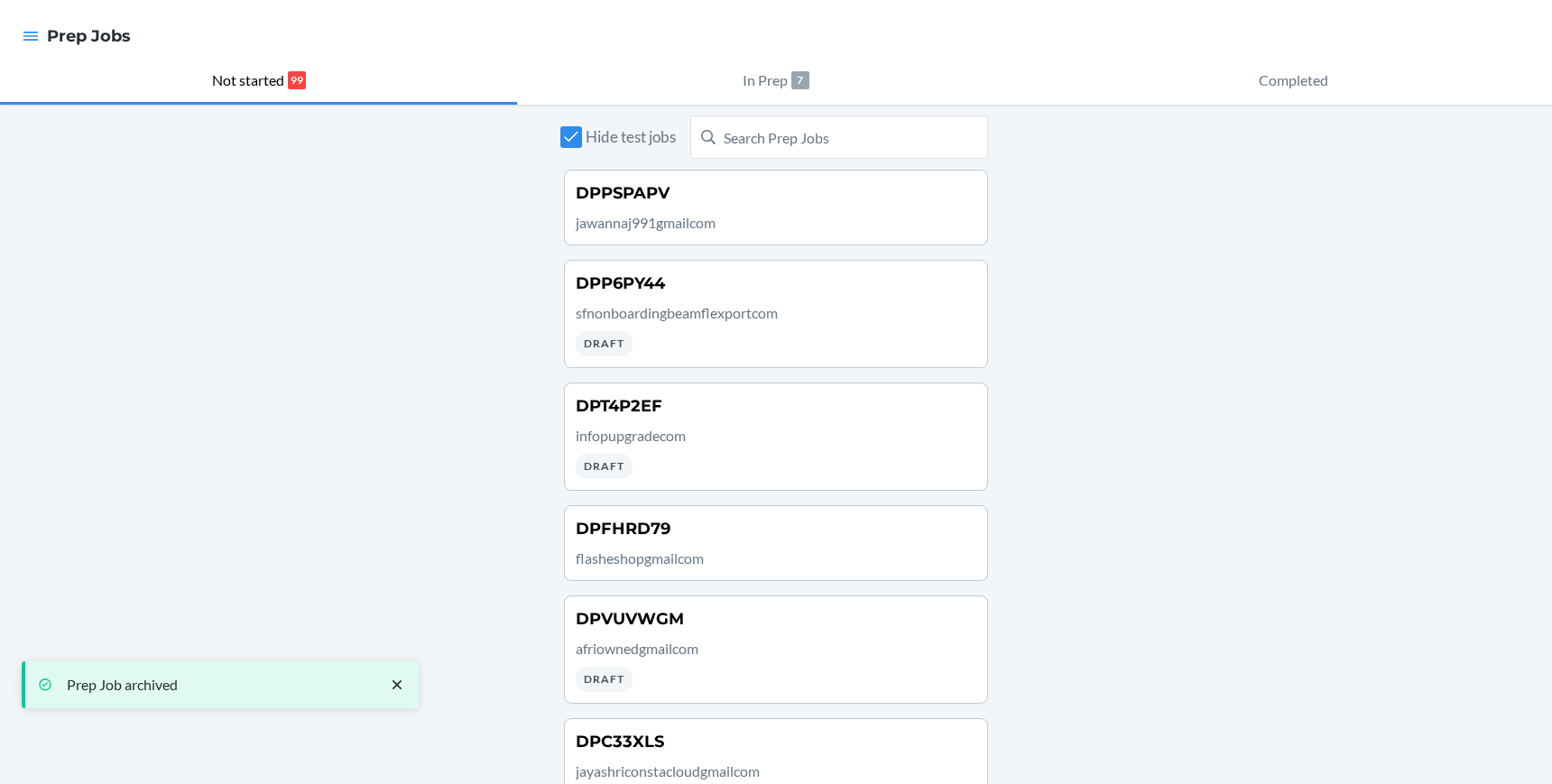
click at [761, 208] on div "DPPSPAPV jawannaj991gmailcom" at bounding box center [776, 208] width 401 height 53
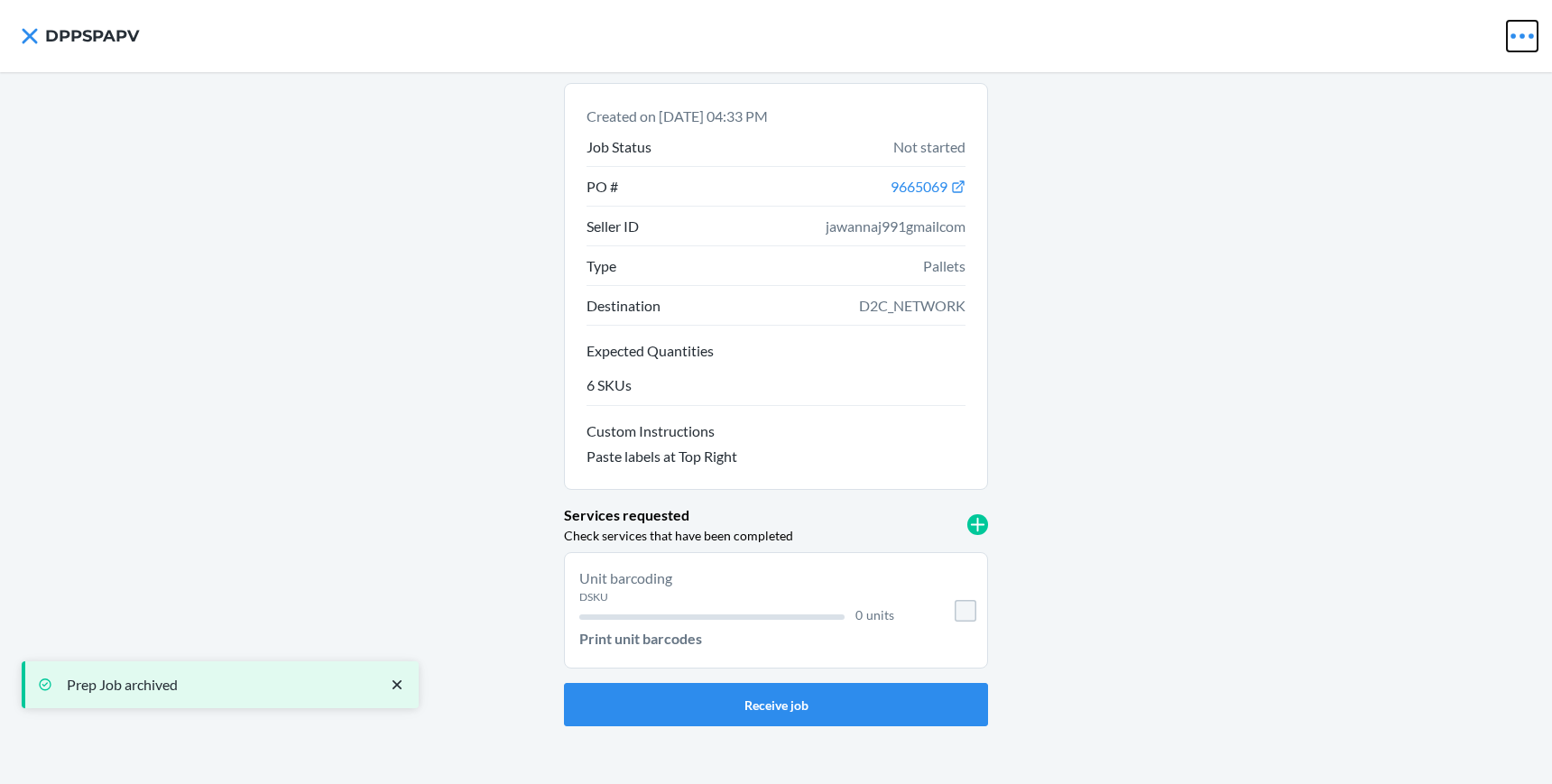
click at [1521, 39] on icon at bounding box center [1522, 36] width 31 height 31
click at [1459, 87] on p "Archive Job" at bounding box center [1470, 78] width 73 height 22
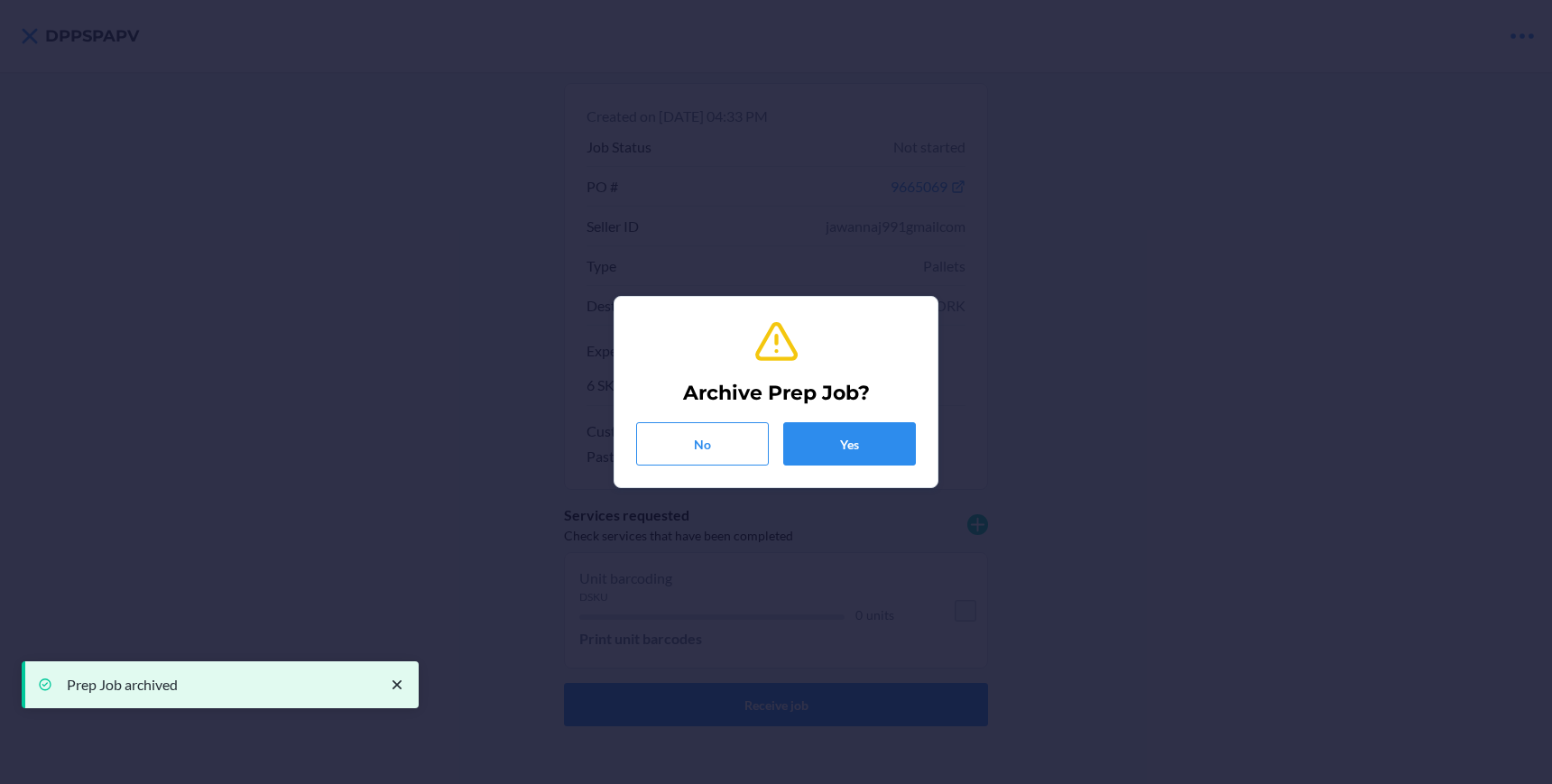
click at [918, 426] on section "Archive Prep Job? No Yes" at bounding box center [776, 392] width 325 height 192
click at [878, 438] on button "Yes" at bounding box center [849, 444] width 132 height 44
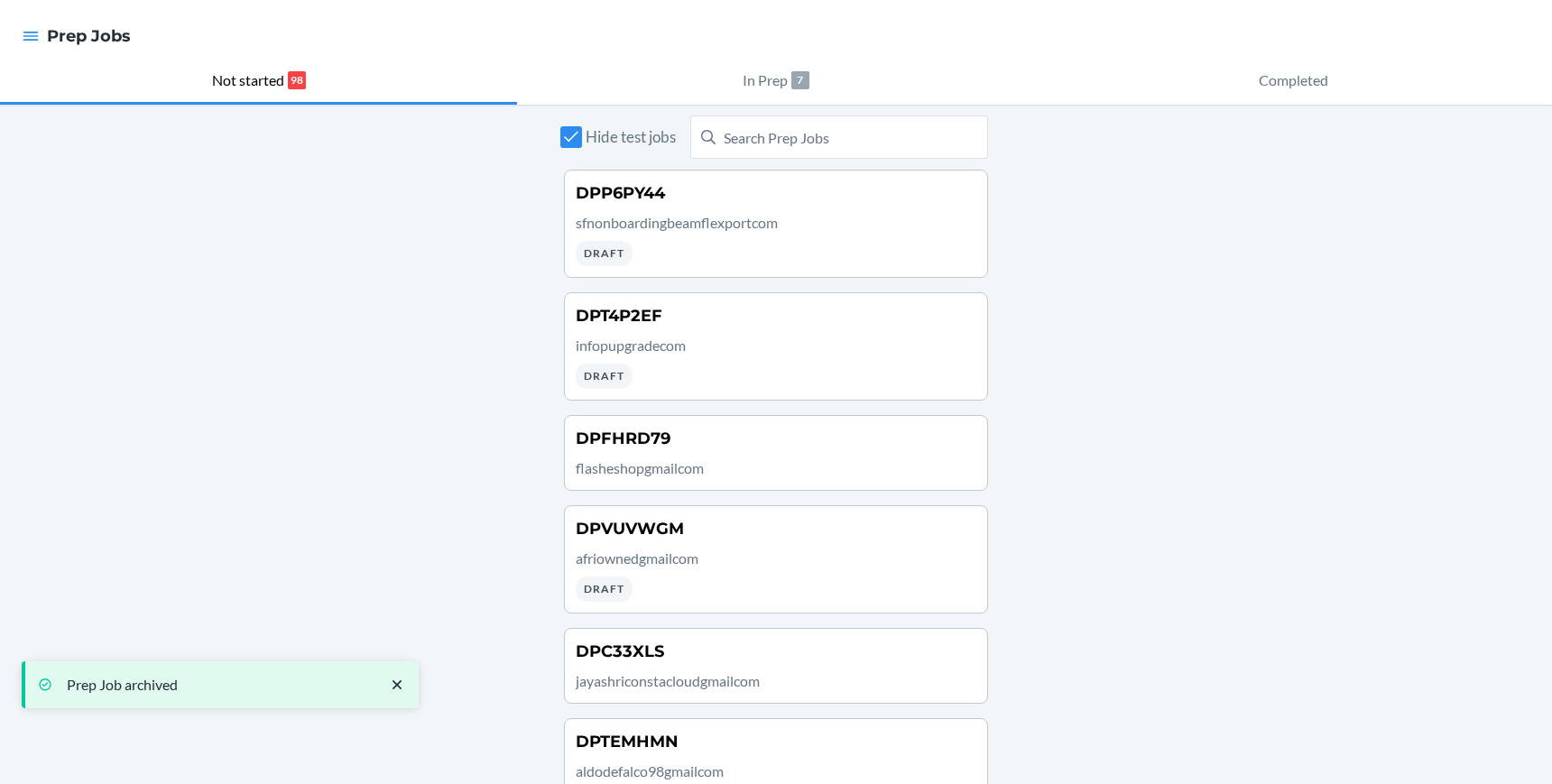
click at [856, 236] on div "DPP6PY44 sfnonboardingbeamflexportcom Draft" at bounding box center [776, 224] width 401 height 85
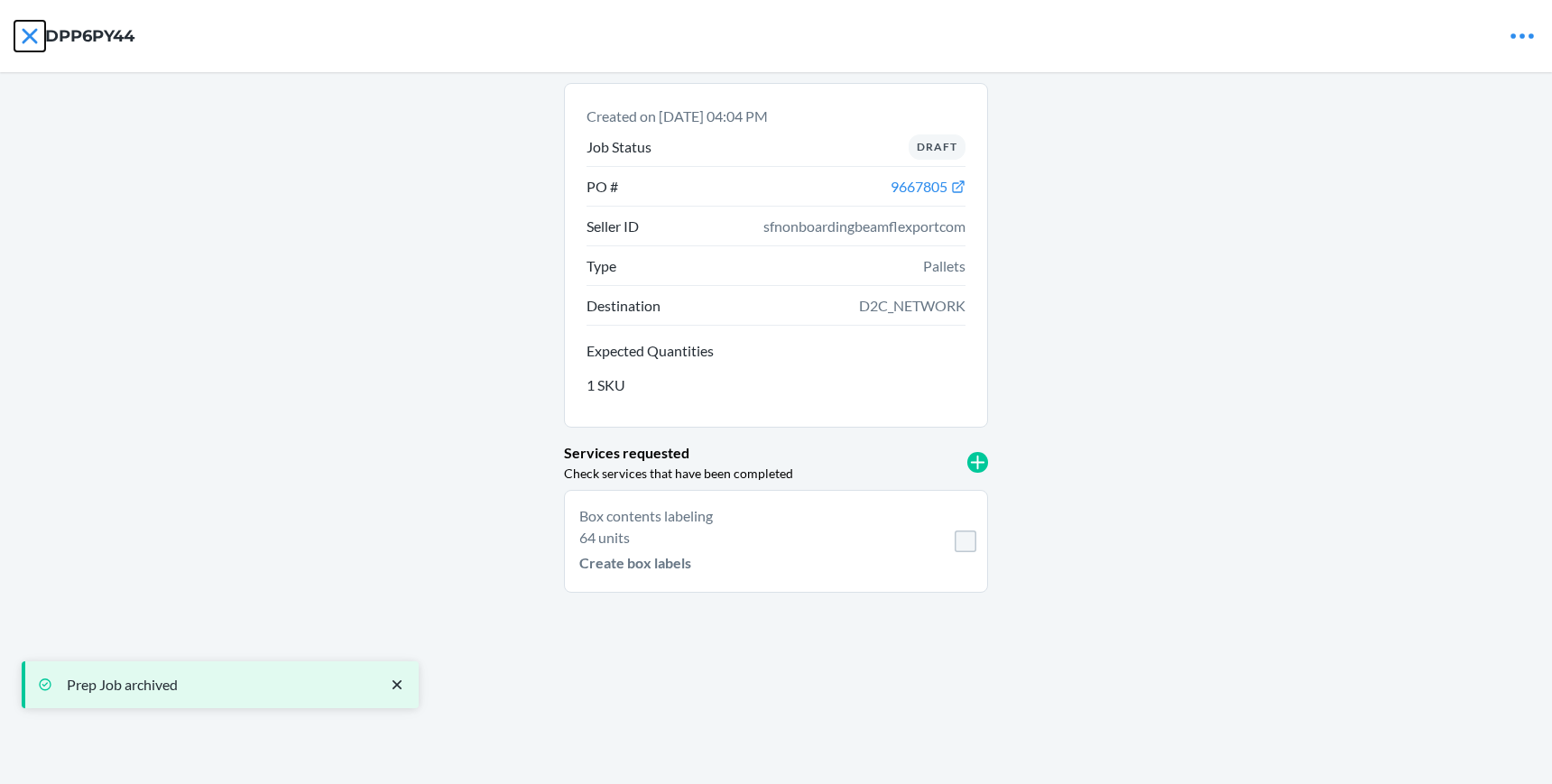
click at [19, 40] on icon at bounding box center [30, 36] width 31 height 31
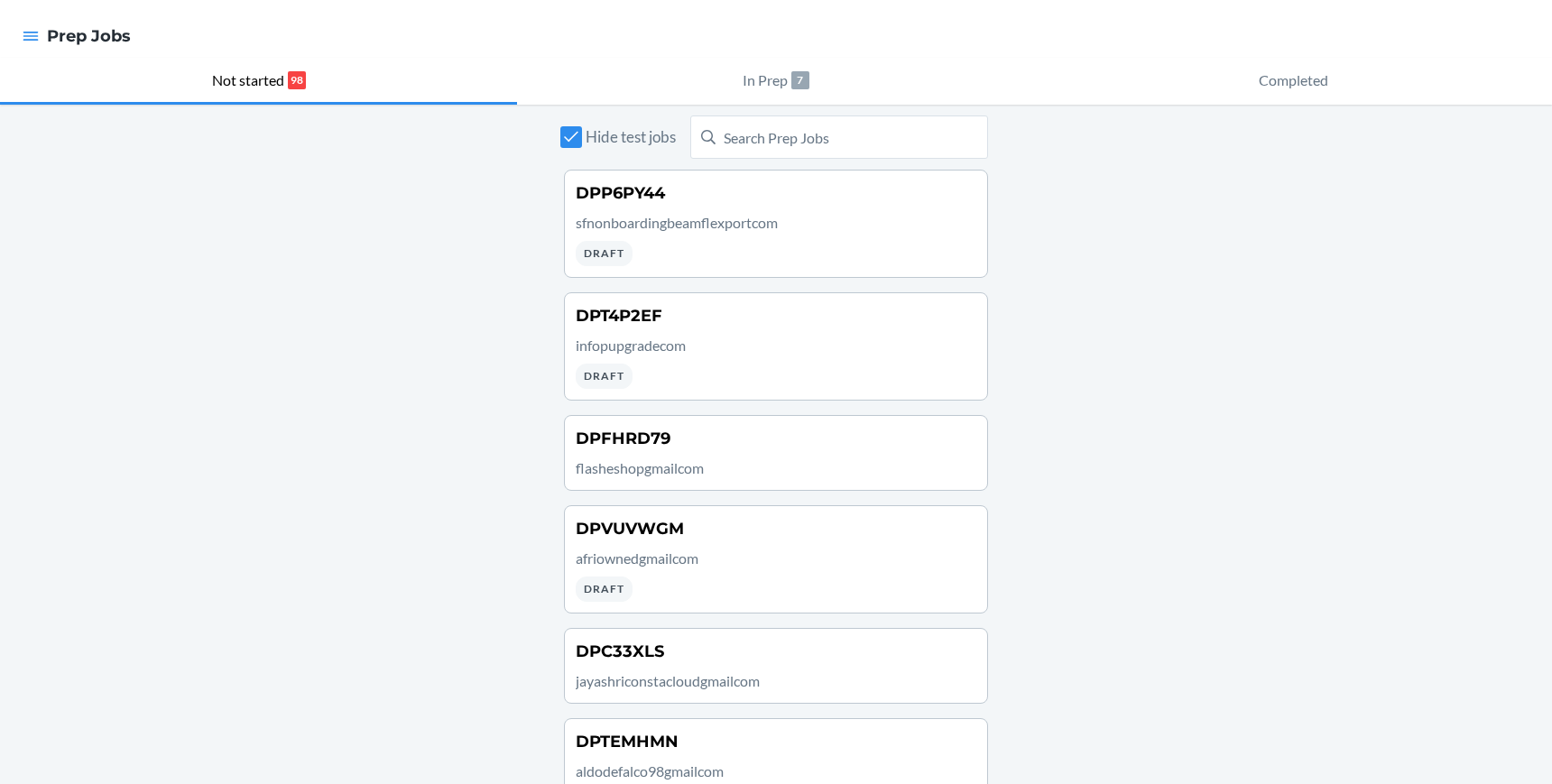
click at [690, 239] on div "DPP6PY44 sfnonboardingbeamflexportcom Draft" at bounding box center [776, 224] width 401 height 85
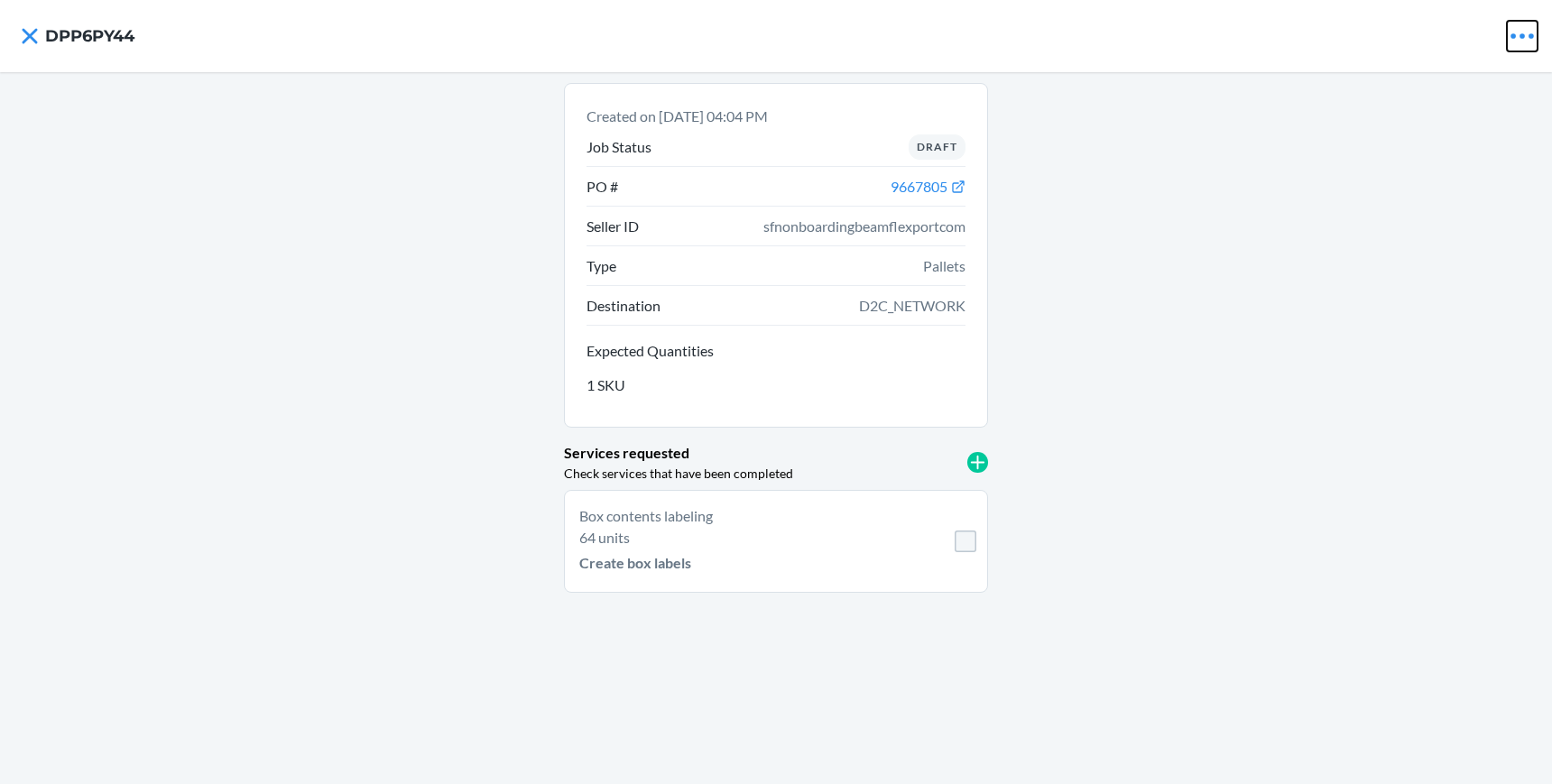
click at [1518, 41] on icon at bounding box center [1522, 36] width 31 height 31
click at [1450, 82] on p "Archive Job" at bounding box center [1470, 78] width 73 height 22
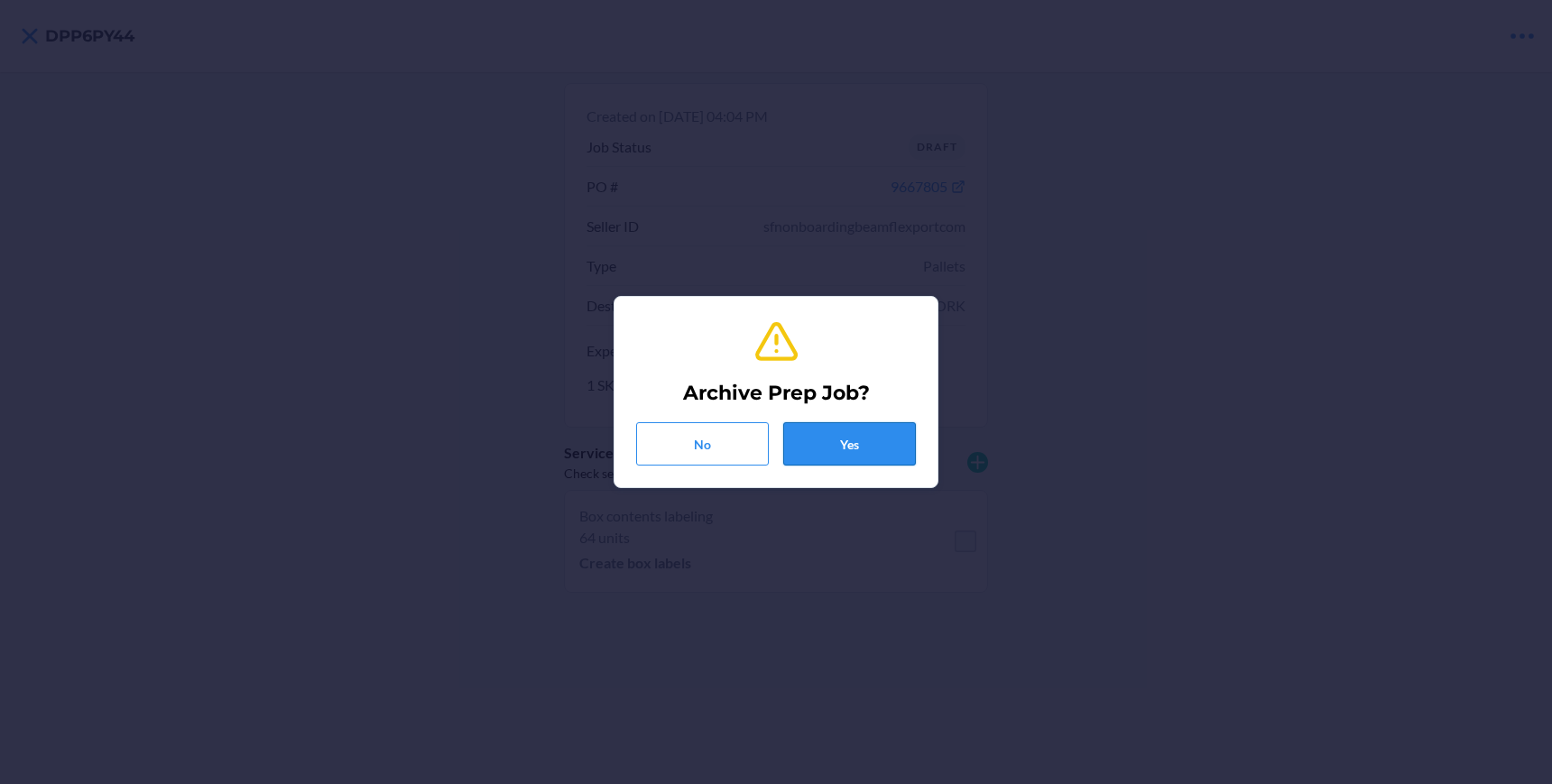
click at [859, 440] on button "Yes" at bounding box center [849, 444] width 132 height 44
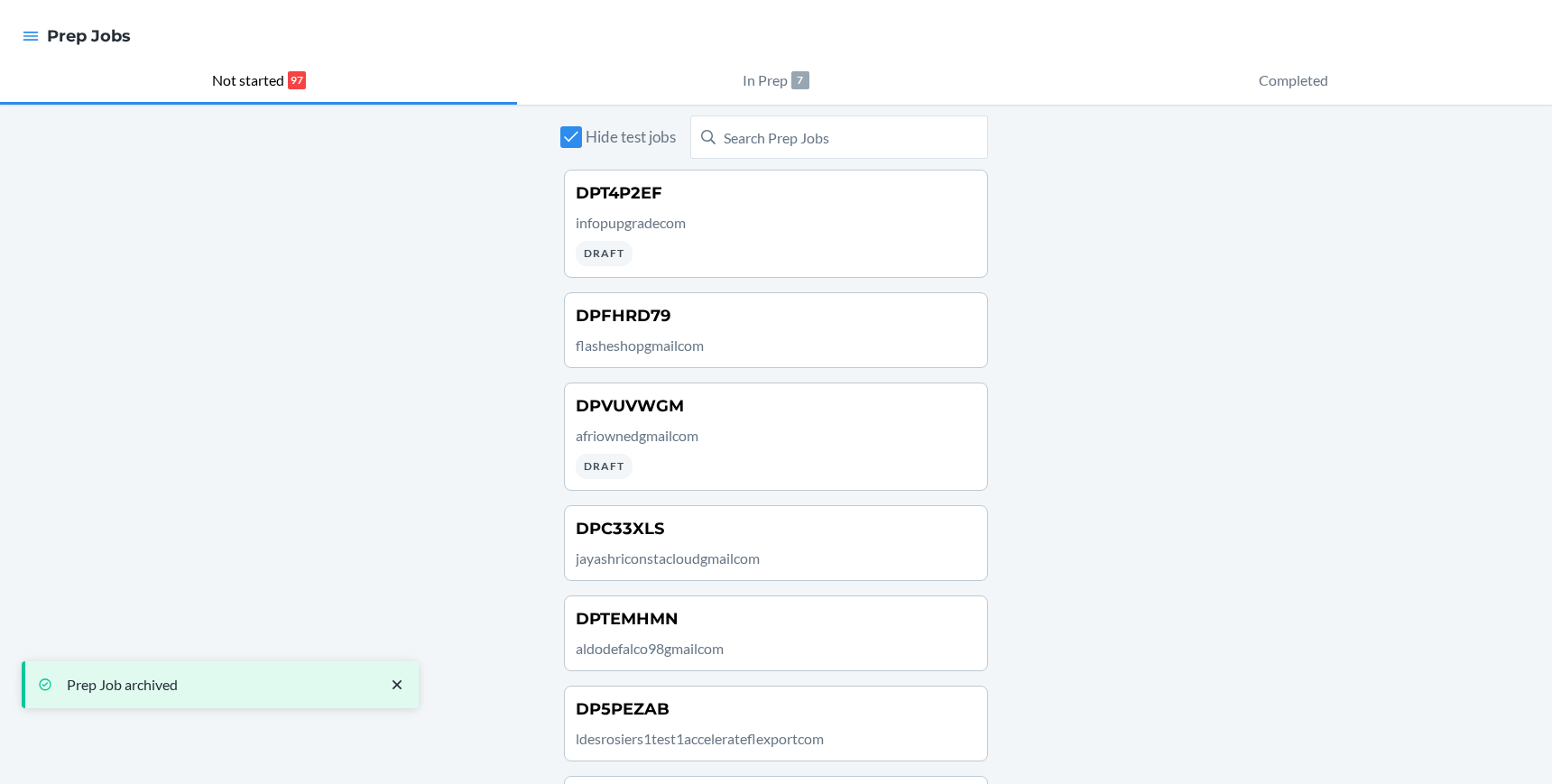
click at [765, 229] on p "infopupgradecom" at bounding box center [776, 223] width 401 height 22
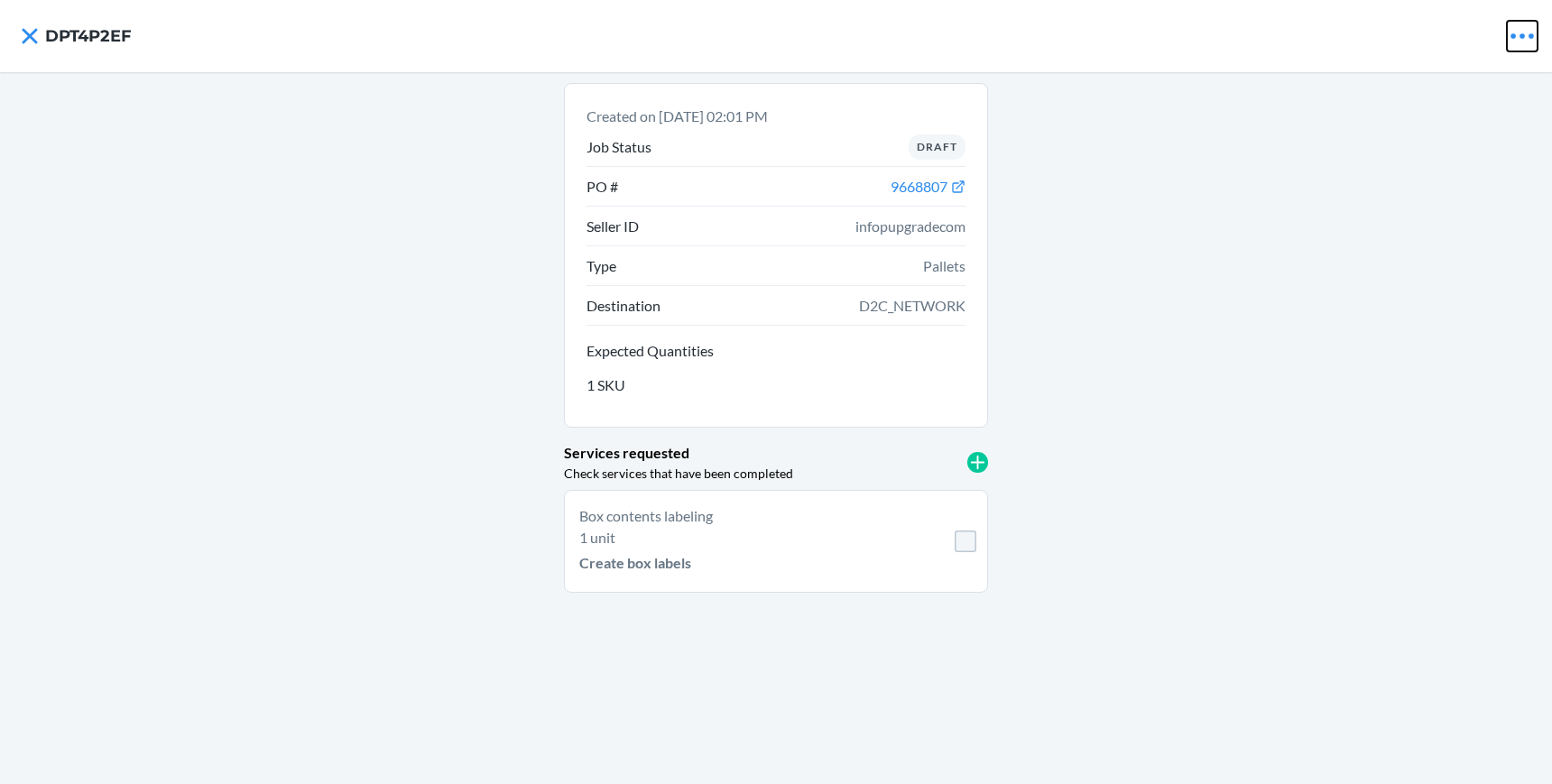
click at [1514, 36] on icon at bounding box center [1522, 36] width 24 height 5
click at [1448, 80] on p "Archive Job" at bounding box center [1470, 78] width 73 height 22
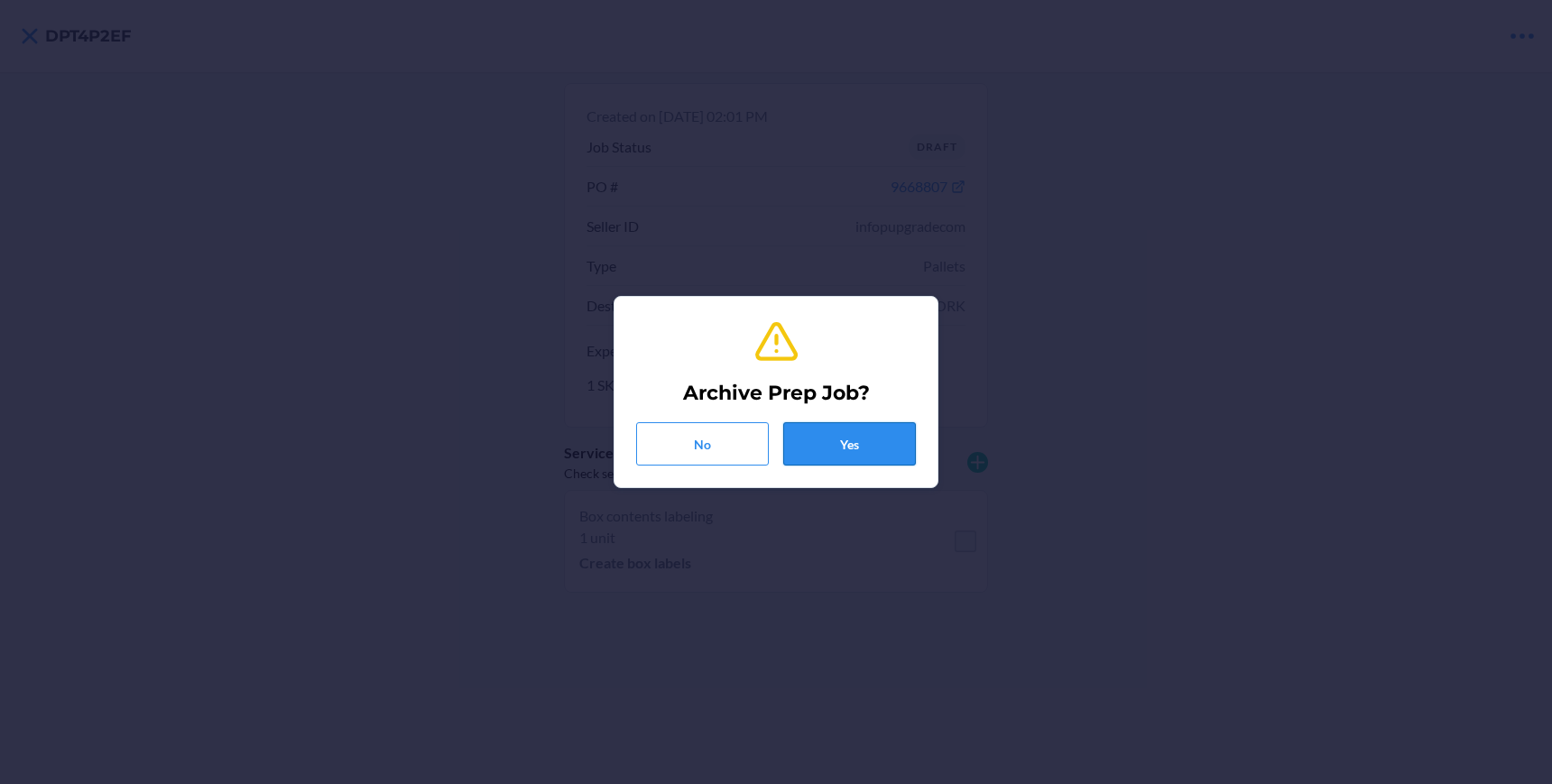
click at [868, 434] on button "Yes" at bounding box center [849, 444] width 132 height 44
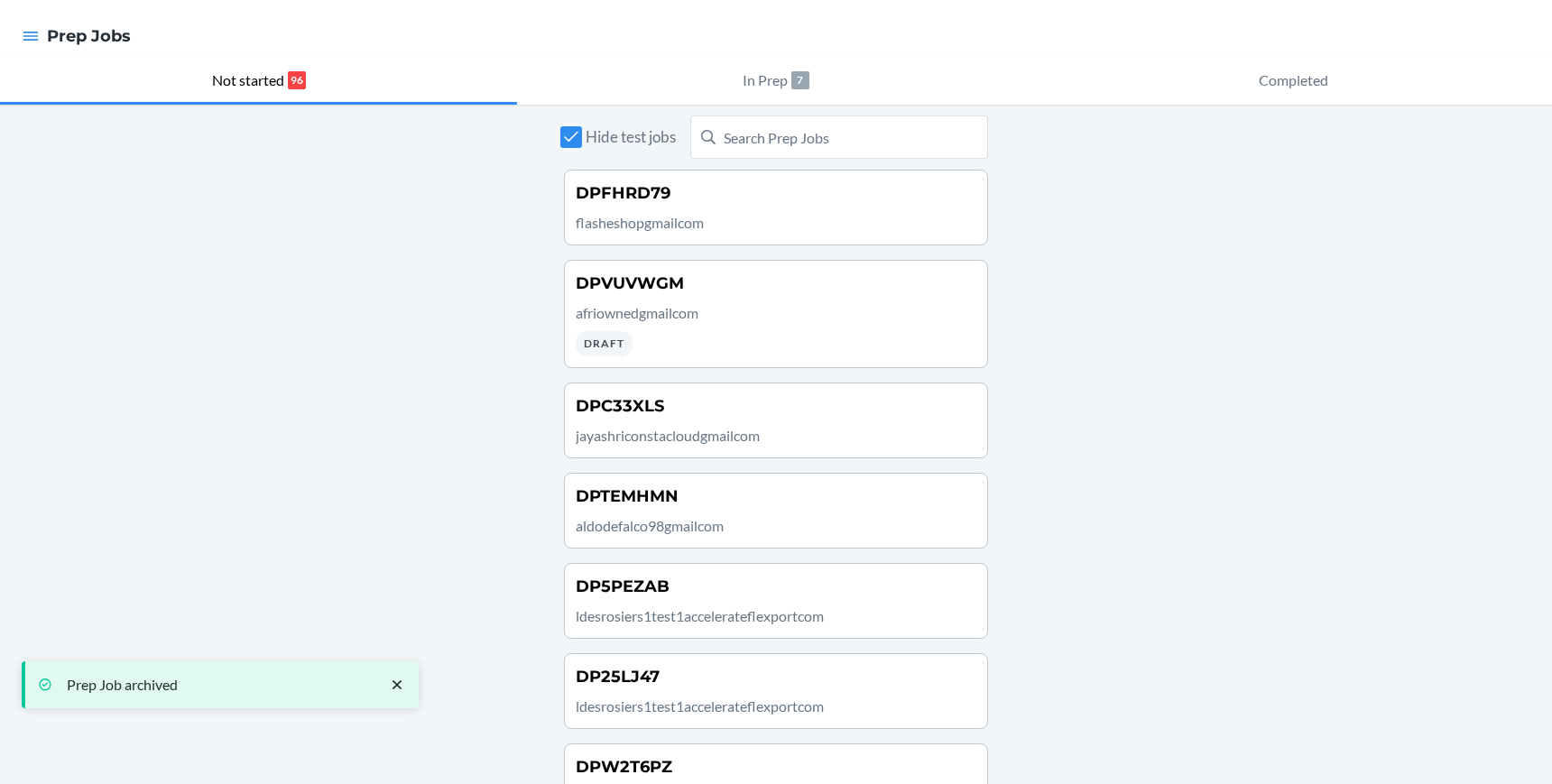
click at [850, 304] on p "afriownedgmailcom" at bounding box center [776, 313] width 401 height 22
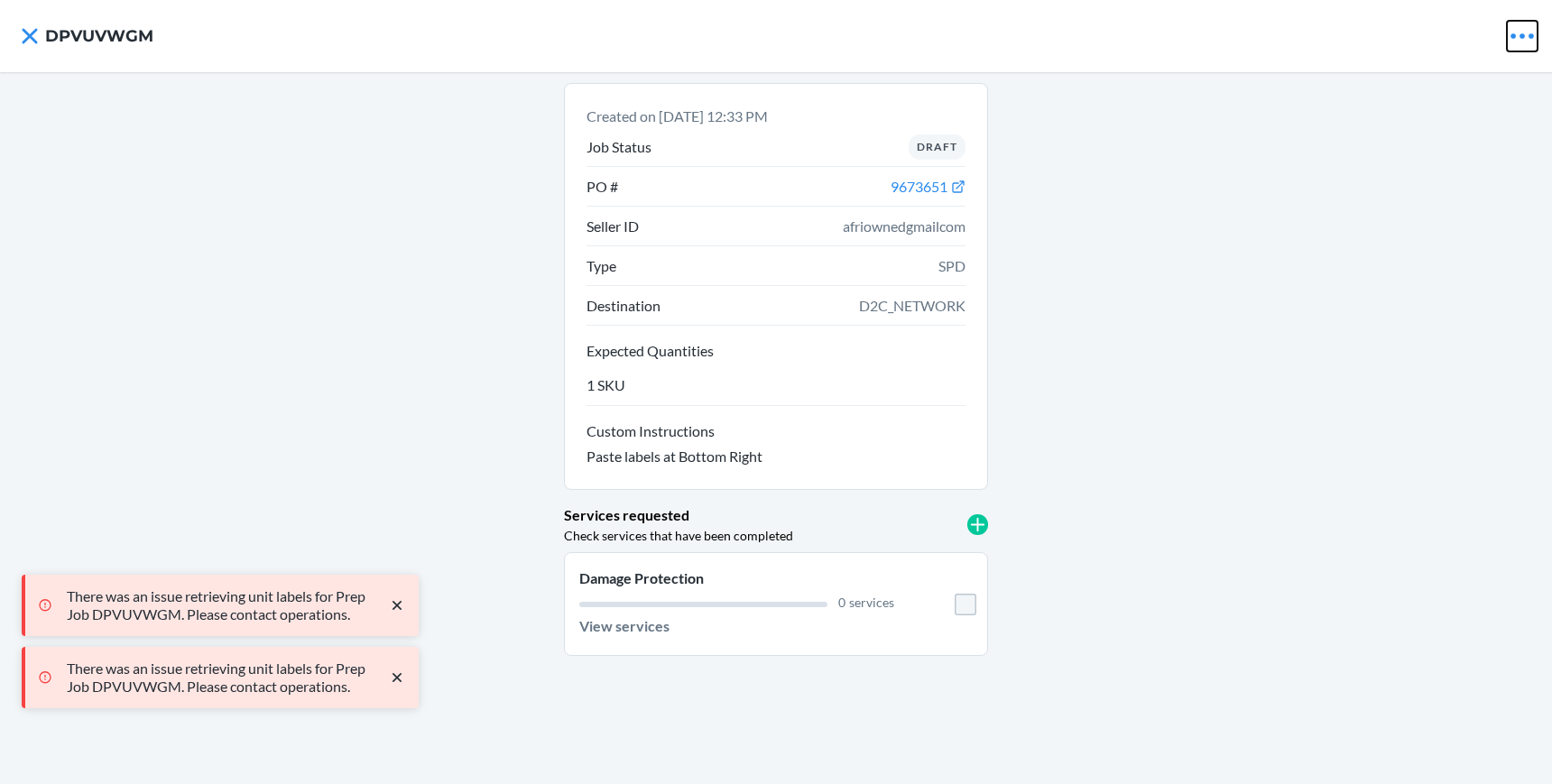
click at [1525, 35] on icon at bounding box center [1522, 36] width 31 height 31
click at [1457, 85] on p "Archive Job" at bounding box center [1470, 78] width 73 height 22
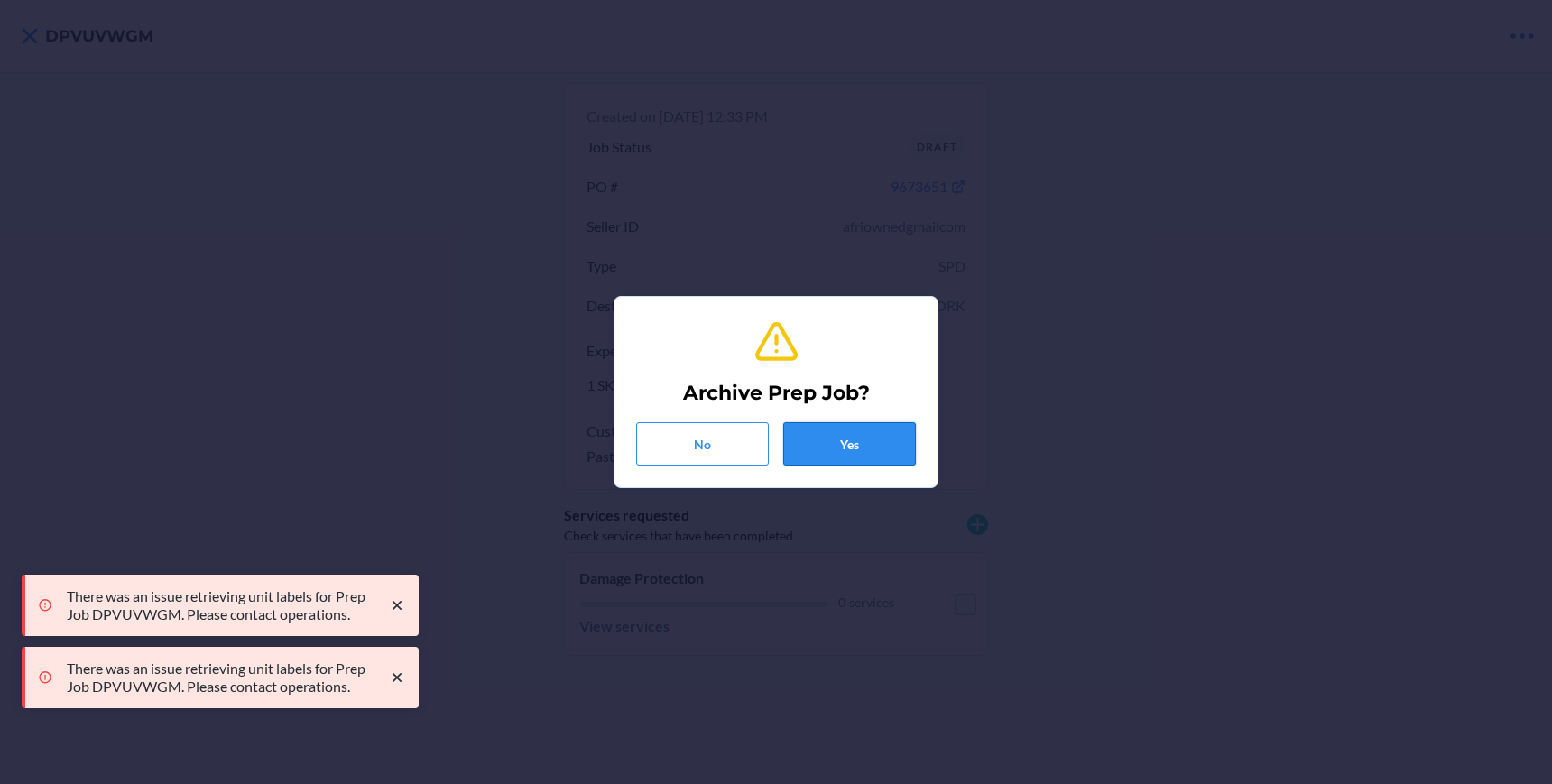
click at [858, 440] on button "Yes" at bounding box center [849, 444] width 132 height 44
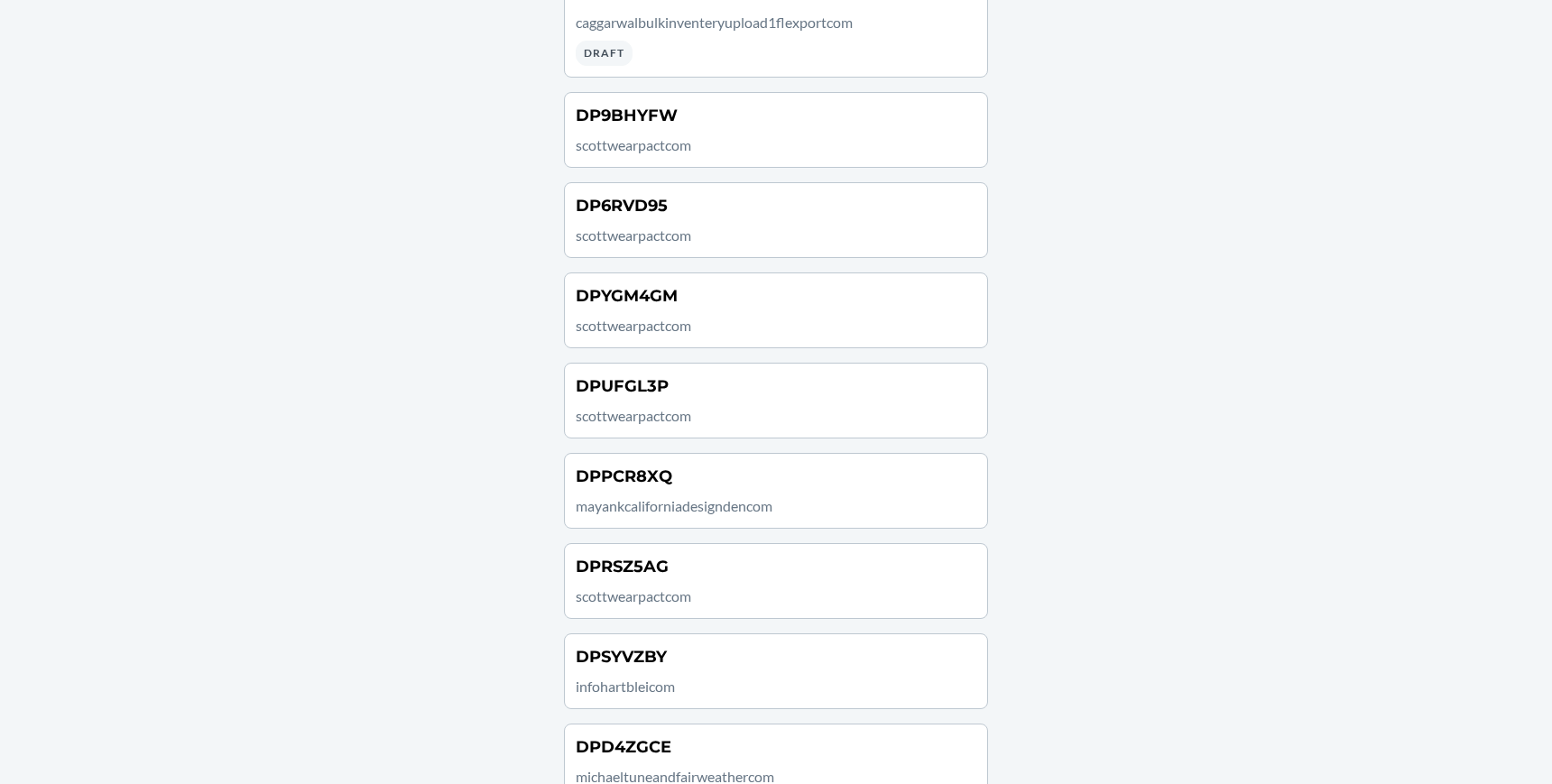
scroll to position [8000, 0]
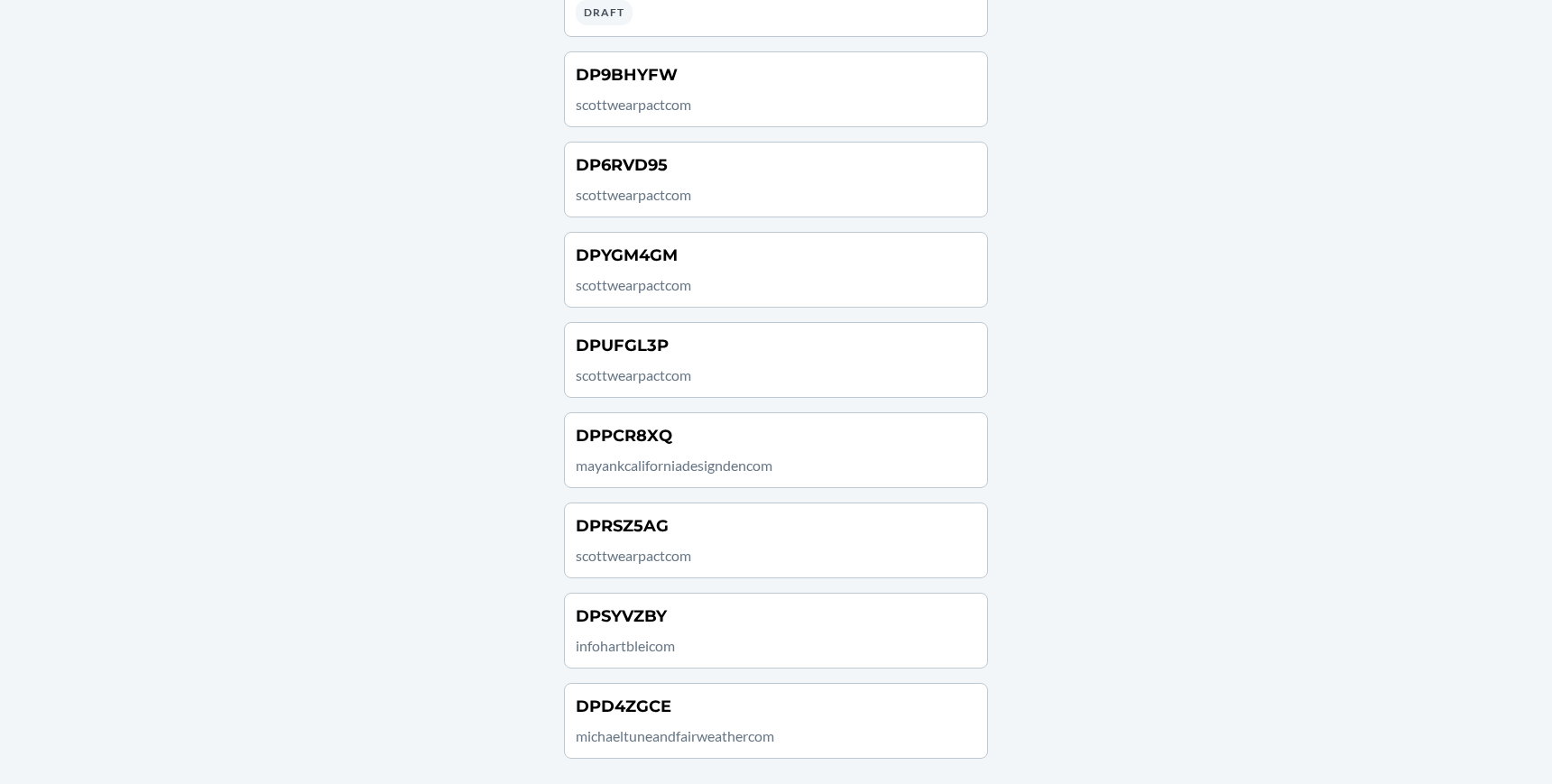
click at [654, 706] on h4 "DPD4ZGCE" at bounding box center [624, 706] width 96 height 24
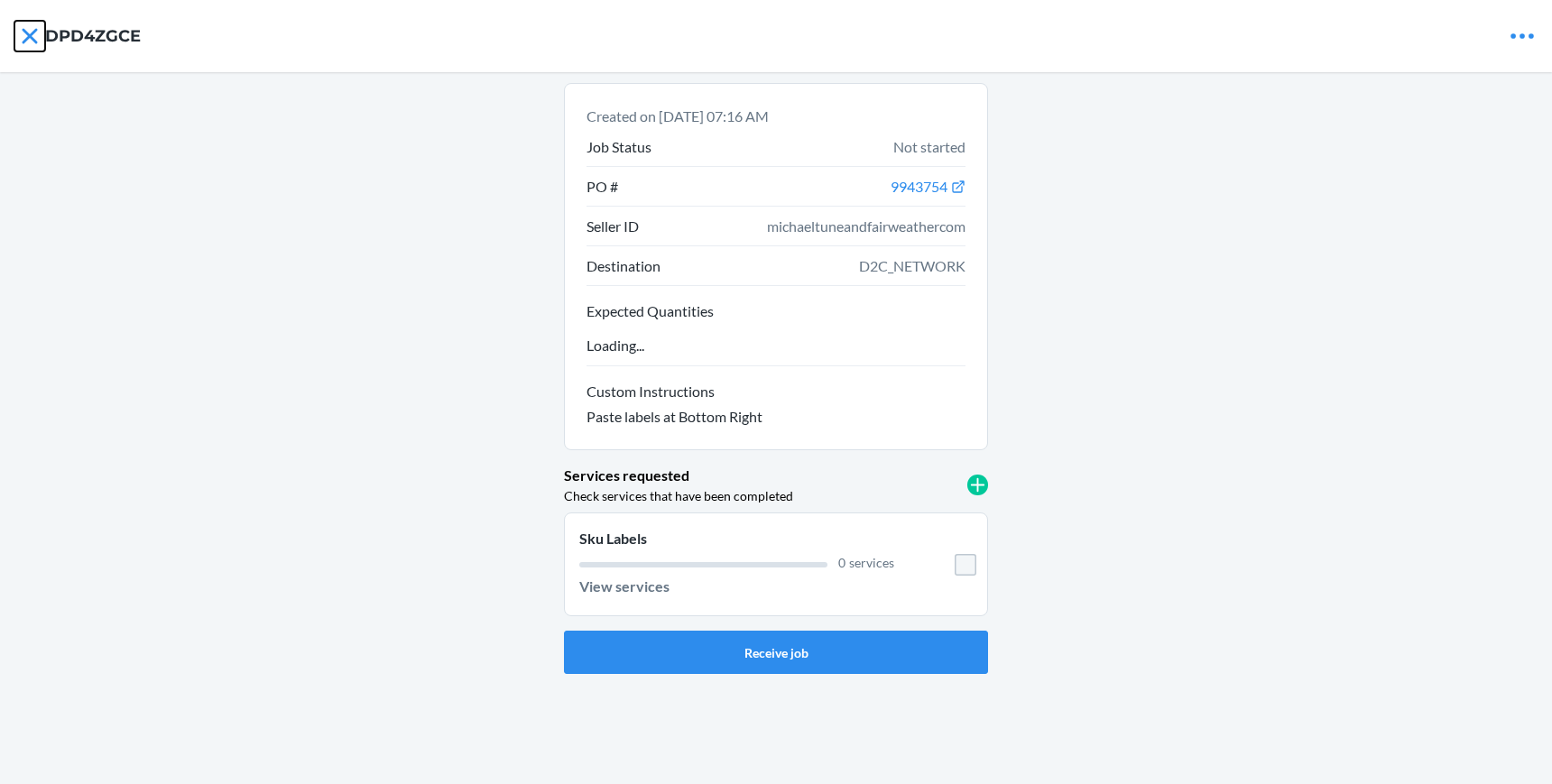
click at [32, 37] on icon at bounding box center [29, 35] width 15 height 15
